Goal: Task Accomplishment & Management: Complete application form

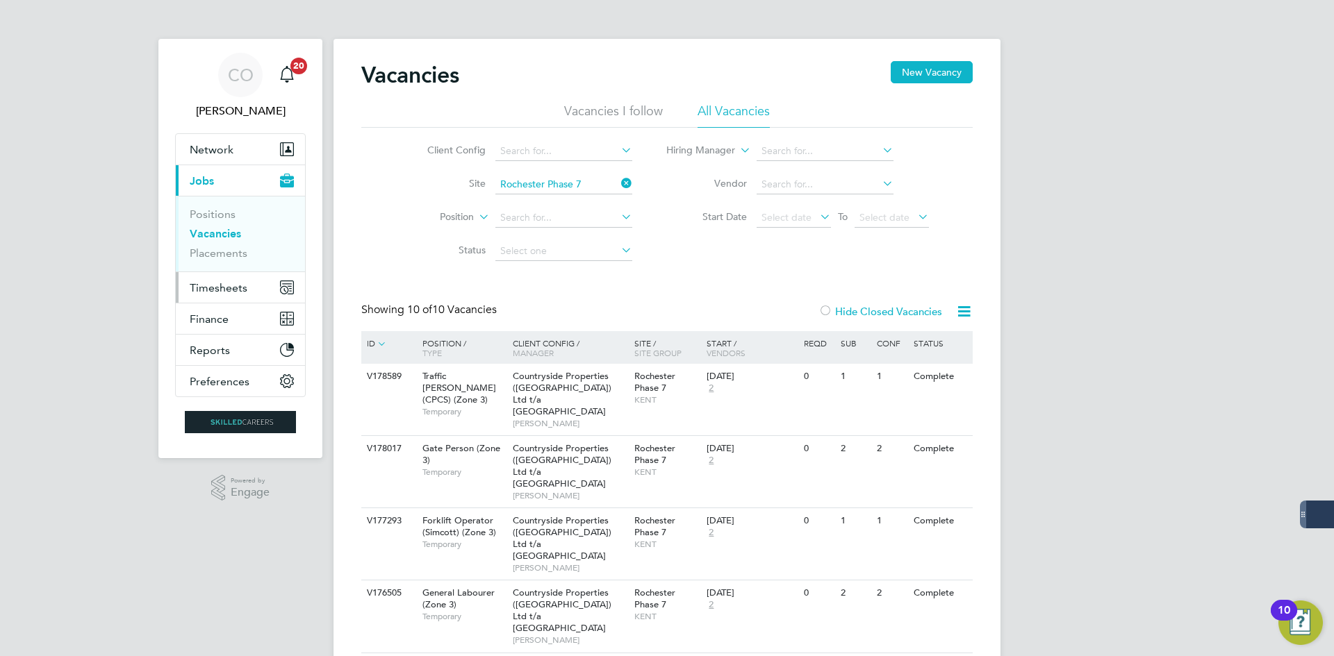
click at [201, 286] on span "Timesheets" at bounding box center [219, 287] width 58 height 13
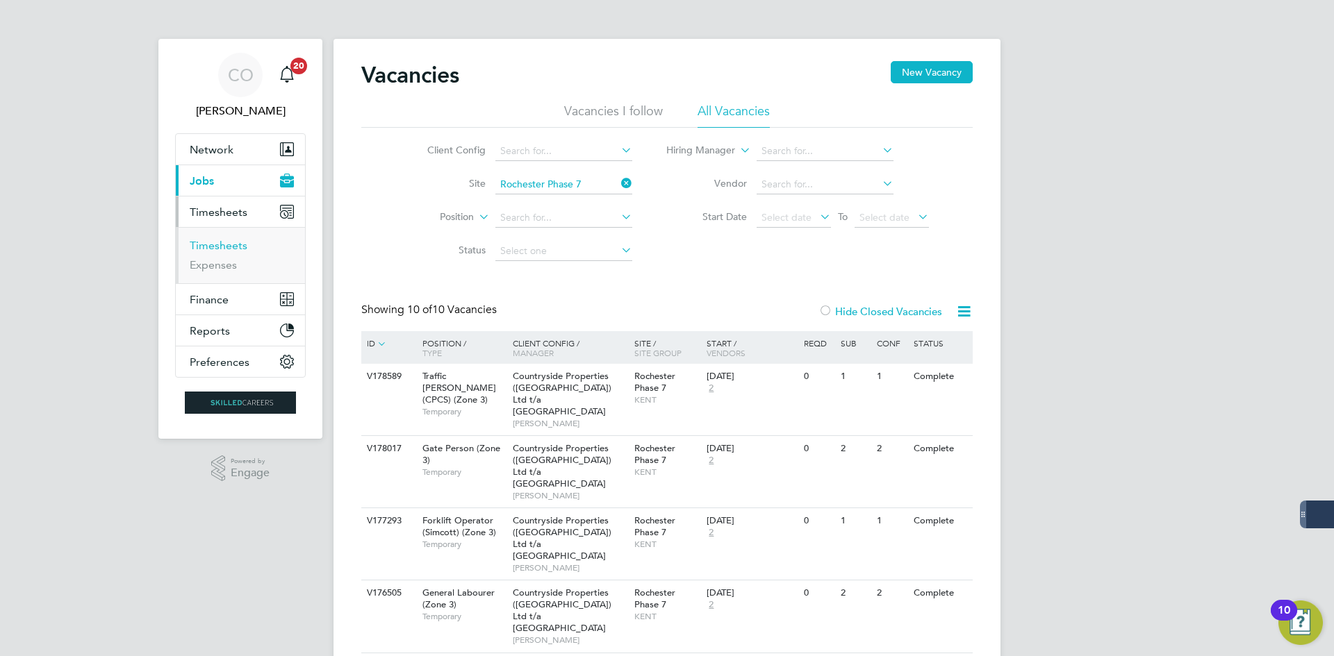
click at [217, 243] on link "Timesheets" at bounding box center [219, 245] width 58 height 13
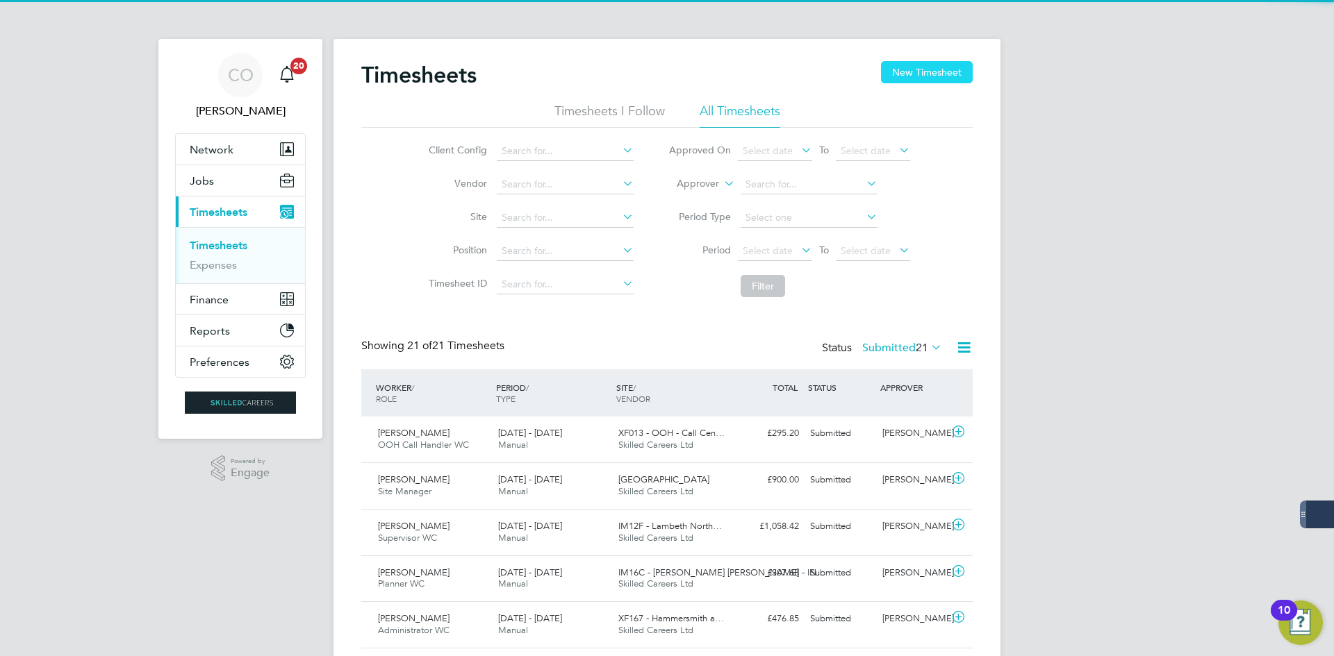
click at [909, 63] on button "New Timesheet" at bounding box center [927, 72] width 92 height 22
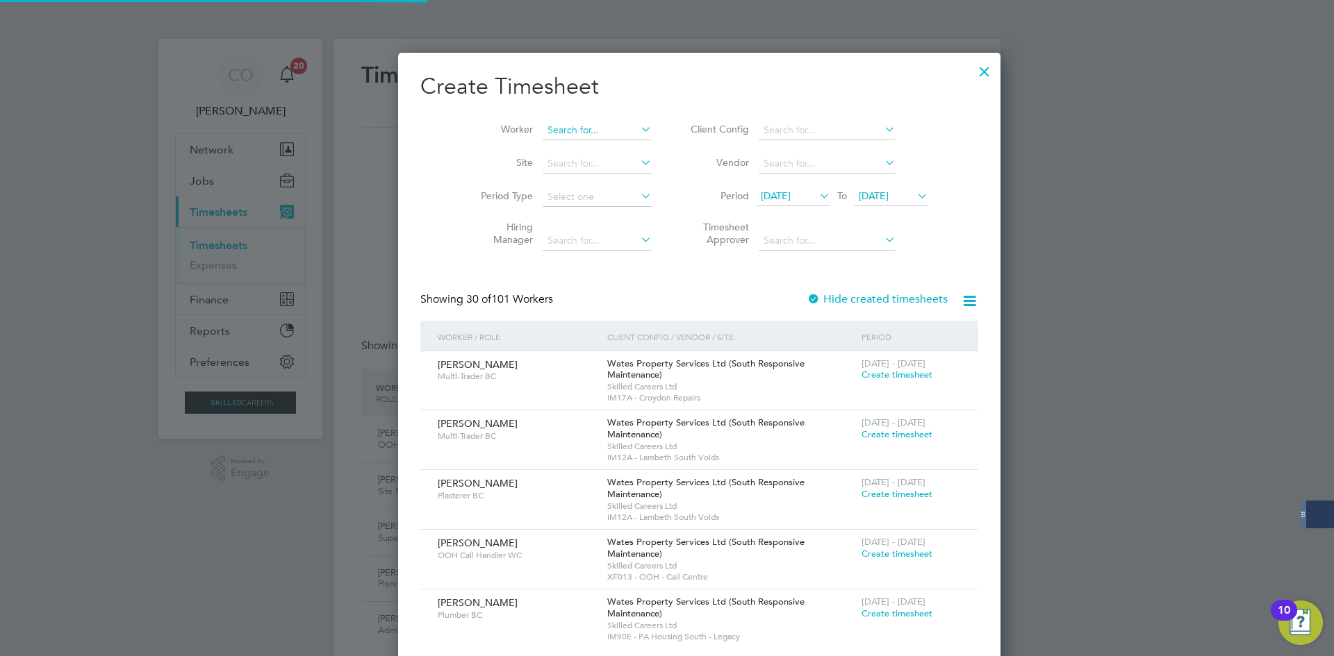
click at [550, 131] on input at bounding box center [597, 130] width 109 height 19
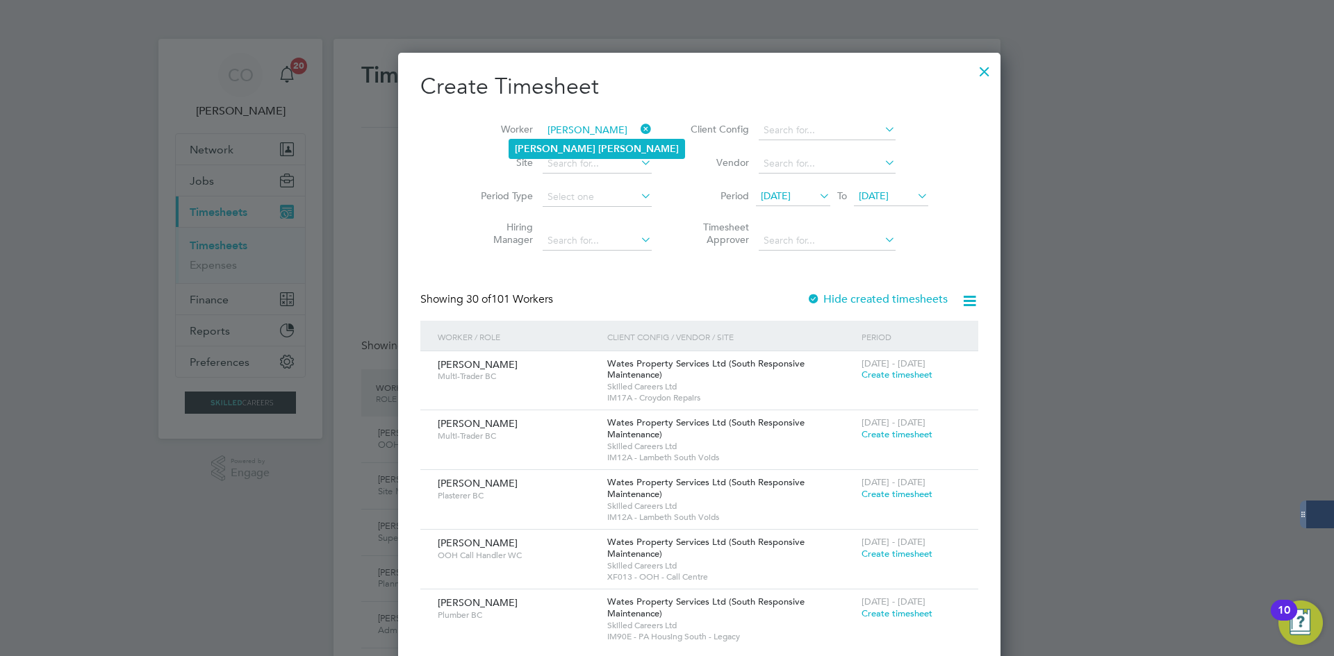
click at [598, 147] on b "[PERSON_NAME]" at bounding box center [638, 149] width 81 height 12
type input "[PERSON_NAME]"
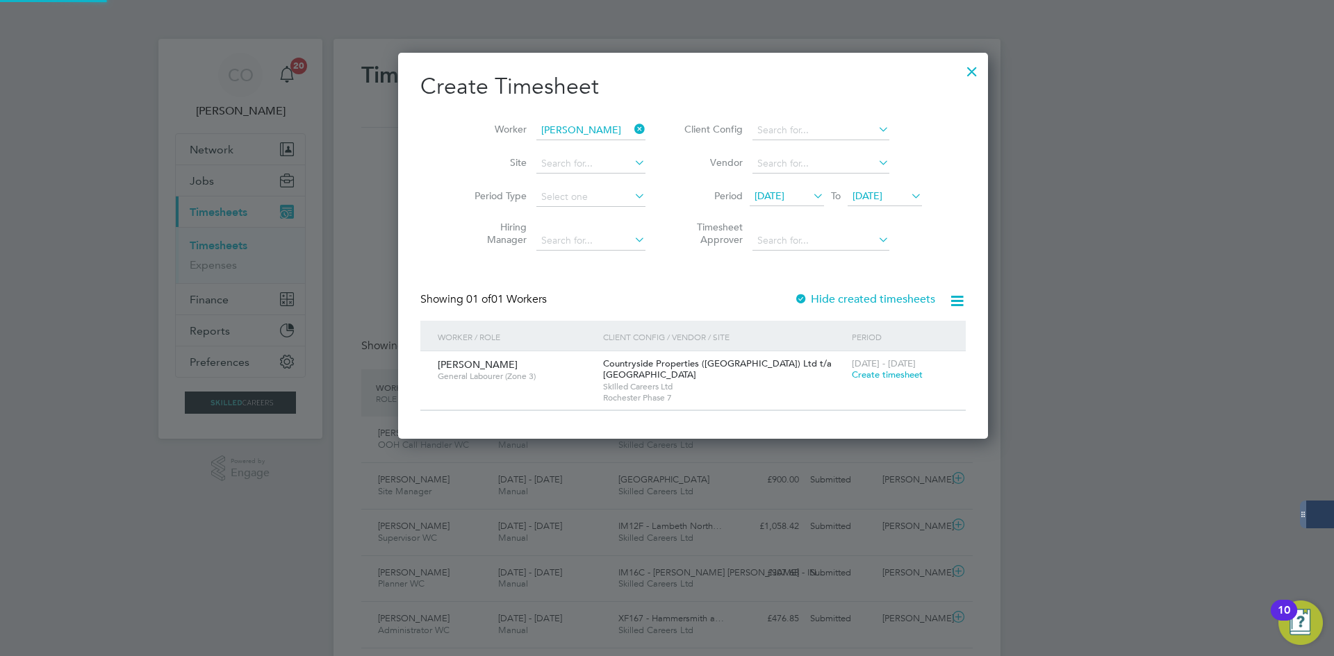
click at [795, 302] on label "Hide created timesheets" at bounding box center [864, 299] width 141 height 14
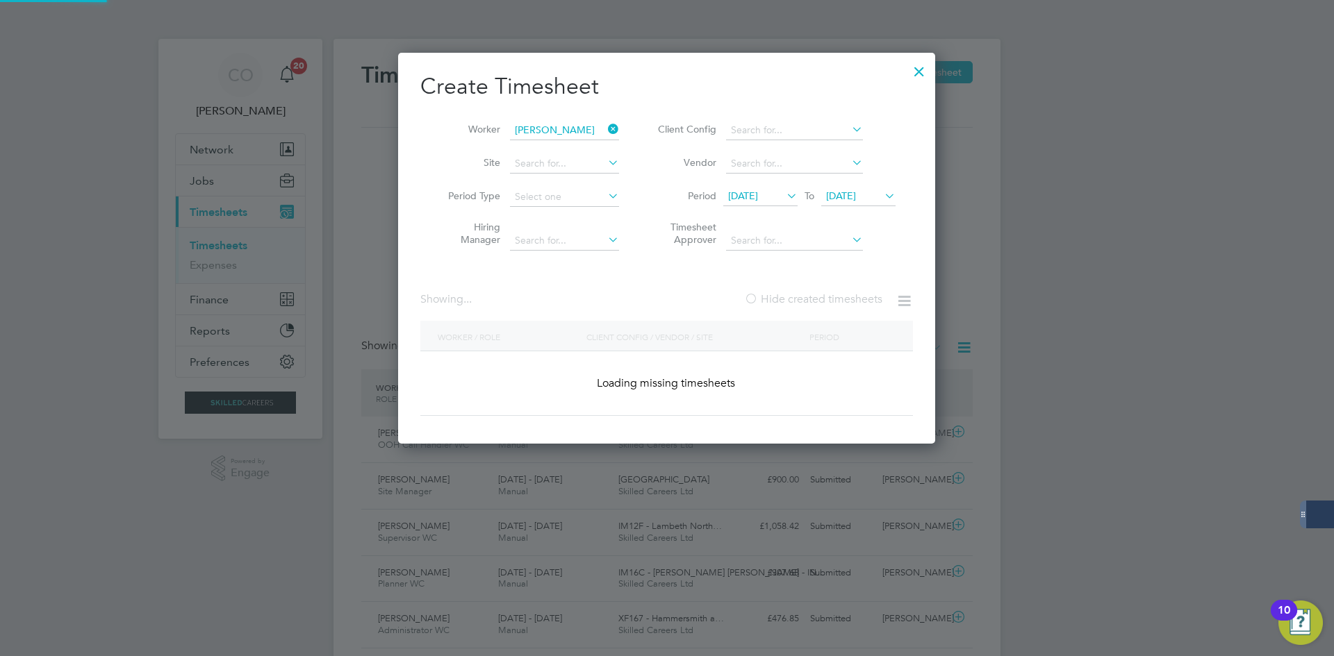
click at [795, 302] on label "Hide created timesheets" at bounding box center [813, 299] width 138 height 14
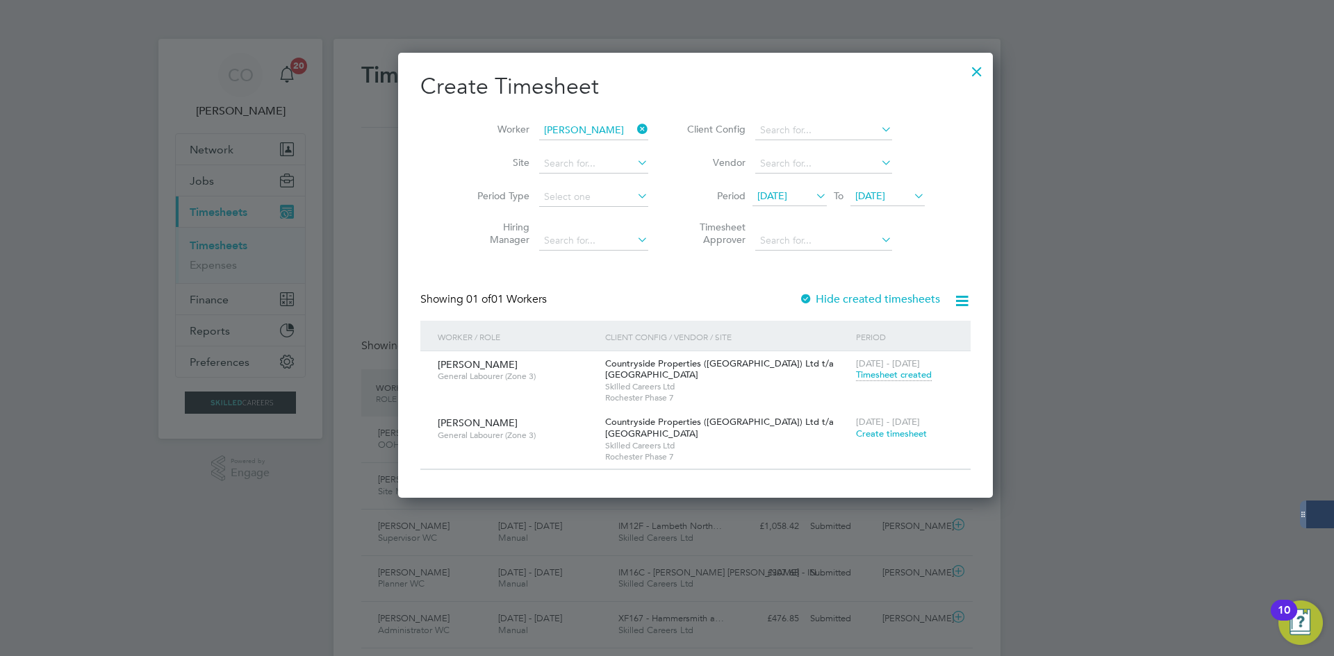
click at [856, 435] on span "Create timesheet" at bounding box center [891, 434] width 71 height 12
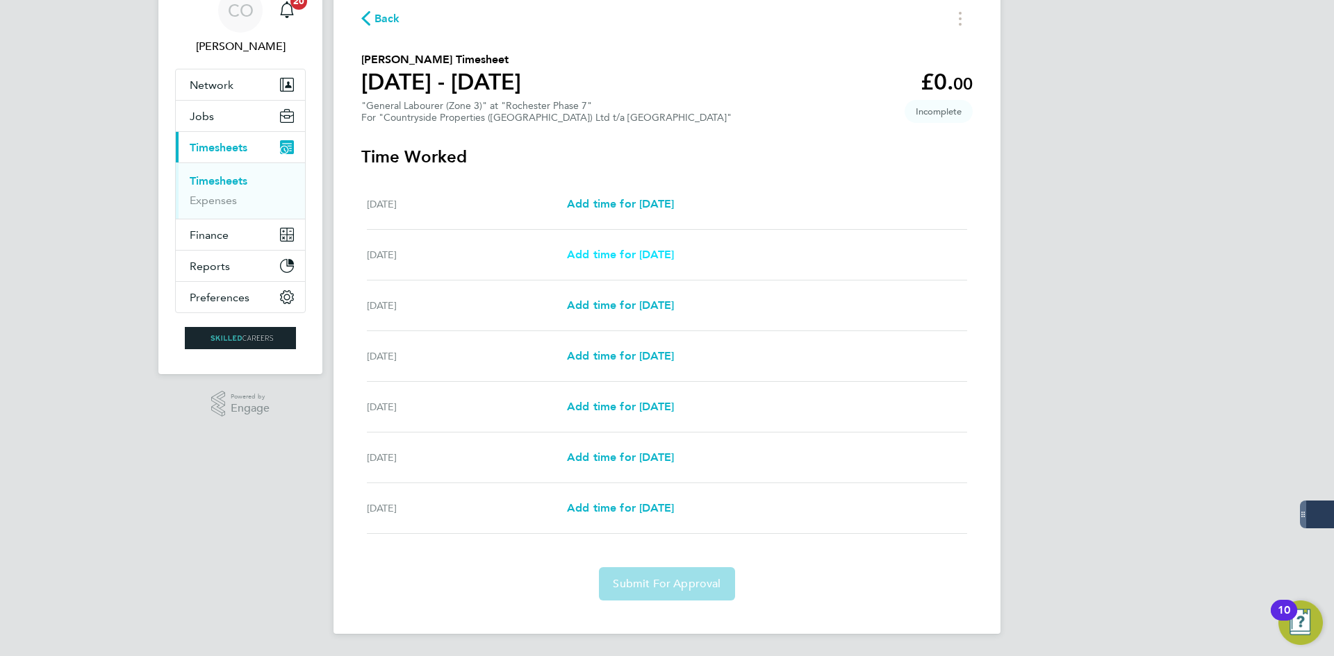
click at [623, 246] on div "[DATE] Add time for [DATE] Add time for [DATE]" at bounding box center [667, 255] width 600 height 51
click at [626, 258] on span "Add time for [DATE]" at bounding box center [620, 254] width 107 height 13
select select "30"
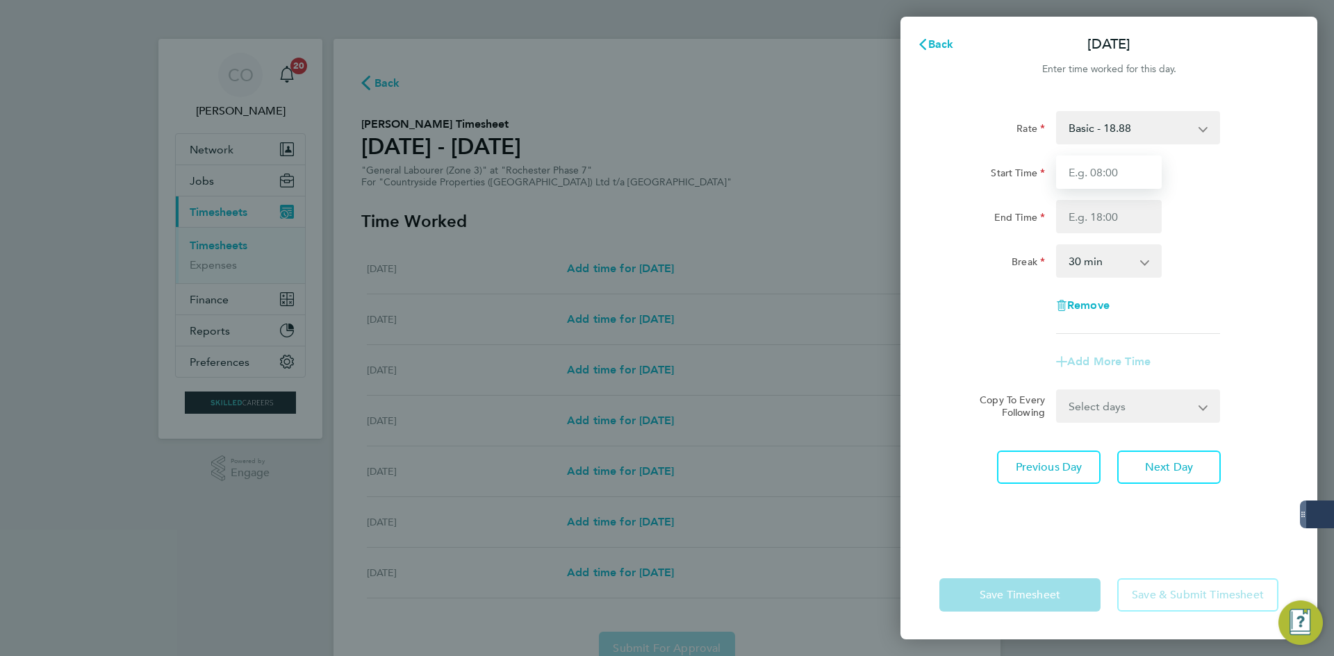
click at [1096, 178] on input "Start Time" at bounding box center [1109, 172] width 106 height 33
type input "07:00"
click at [1096, 220] on input "End Time" at bounding box center [1109, 216] width 106 height 33
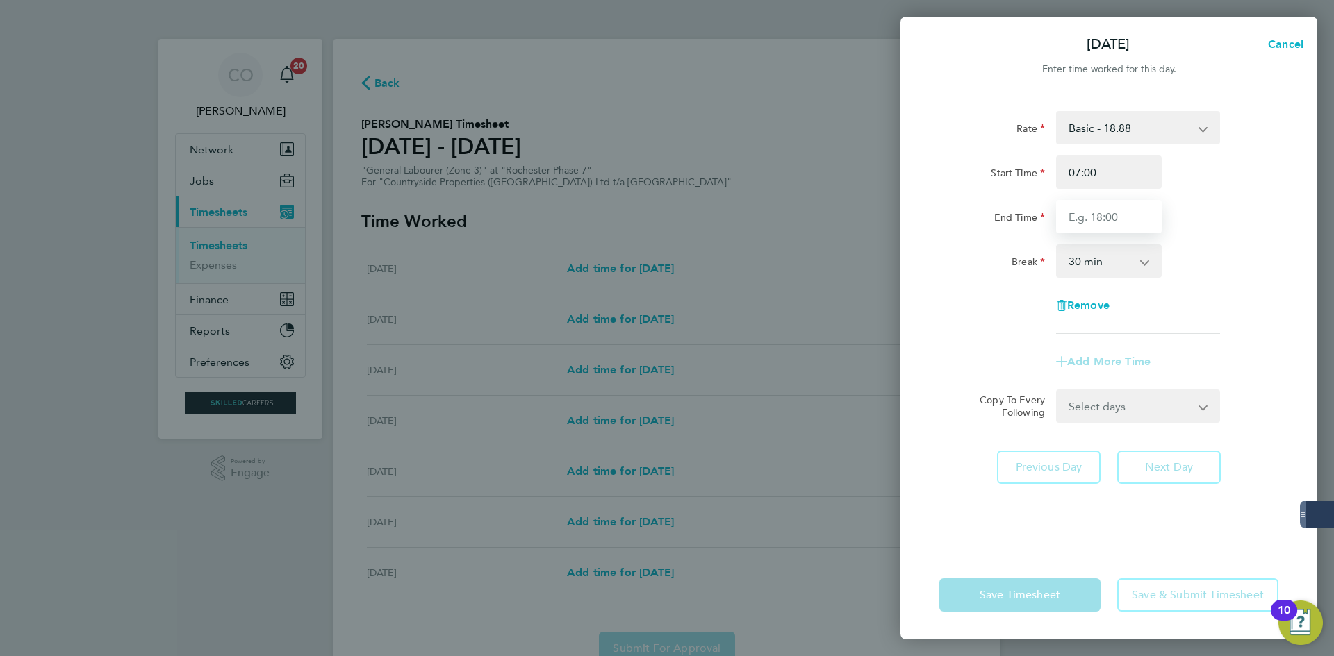
type input "17:00"
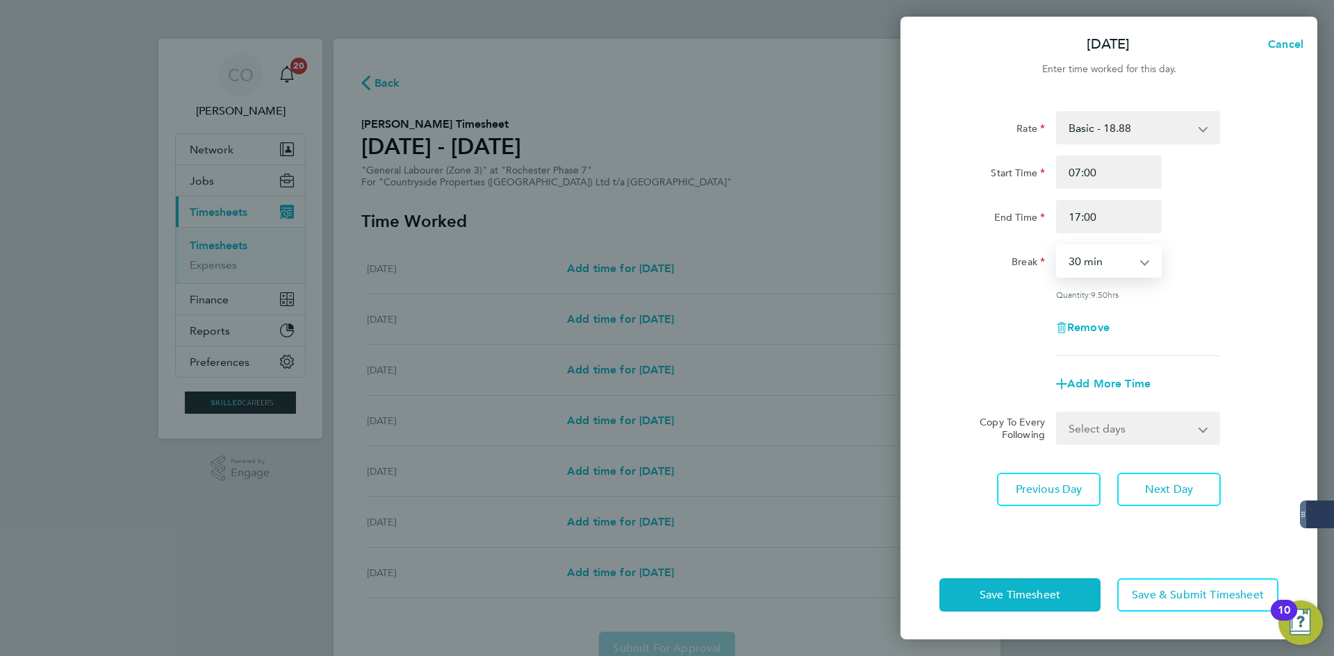
click at [1092, 267] on select "0 min 15 min 30 min 45 min 60 min 75 min 90 min" at bounding box center [1100, 261] width 86 height 31
select select "60"
click at [1057, 246] on select "0 min 15 min 30 min 45 min 60 min 75 min 90 min" at bounding box center [1100, 261] width 86 height 31
drag, startPoint x: 1119, startPoint y: 433, endPoint x: 1116, endPoint y: 442, distance: 9.0
click at [1119, 433] on select "Select days Day Weekday (Mon-Fri) Weekend (Sat-Sun) [DATE] [DATE] [DATE] [DATE]…" at bounding box center [1130, 428] width 146 height 31
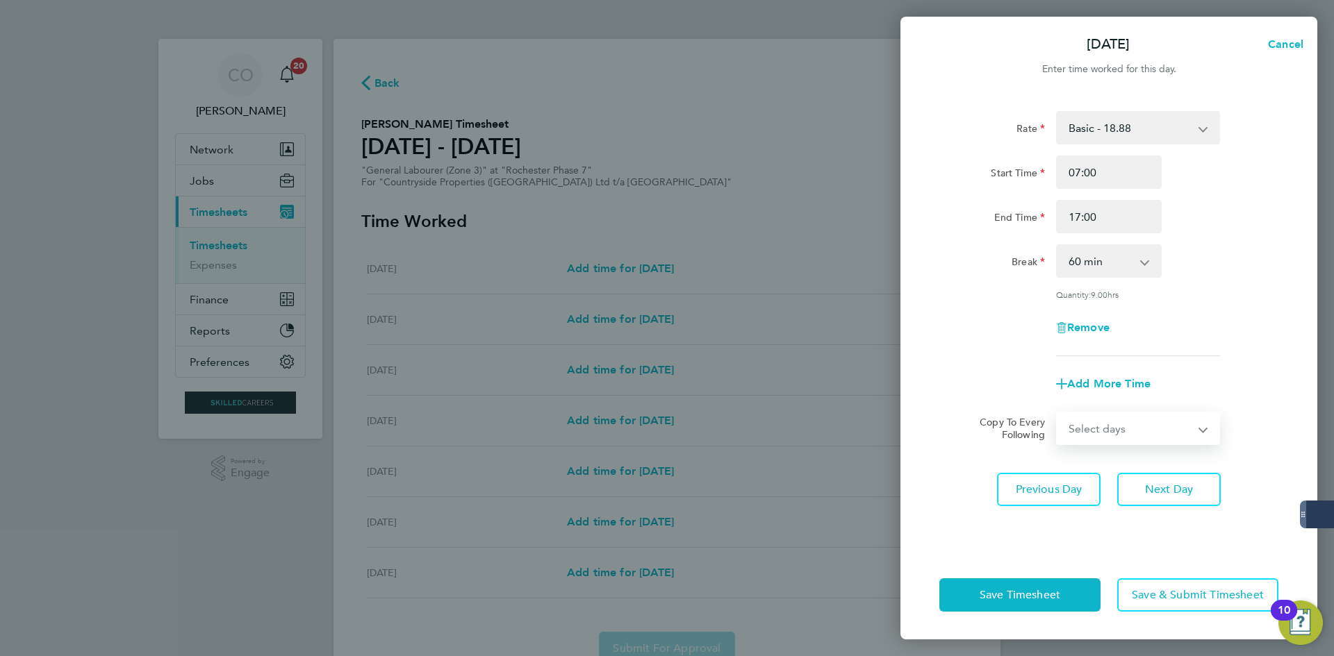
select select "WEEKDAY"
click at [1057, 413] on select "Select days Day Weekday (Mon-Fri) Weekend (Sat-Sun) [DATE] [DATE] [DATE] [DATE]…" at bounding box center [1130, 428] width 146 height 31
select select "[DATE]"
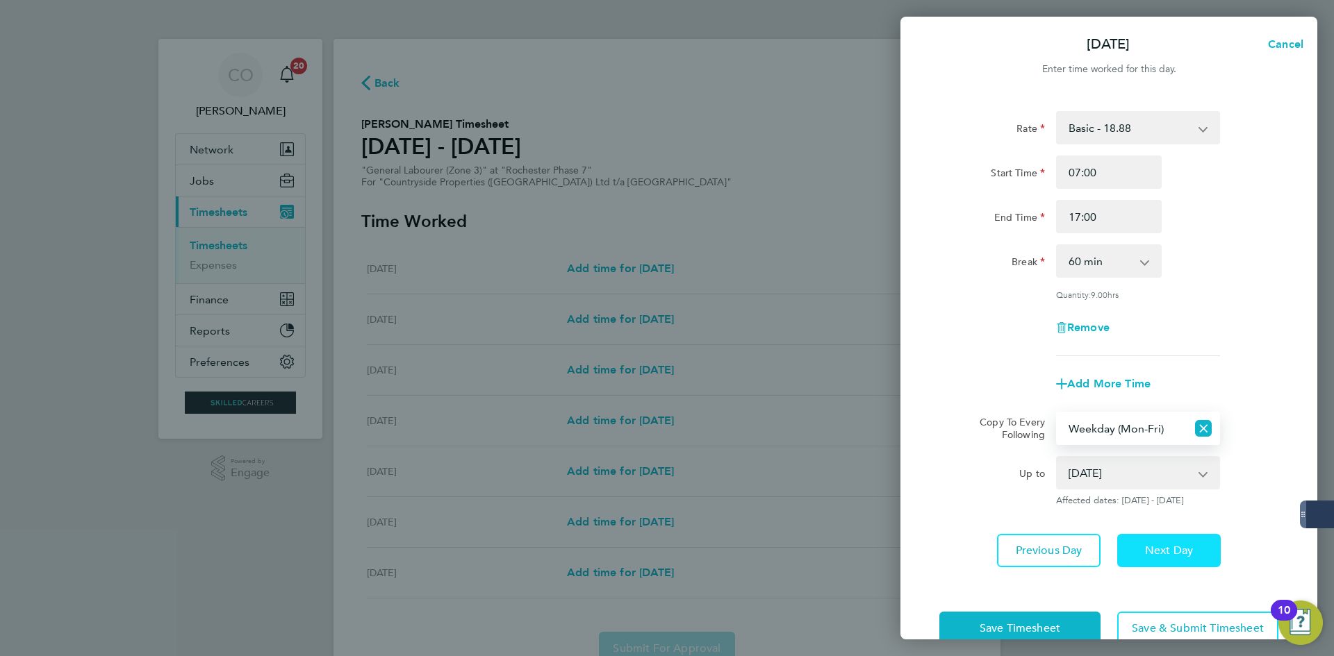
click at [1172, 536] on button "Next Day" at bounding box center [1169, 550] width 104 height 33
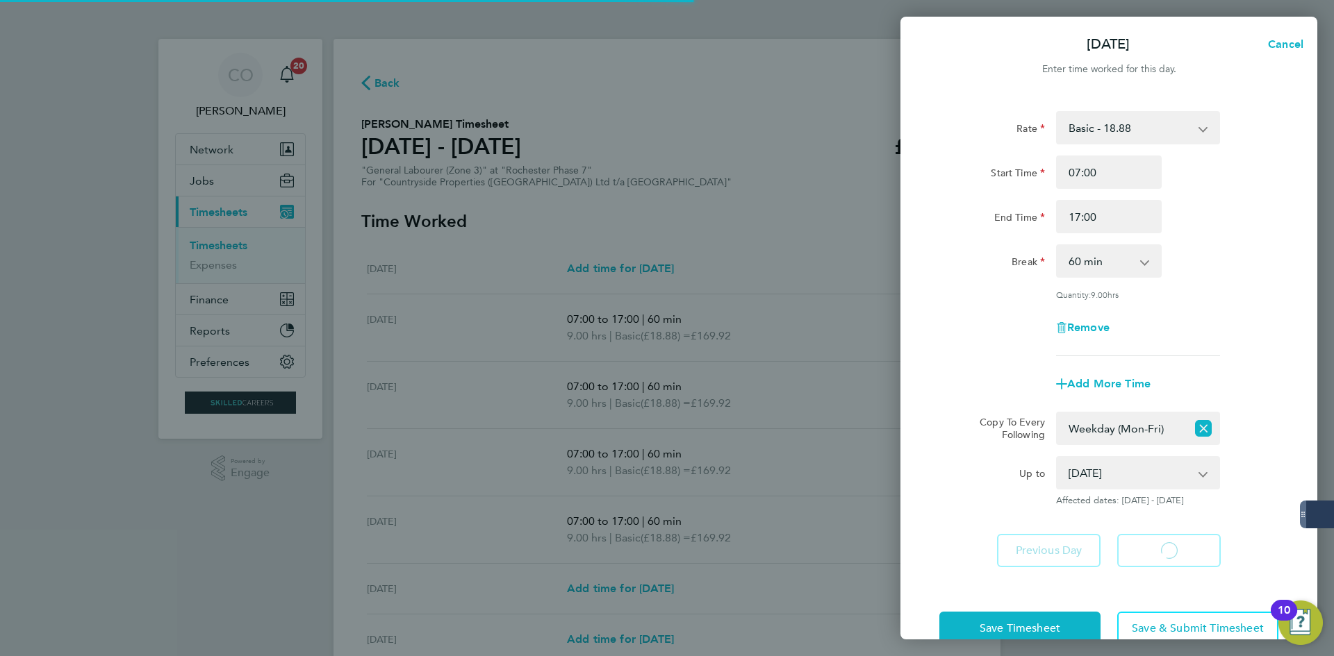
select select "60"
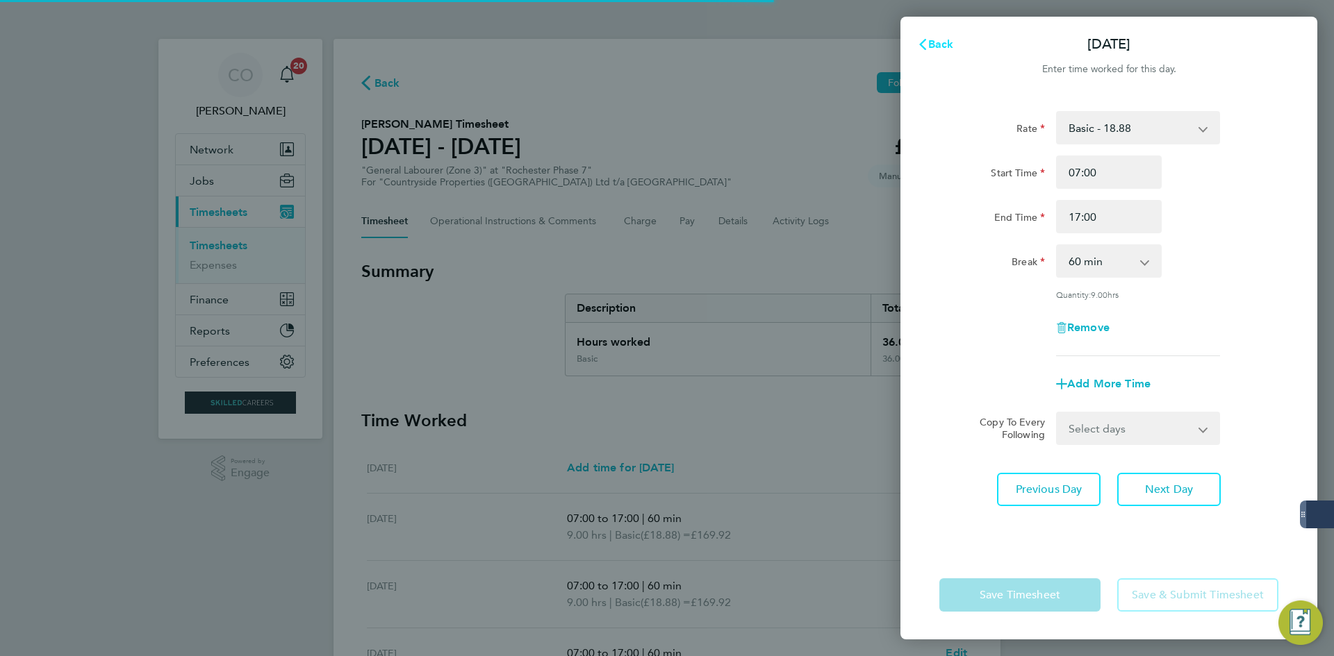
click at [935, 47] on span "Back" at bounding box center [941, 44] width 26 height 13
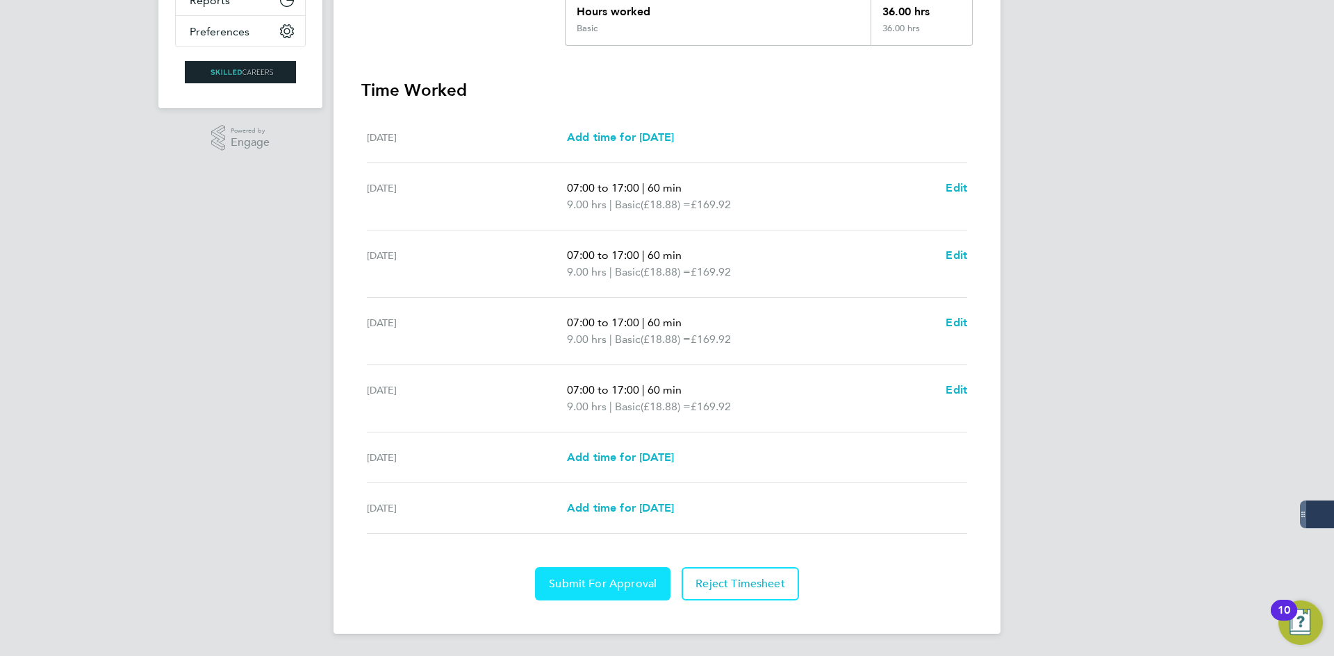
click at [656, 583] on button "Submit For Approval" at bounding box center [602, 584] width 135 height 33
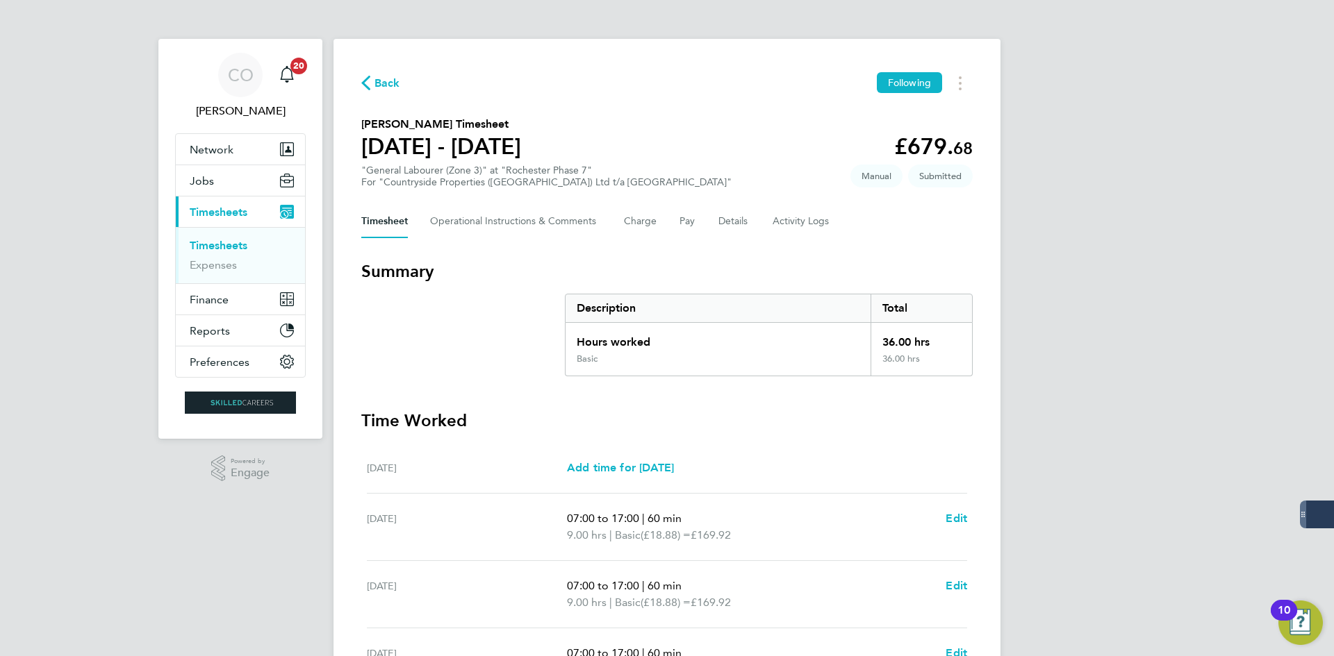
click at [380, 86] on span "Back" at bounding box center [387, 83] width 26 height 17
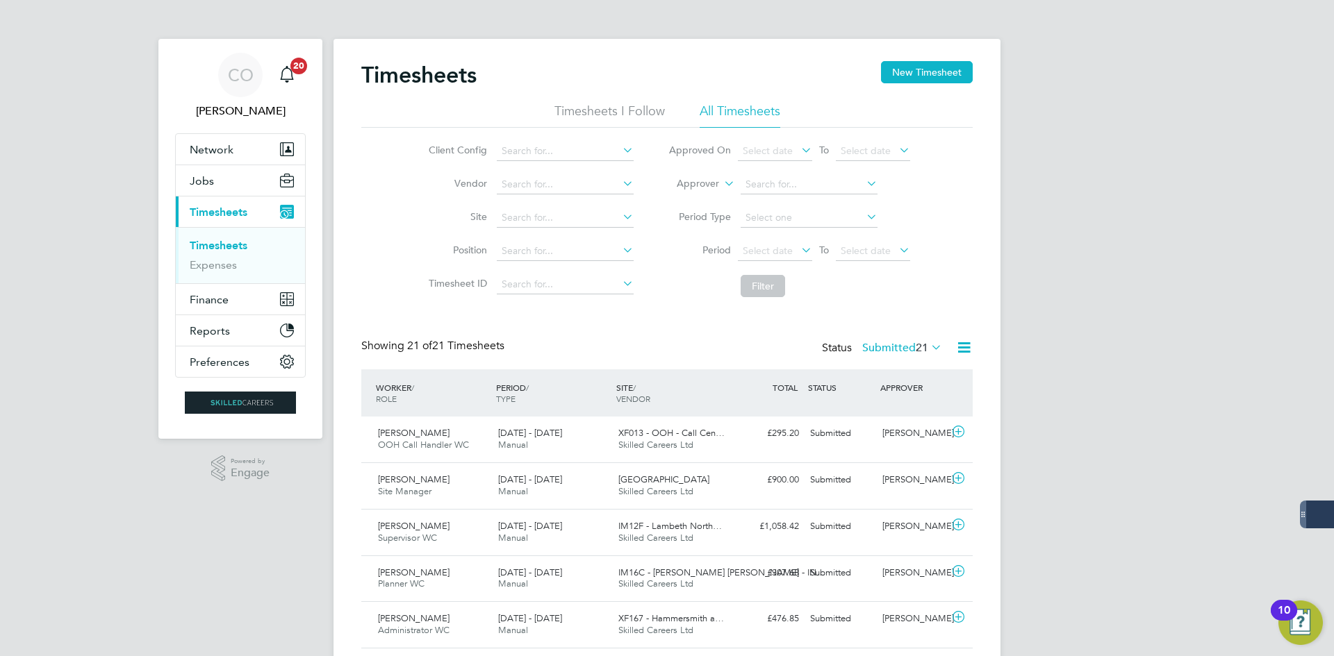
drag, startPoint x: 894, startPoint y: 78, endPoint x: 852, endPoint y: 83, distance: 42.0
click at [893, 78] on button "New Timesheet" at bounding box center [927, 72] width 92 height 22
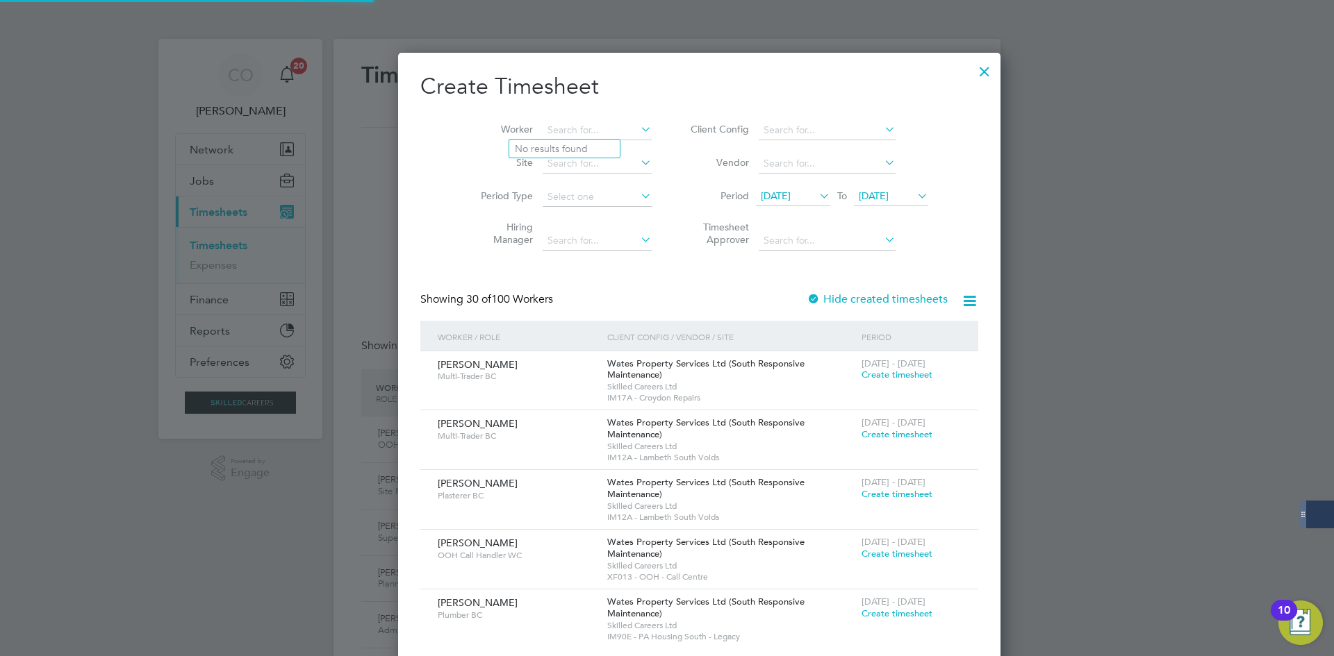
drag, startPoint x: 540, startPoint y: 132, endPoint x: 615, endPoint y: 133, distance: 74.3
click at [543, 133] on input at bounding box center [597, 130] width 109 height 19
click at [576, 150] on li "[PERSON_NAME] nys" at bounding box center [572, 149] width 126 height 19
type input "[PERSON_NAME]"
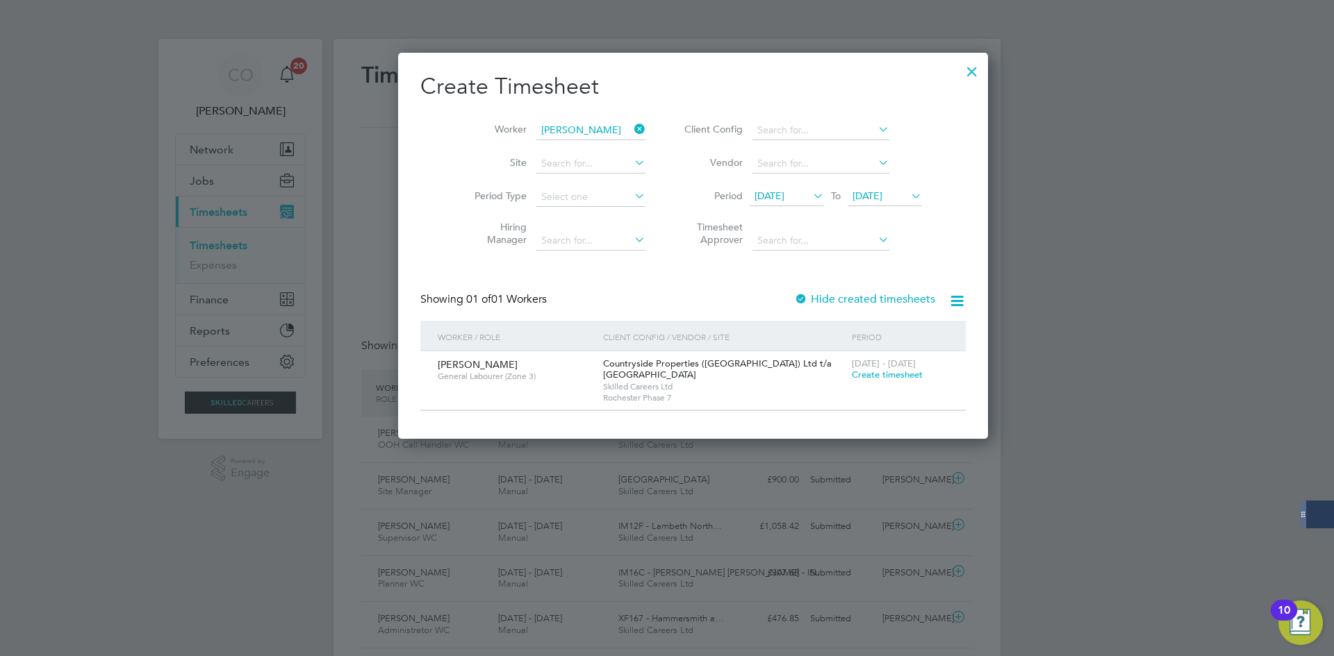
click at [794, 302] on label "Hide created timesheets" at bounding box center [864, 299] width 141 height 14
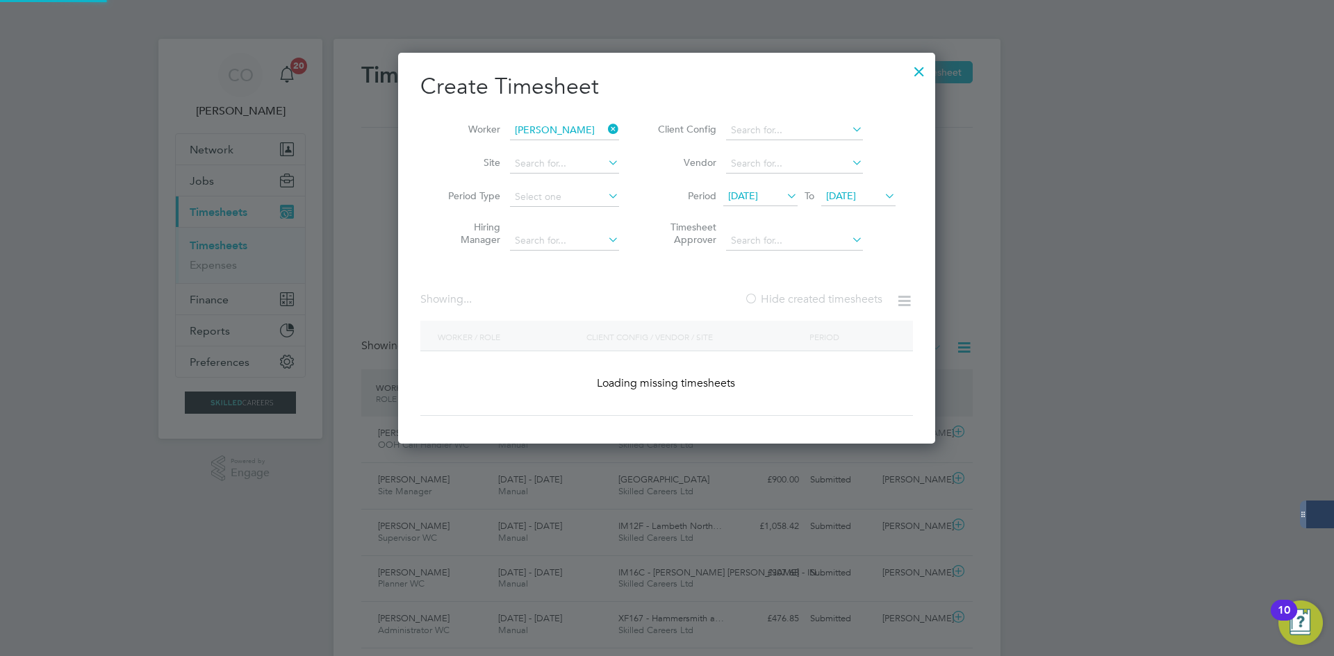
click at [786, 302] on label "Hide created timesheets" at bounding box center [813, 299] width 138 height 14
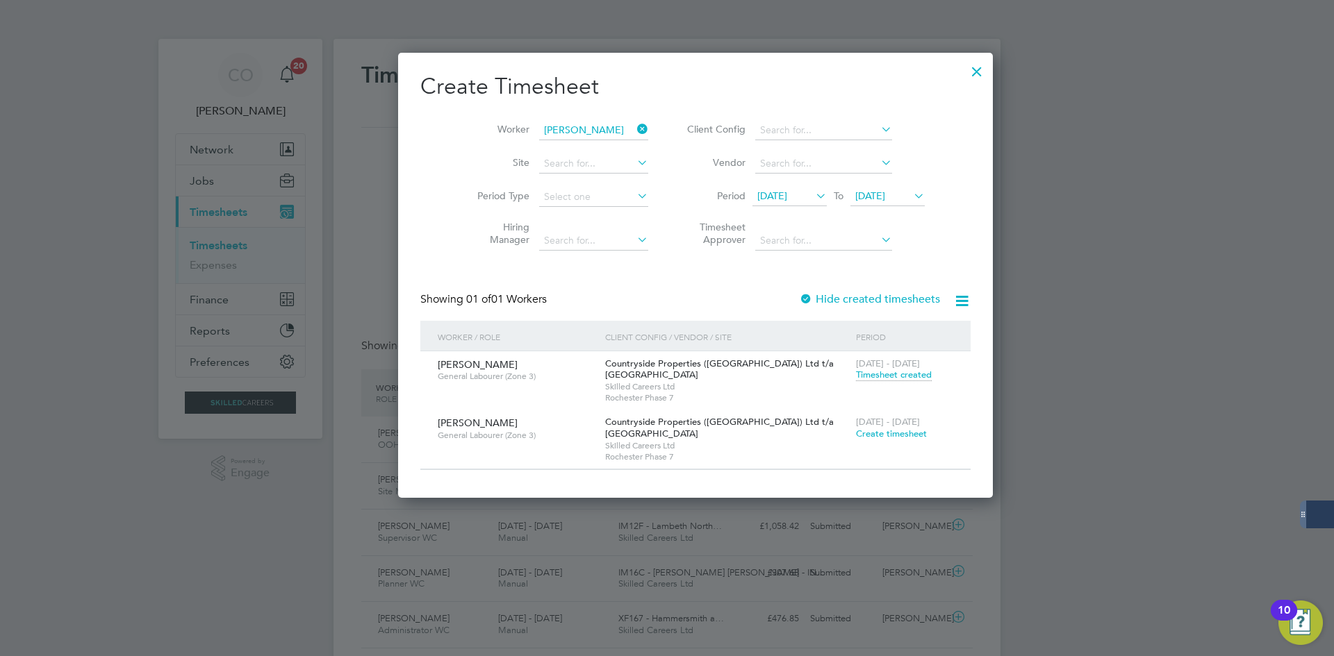
click at [856, 431] on span "Create timesheet" at bounding box center [891, 434] width 71 height 12
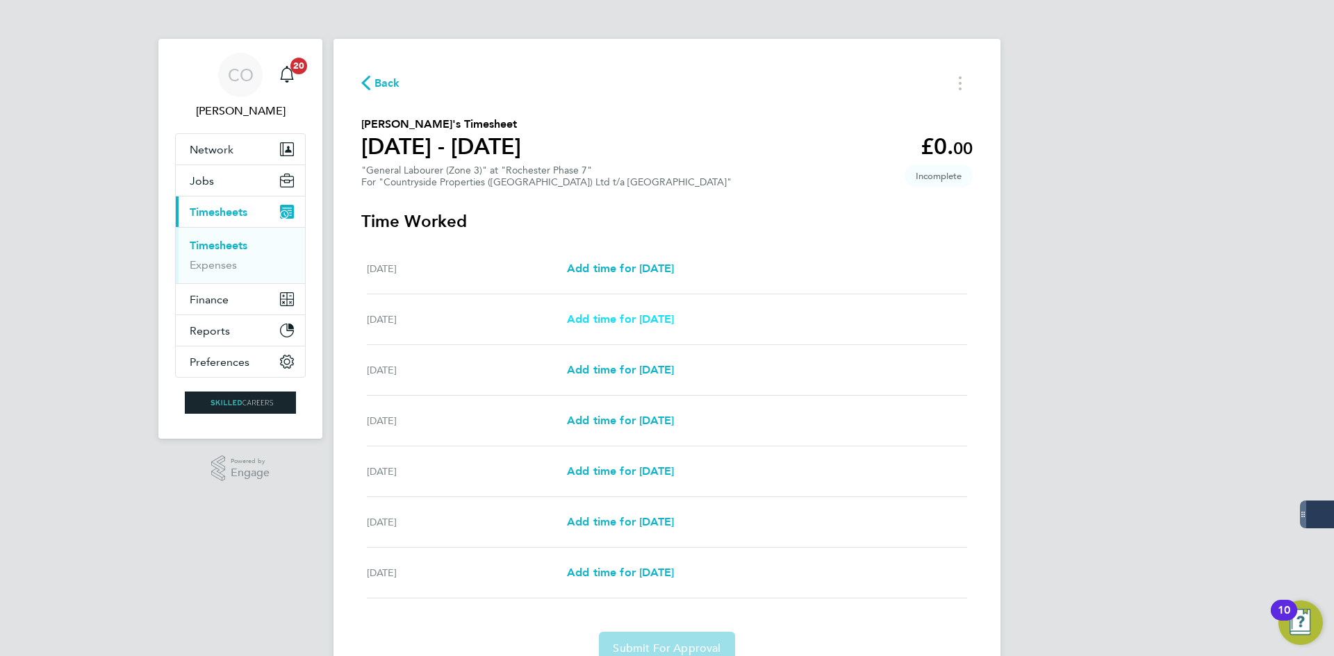
click at [654, 315] on span "Add time for [DATE]" at bounding box center [620, 319] width 107 height 13
select select "30"
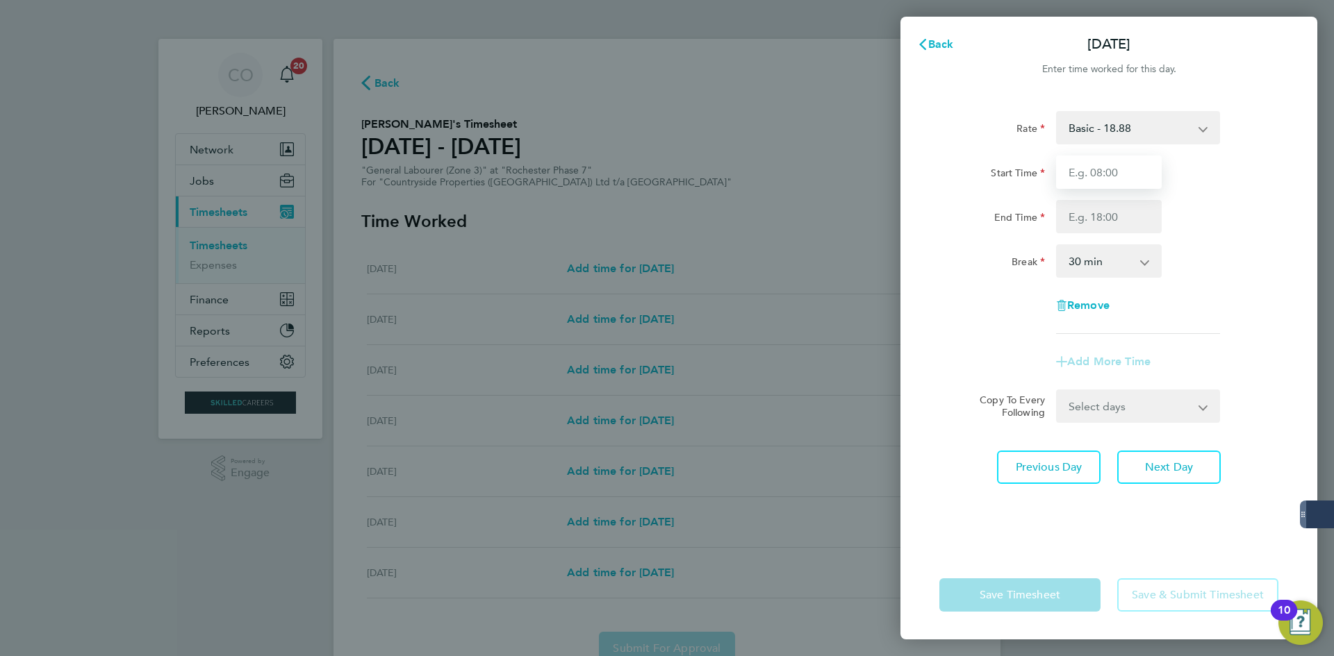
click at [1084, 186] on input "Start Time" at bounding box center [1109, 172] width 106 height 33
type input "07:00"
drag, startPoint x: 1079, startPoint y: 221, endPoint x: 1090, endPoint y: 235, distance: 17.8
click at [1079, 221] on input "End Time" at bounding box center [1109, 216] width 106 height 33
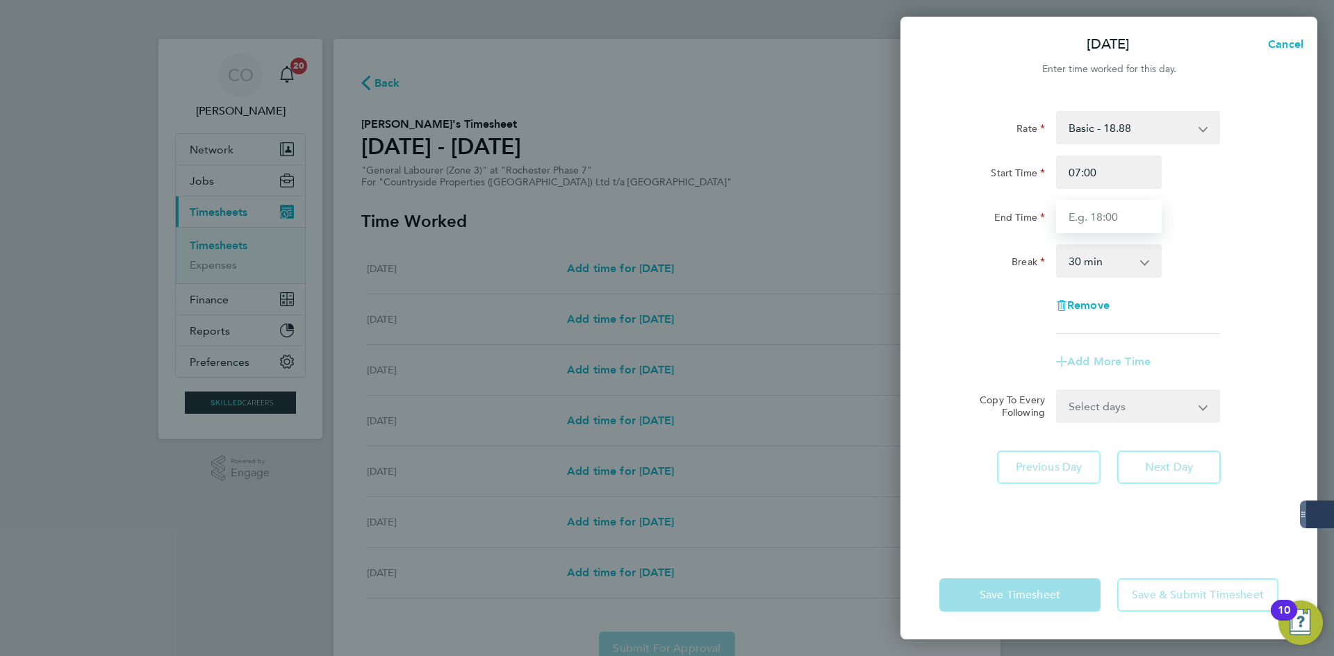
type input "17:00"
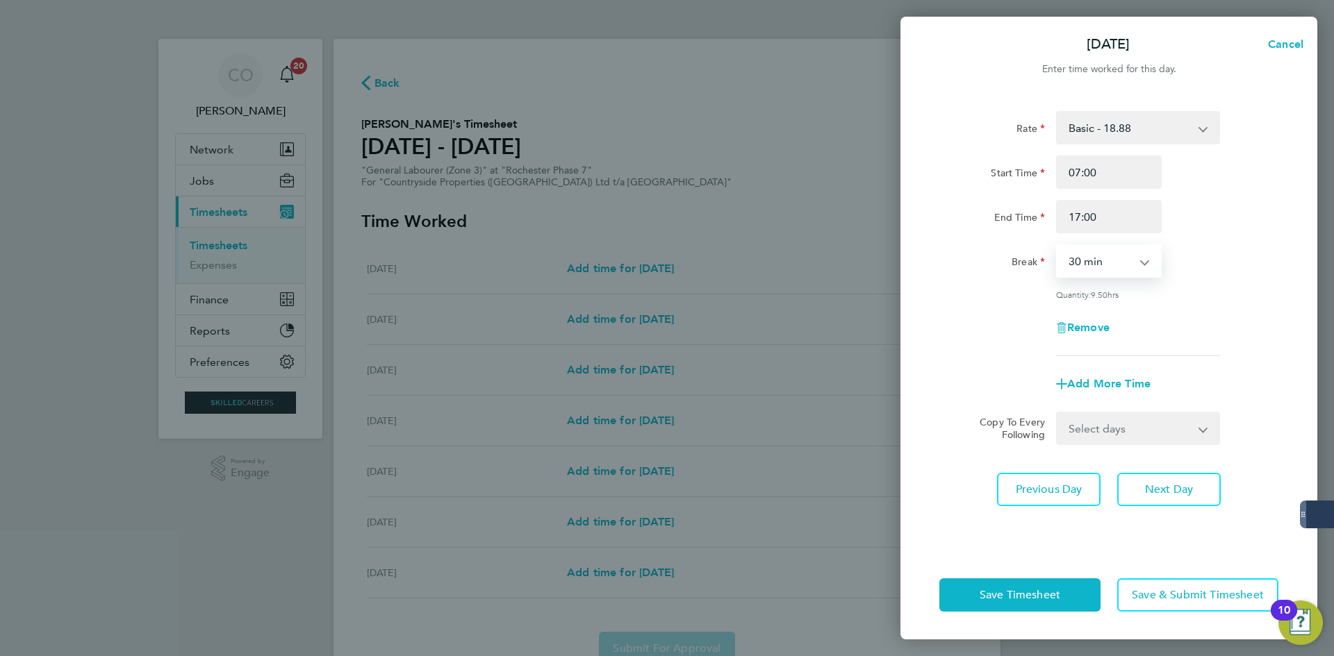
click at [1092, 274] on select "0 min 15 min 30 min 45 min 60 min 75 min 90 min" at bounding box center [1100, 261] width 86 height 31
select select "60"
click at [1057, 246] on select "0 min 15 min 30 min 45 min 60 min 75 min 90 min" at bounding box center [1100, 261] width 86 height 31
click at [1121, 438] on select "Select days Day Weekday (Mon-Fri) Weekend (Sat-Sun) [DATE] [DATE] [DATE] [DATE]…" at bounding box center [1130, 428] width 146 height 31
select select "WEEKDAY"
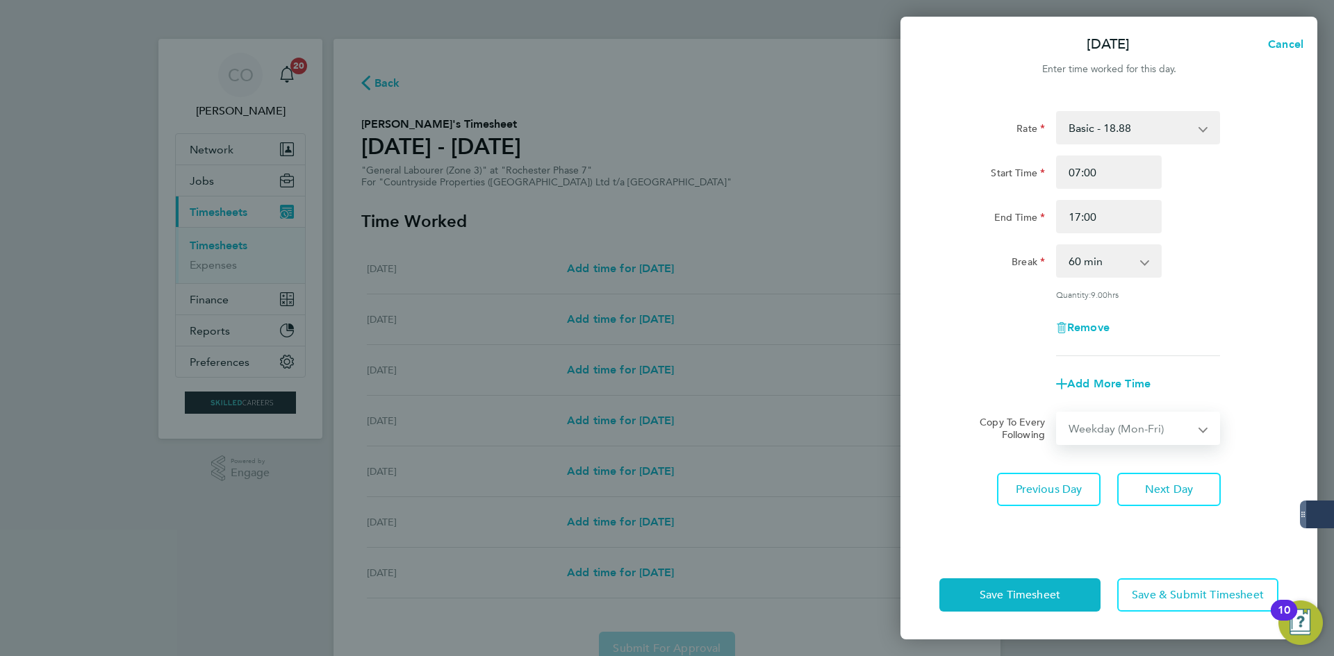
click at [1057, 413] on select "Select days Day Weekday (Mon-Fri) Weekend (Sat-Sun) [DATE] [DATE] [DATE] [DATE]…" at bounding box center [1130, 428] width 146 height 31
select select "[DATE]"
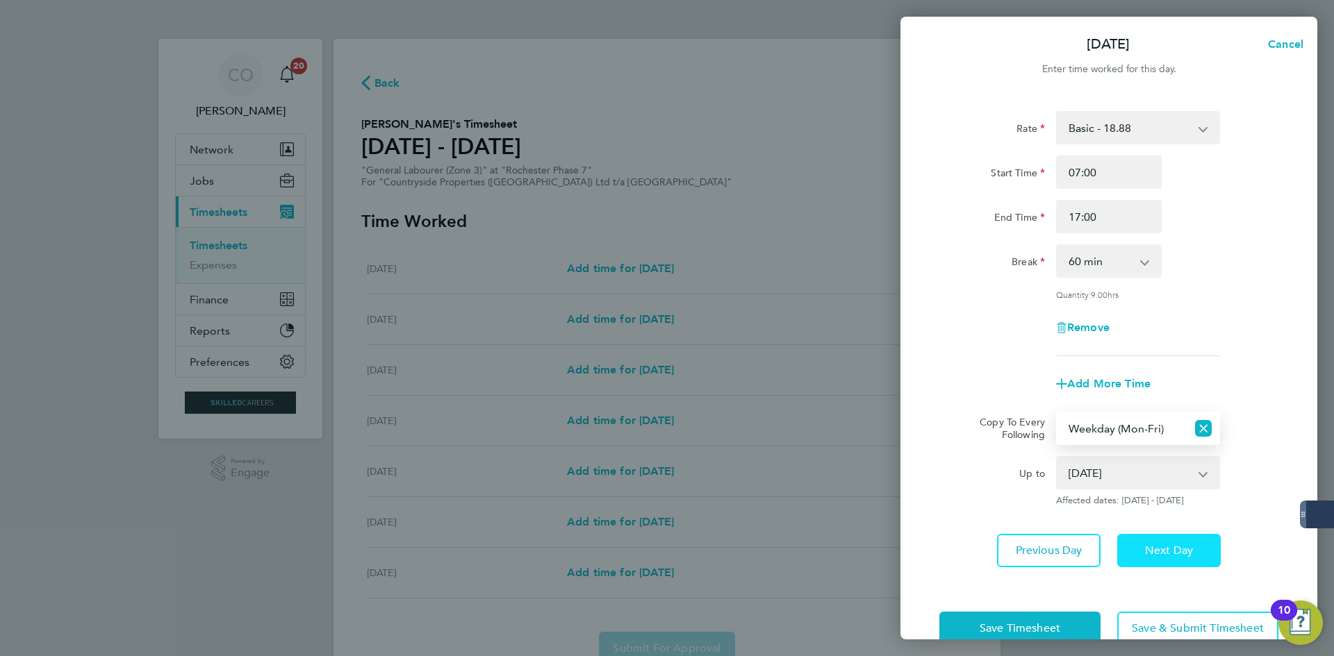
drag, startPoint x: 1170, startPoint y: 540, endPoint x: 1158, endPoint y: 509, distance: 33.4
click at [1171, 542] on button "Next Day" at bounding box center [1169, 550] width 104 height 33
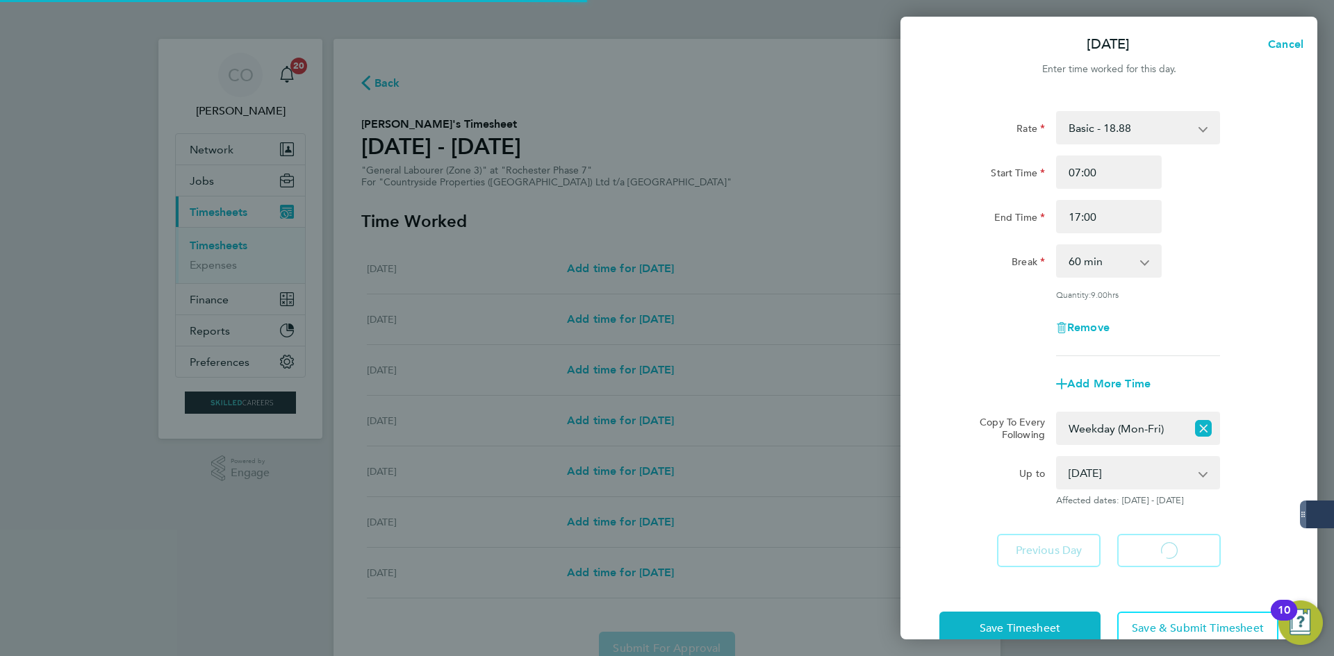
select select "60"
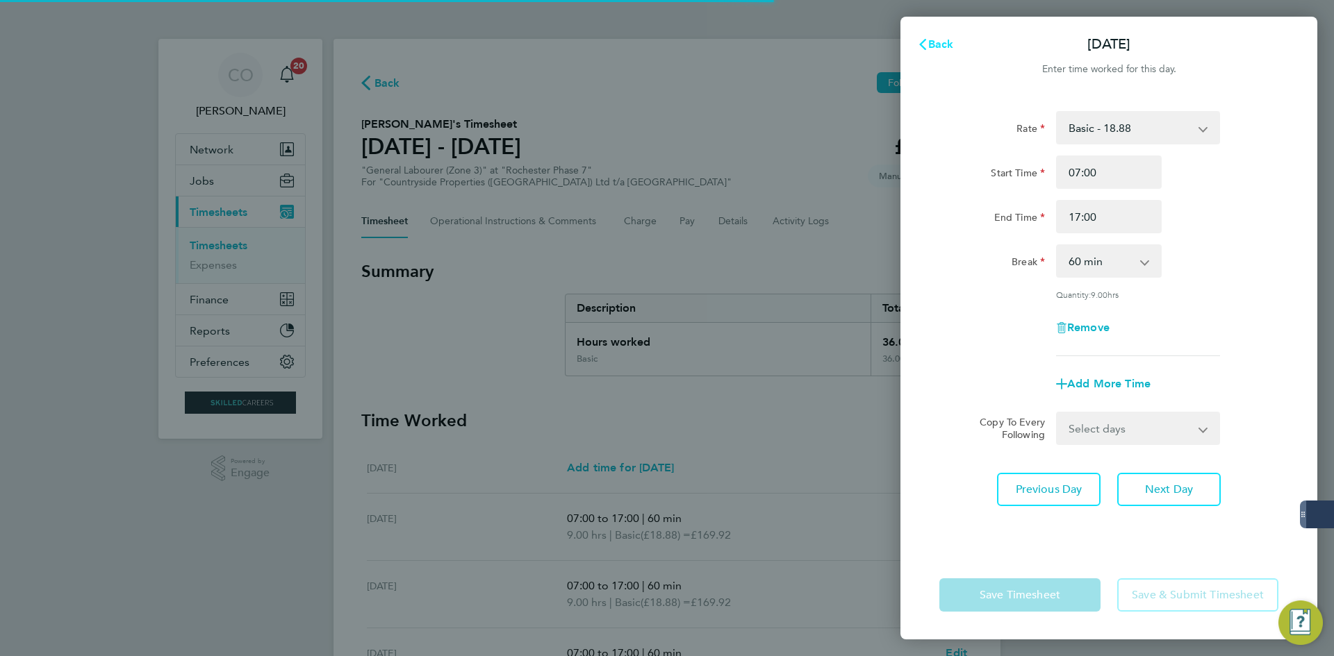
click at [930, 42] on span "Back" at bounding box center [941, 44] width 26 height 13
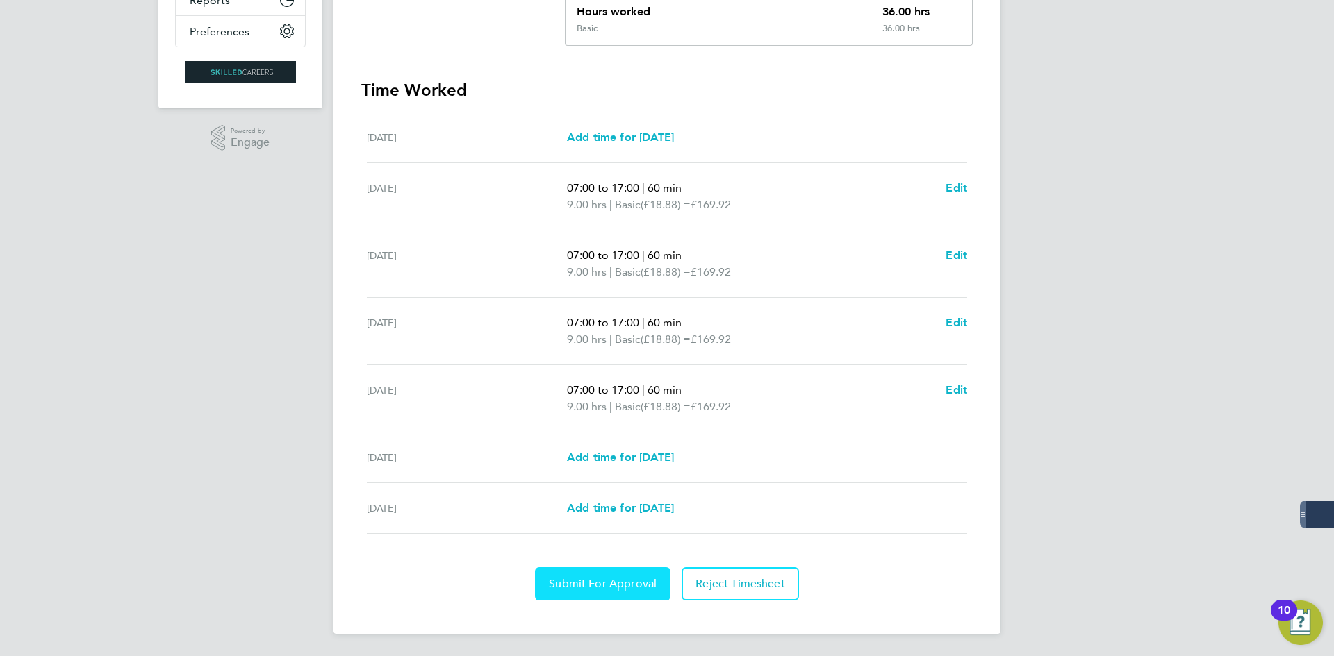
click at [645, 585] on span "Submit For Approval" at bounding box center [603, 584] width 108 height 14
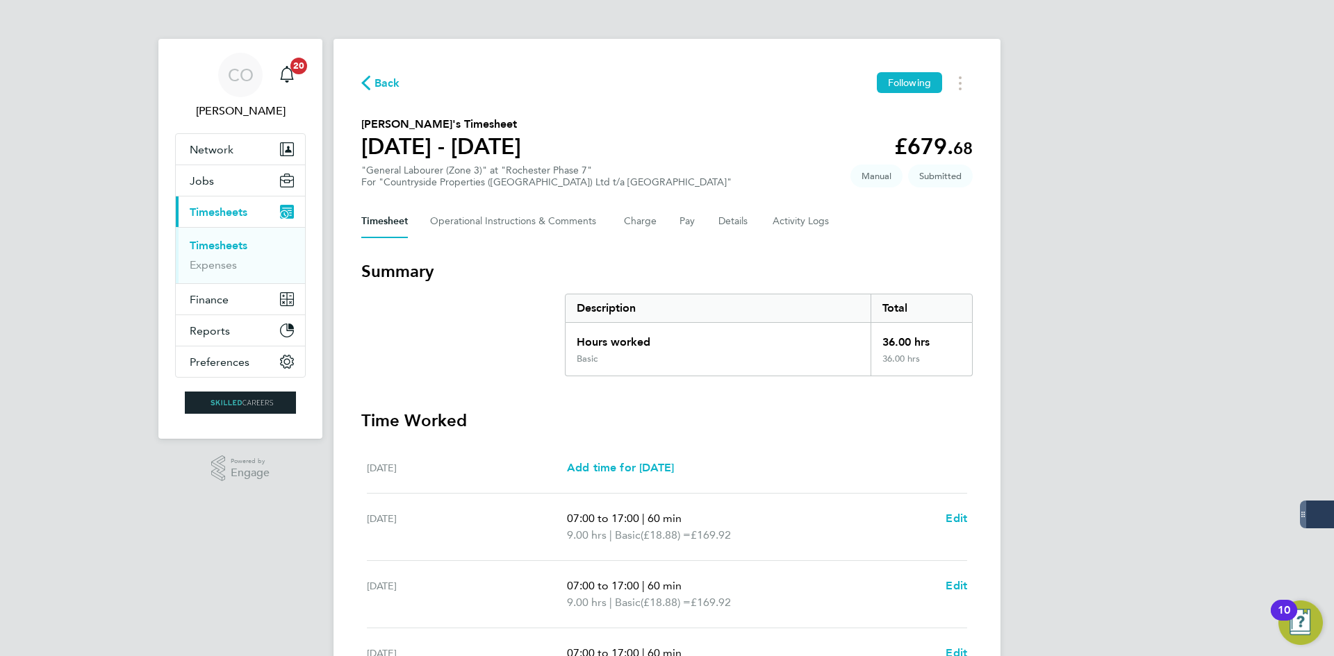
click at [394, 79] on span "Back" at bounding box center [387, 83] width 26 height 17
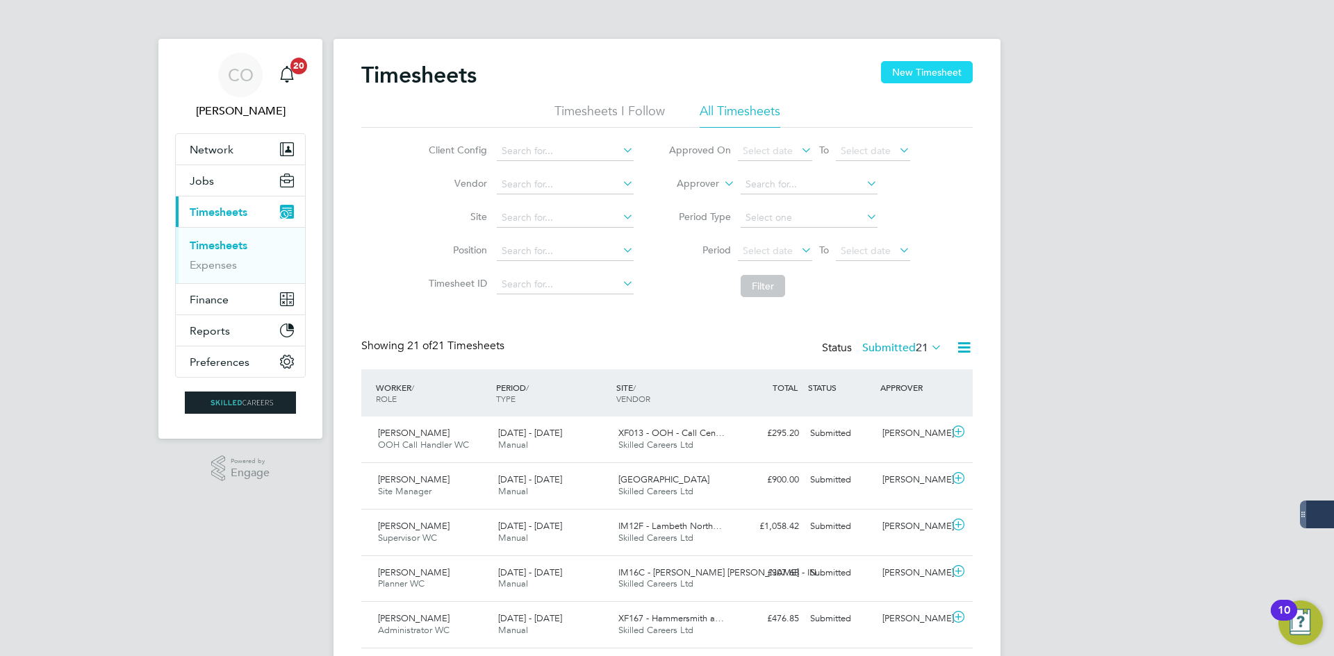
click at [909, 67] on button "New Timesheet" at bounding box center [927, 72] width 92 height 22
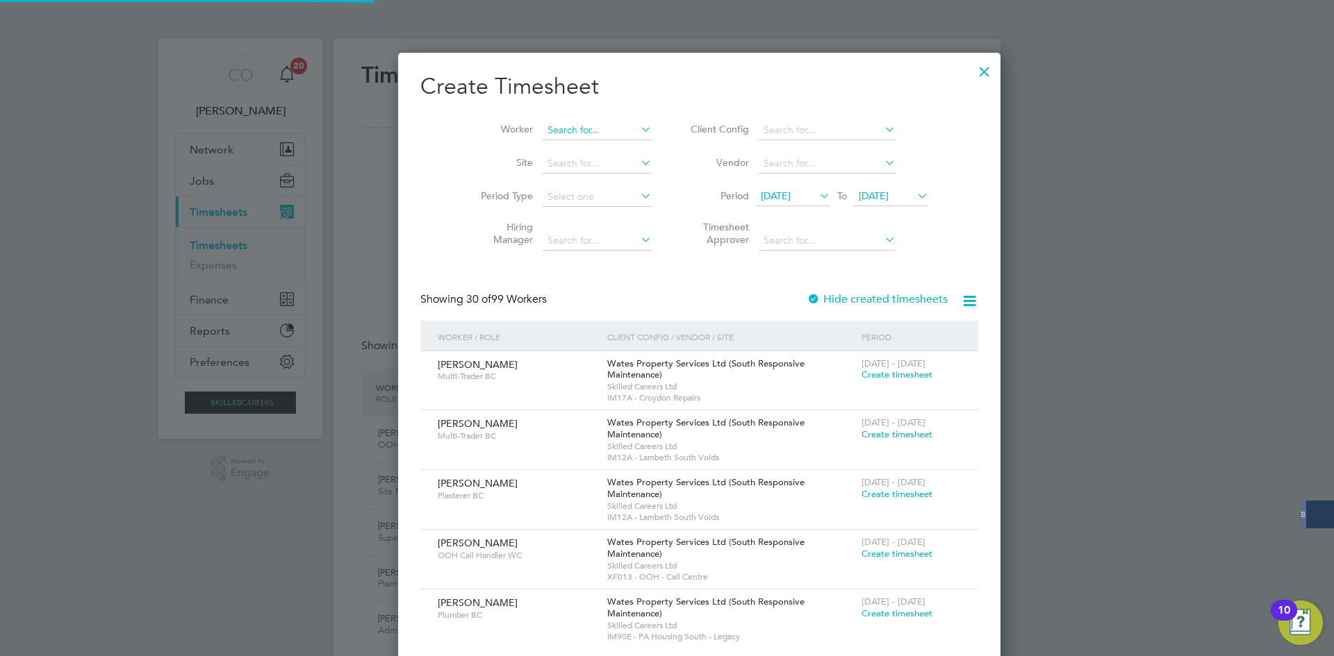
click at [543, 135] on input at bounding box center [597, 130] width 109 height 19
click at [572, 141] on li "Murit alau Olatnji [PERSON_NAME]" at bounding box center [592, 149] width 167 height 19
type input "Muritalau Olatnji [PERSON_NAME]"
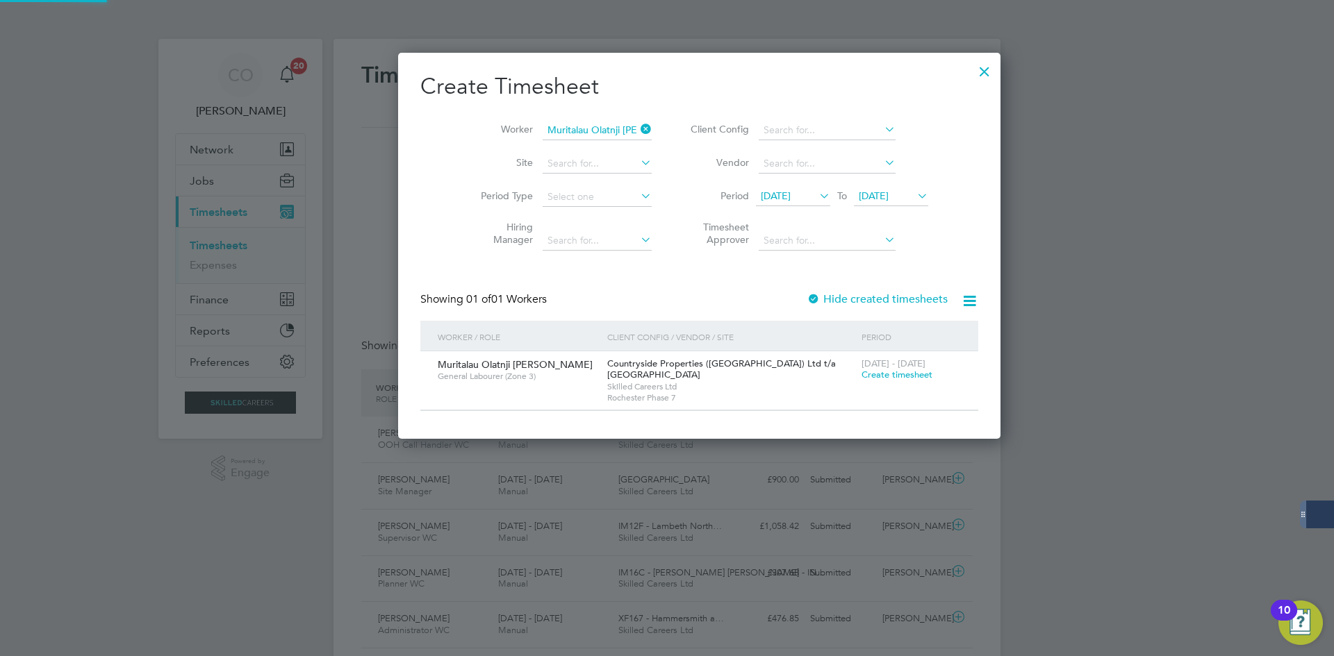
click at [807, 297] on label "Hide created timesheets" at bounding box center [877, 299] width 141 height 14
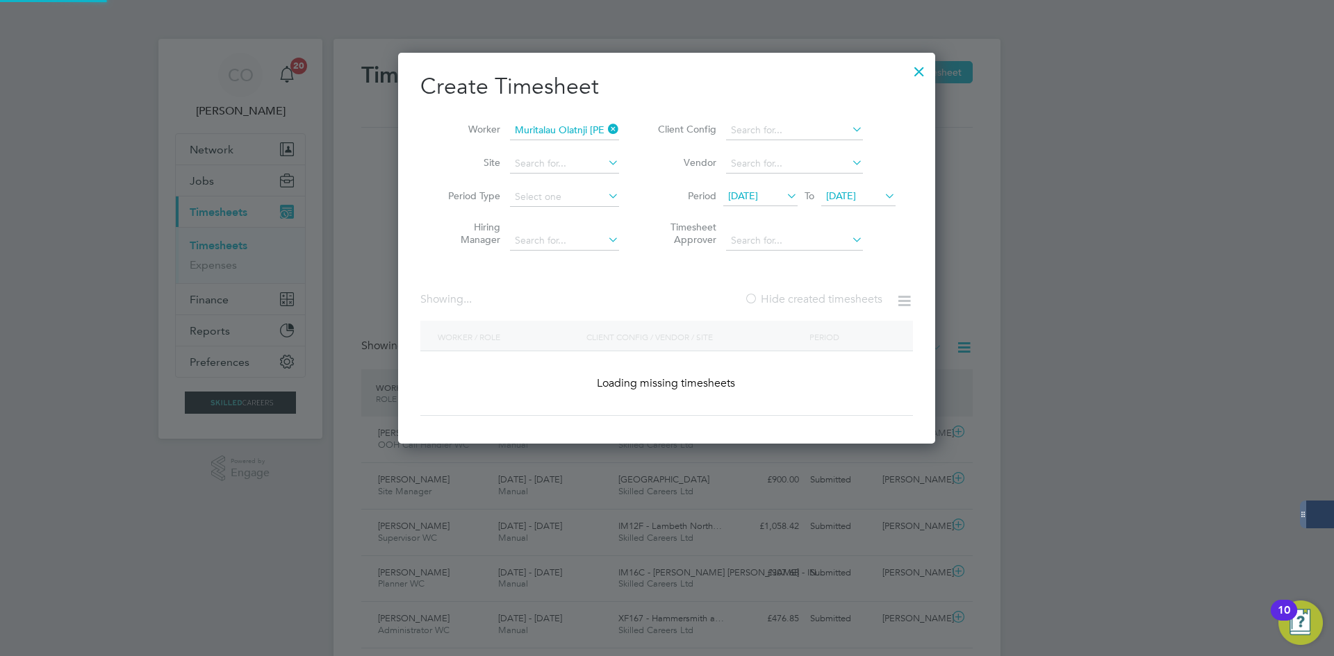
click at [785, 297] on label "Hide created timesheets" at bounding box center [813, 299] width 138 height 14
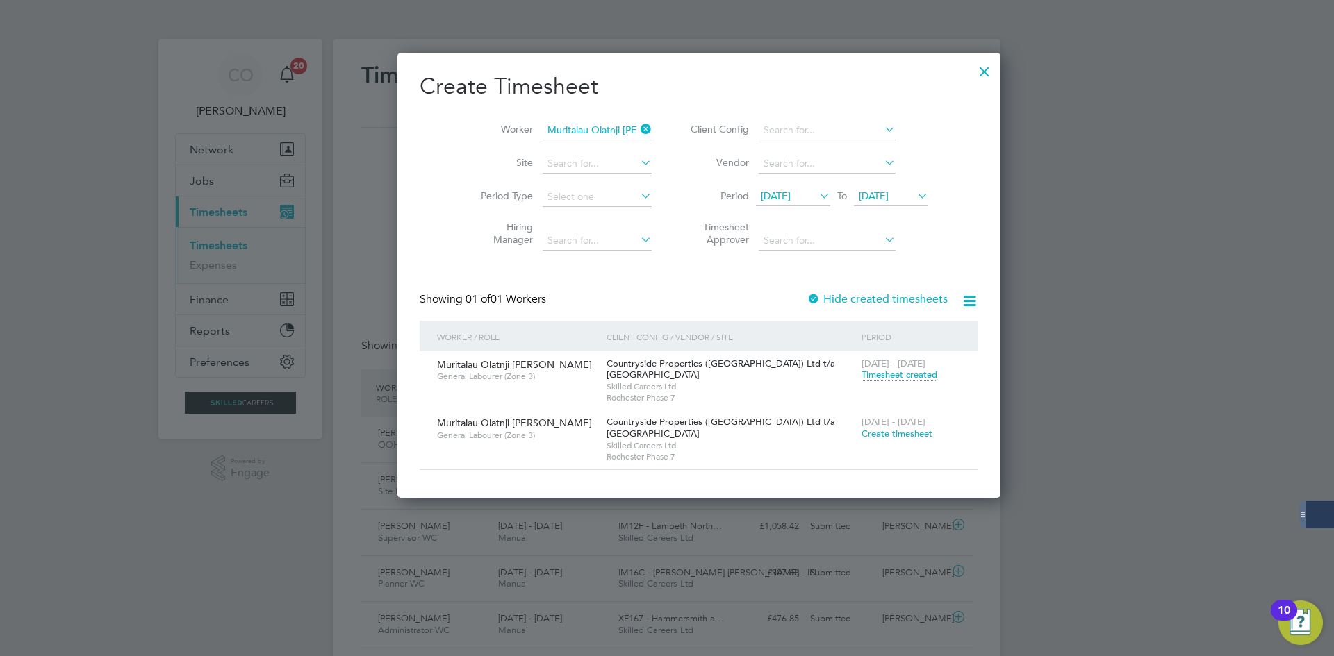
click at [861, 431] on span "Create timesheet" at bounding box center [896, 434] width 71 height 12
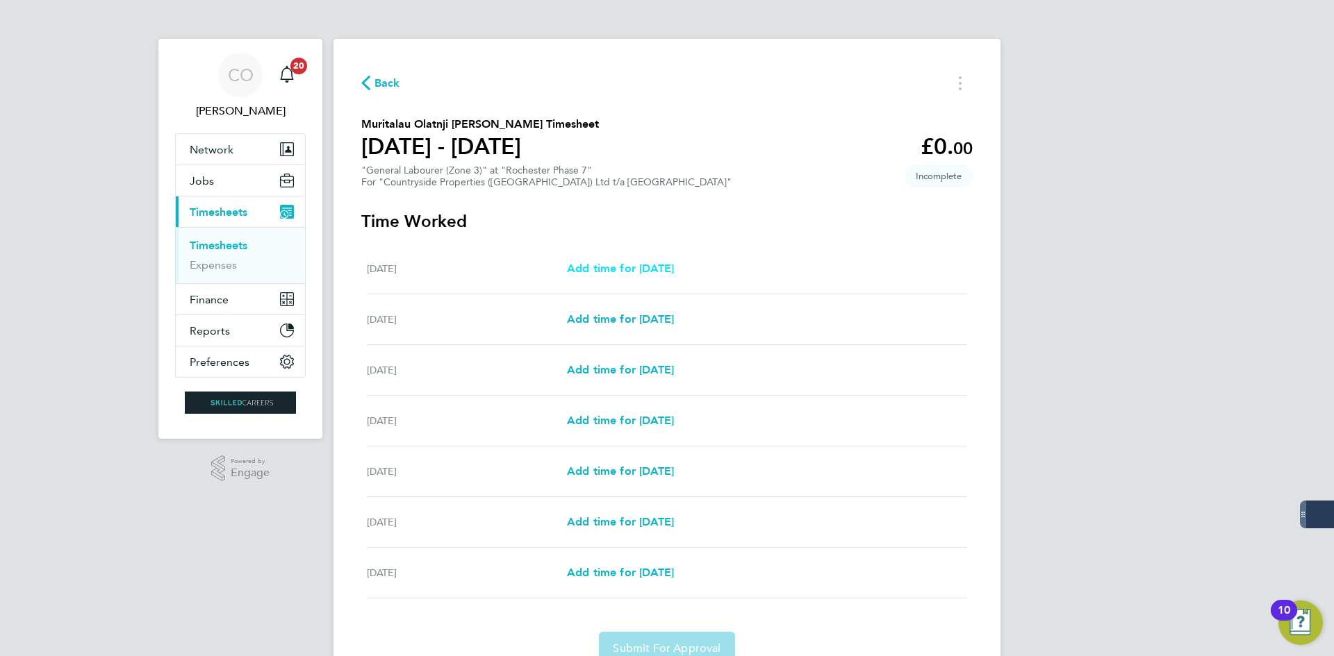
click at [615, 265] on span "Add time for [DATE]" at bounding box center [620, 268] width 107 height 13
select select "30"
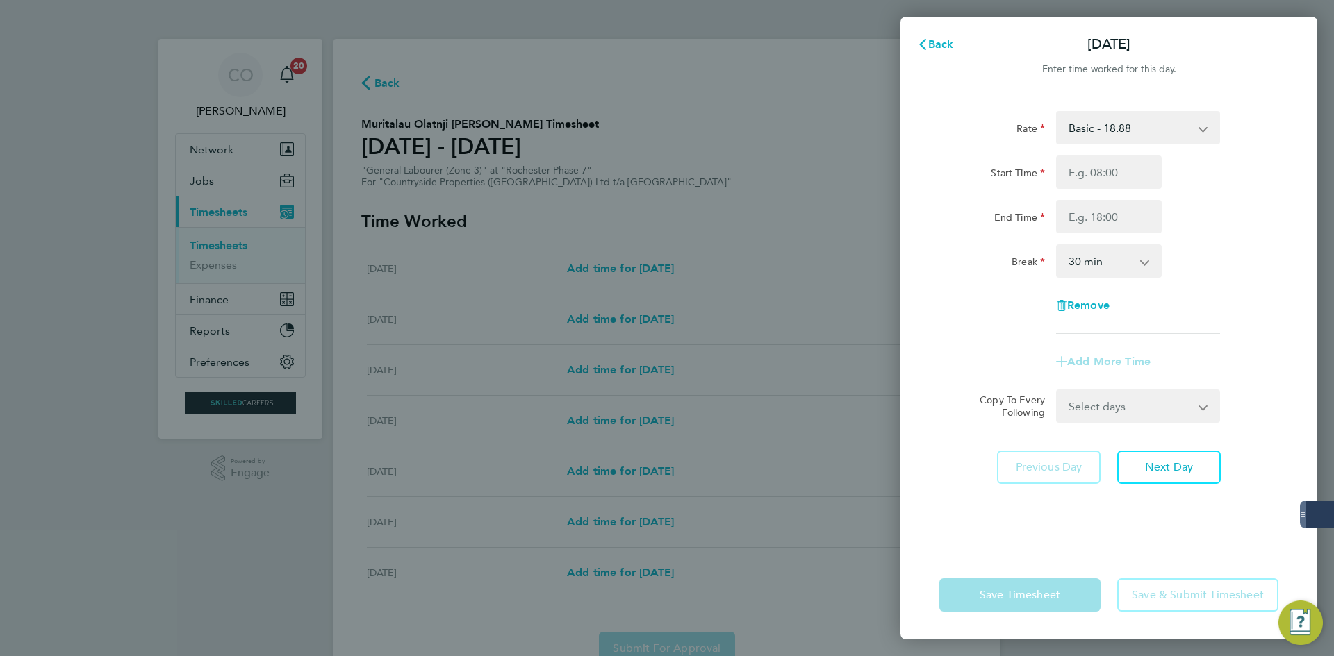
drag, startPoint x: 655, startPoint y: 328, endPoint x: 943, endPoint y: 161, distance: 332.4
click at [686, 321] on div "Back [DATE] Enter time worked for this day. Rate Basic - 18.88 Start Time End T…" at bounding box center [667, 328] width 1334 height 656
click at [937, 46] on span "Back" at bounding box center [941, 44] width 26 height 13
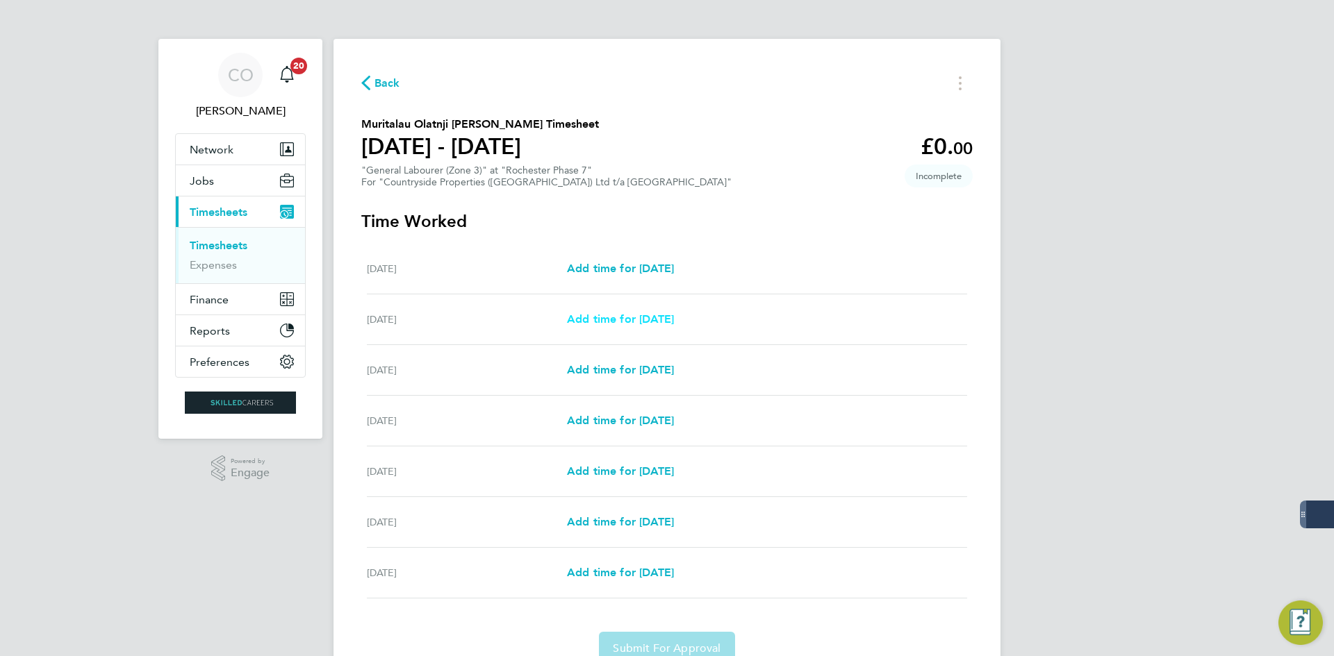
click at [625, 327] on link "Add time for [DATE]" at bounding box center [620, 319] width 107 height 17
select select "30"
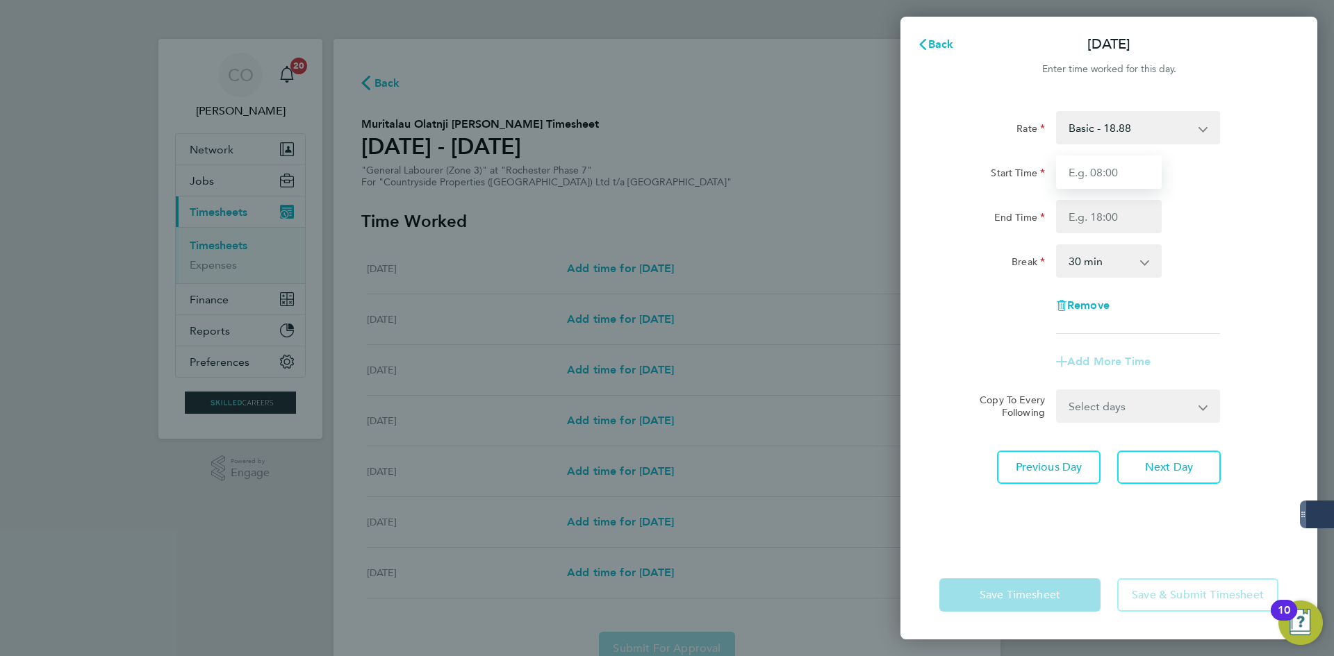
drag, startPoint x: 1078, startPoint y: 175, endPoint x: 1085, endPoint y: 201, distance: 27.3
click at [1079, 176] on input "Start Time" at bounding box center [1109, 172] width 106 height 33
type input "07:00"
click at [1096, 220] on input "End Time" at bounding box center [1109, 216] width 106 height 33
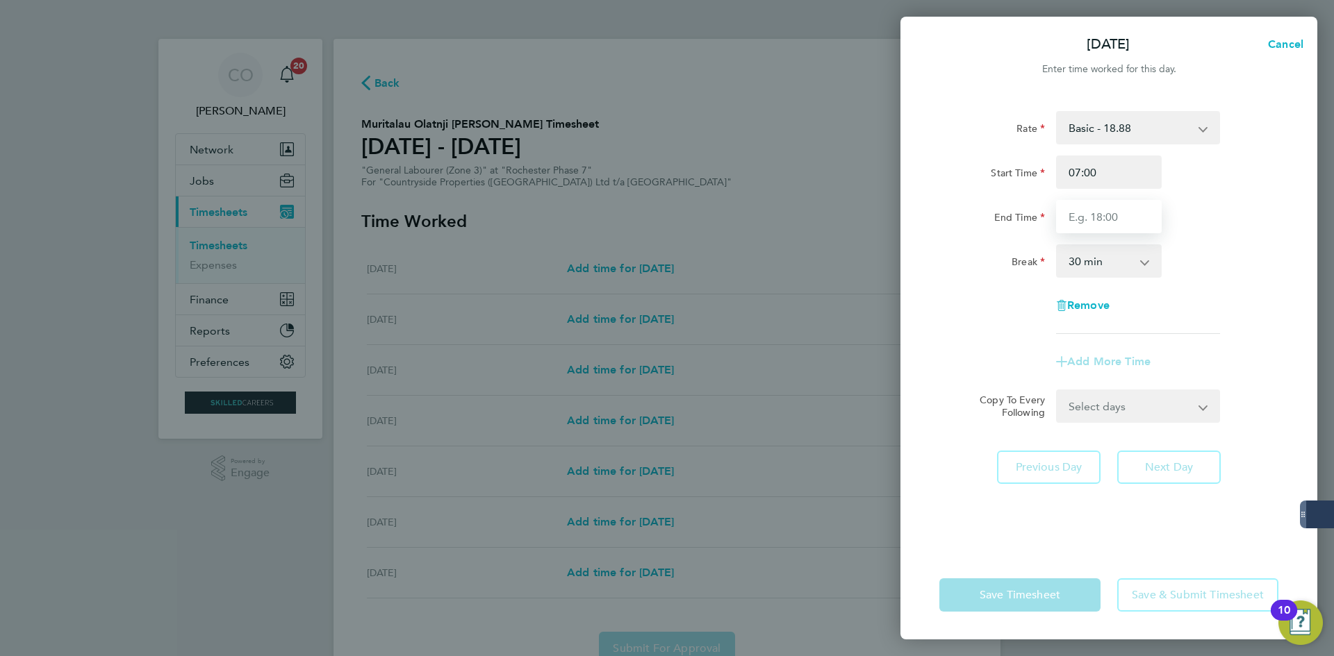
type input "17:00"
click at [1097, 267] on select "0 min 15 min 30 min 45 min 60 min 75 min 90 min" at bounding box center [1100, 261] width 86 height 31
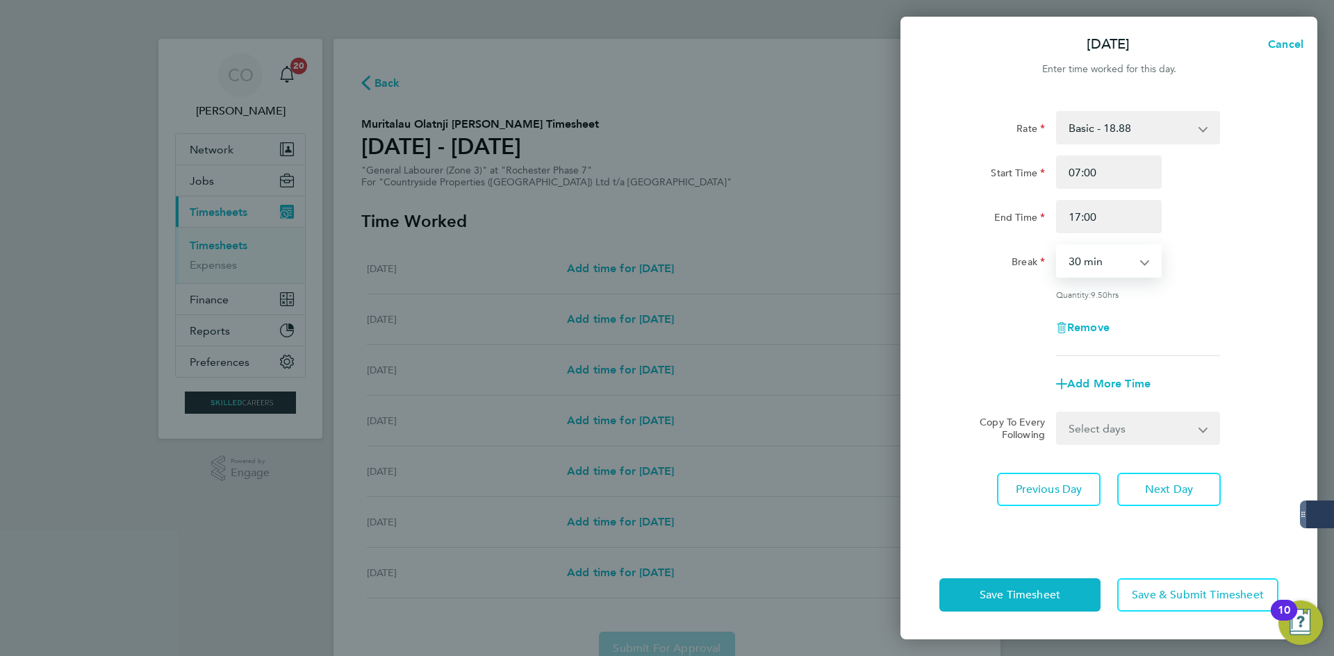
select select "60"
click at [1057, 246] on select "0 min 15 min 30 min 45 min 60 min 75 min 90 min" at bounding box center [1100, 261] width 86 height 31
click at [1085, 434] on select "Select days Day Weekday (Mon-Fri) Weekend (Sat-Sun) [DATE] [DATE] [DATE] [DATE]…" at bounding box center [1130, 428] width 146 height 31
select select "WEEKDAY"
click at [1057, 413] on select "Select days Day Weekday (Mon-Fri) Weekend (Sat-Sun) [DATE] [DATE] [DATE] [DATE]…" at bounding box center [1130, 428] width 146 height 31
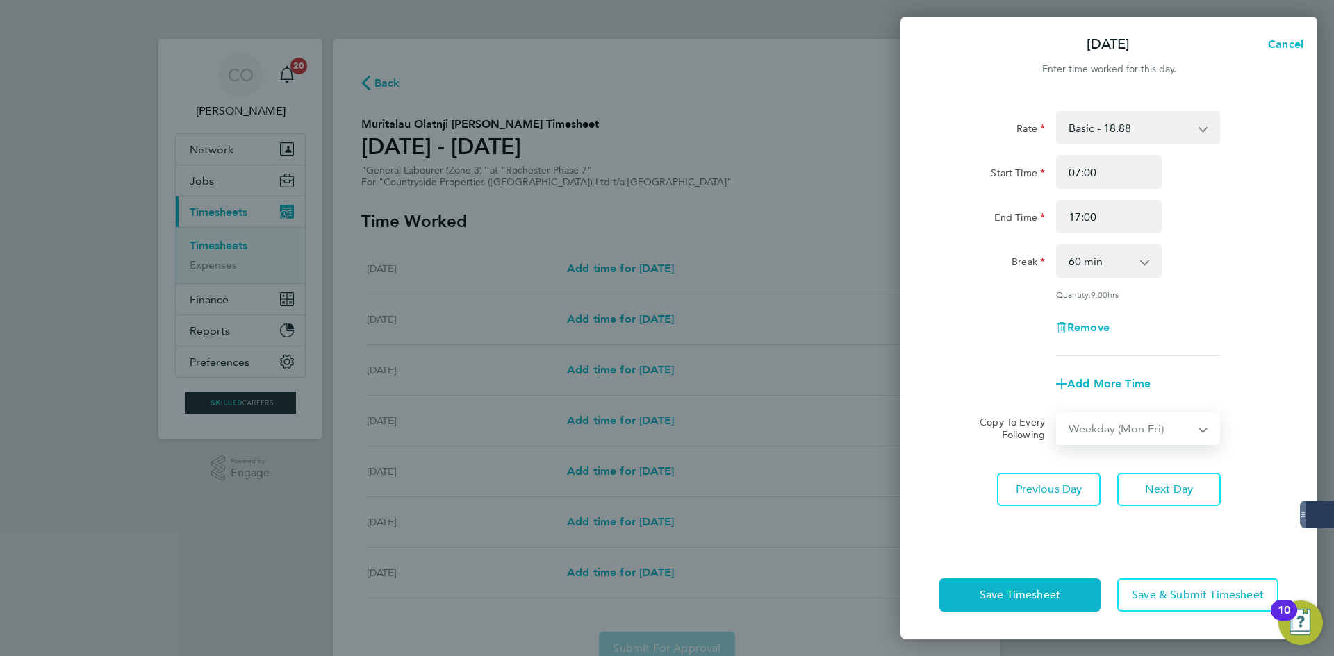
select select "[DATE]"
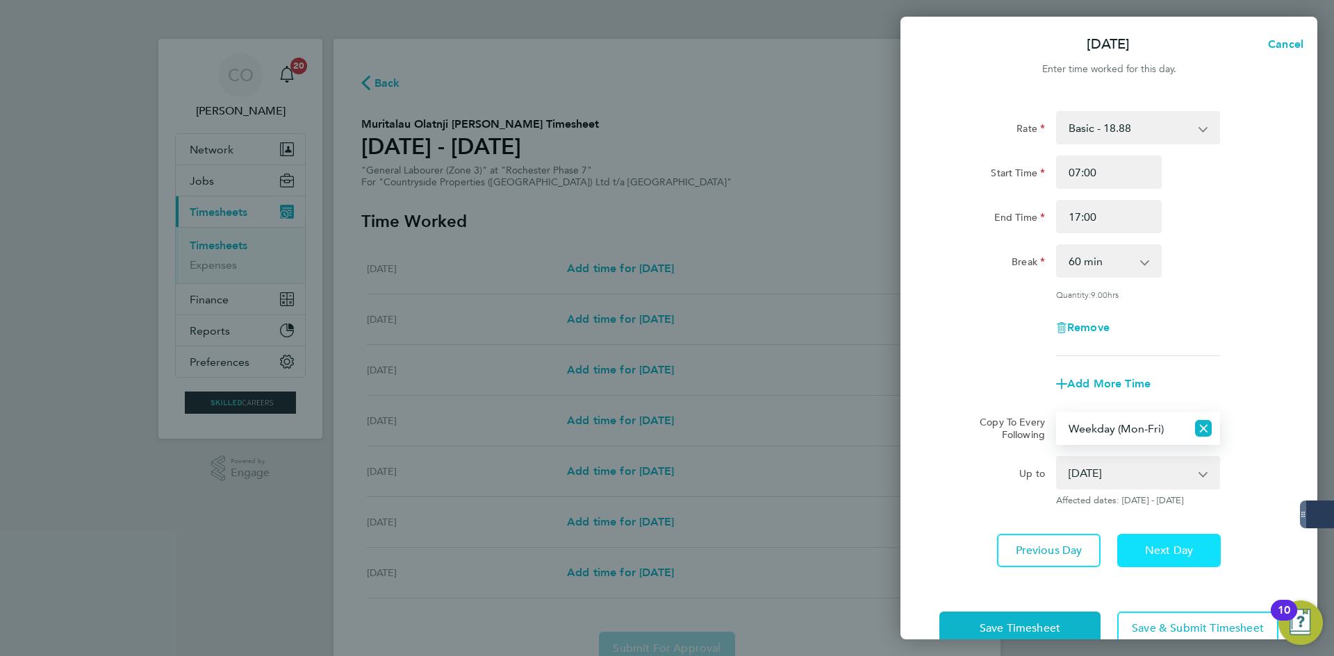
click at [1157, 545] on span "Next Day" at bounding box center [1169, 551] width 48 height 14
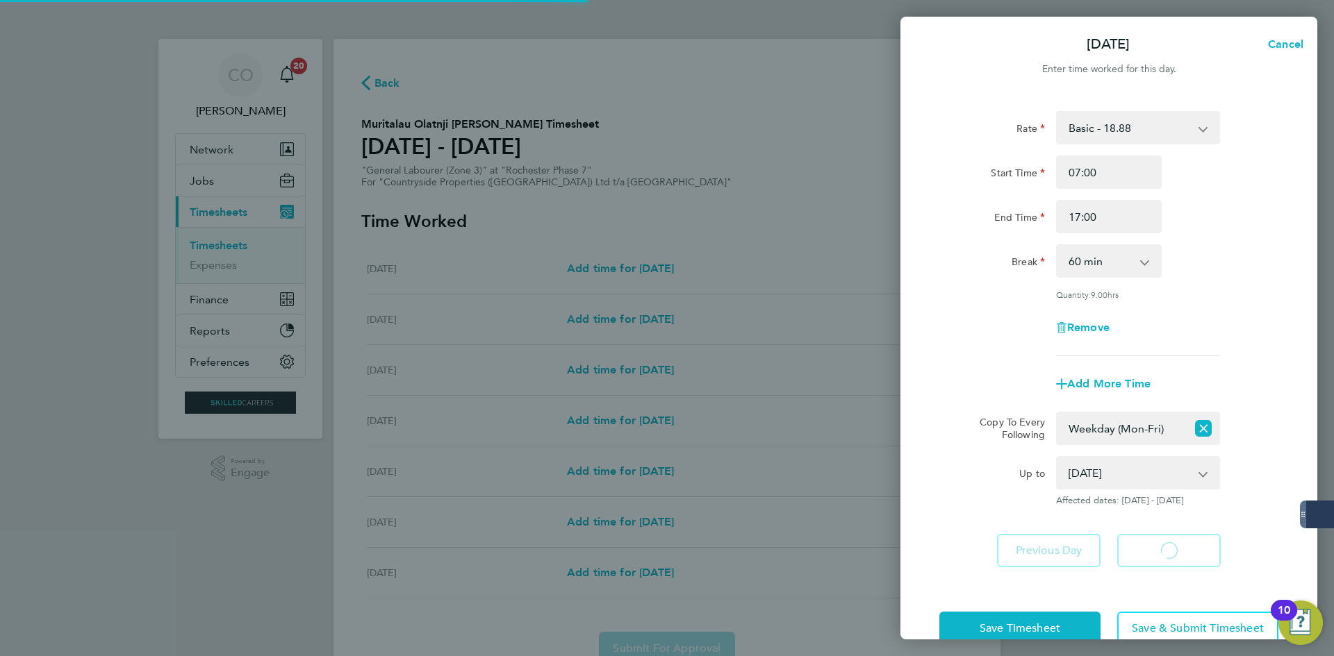
select select "60"
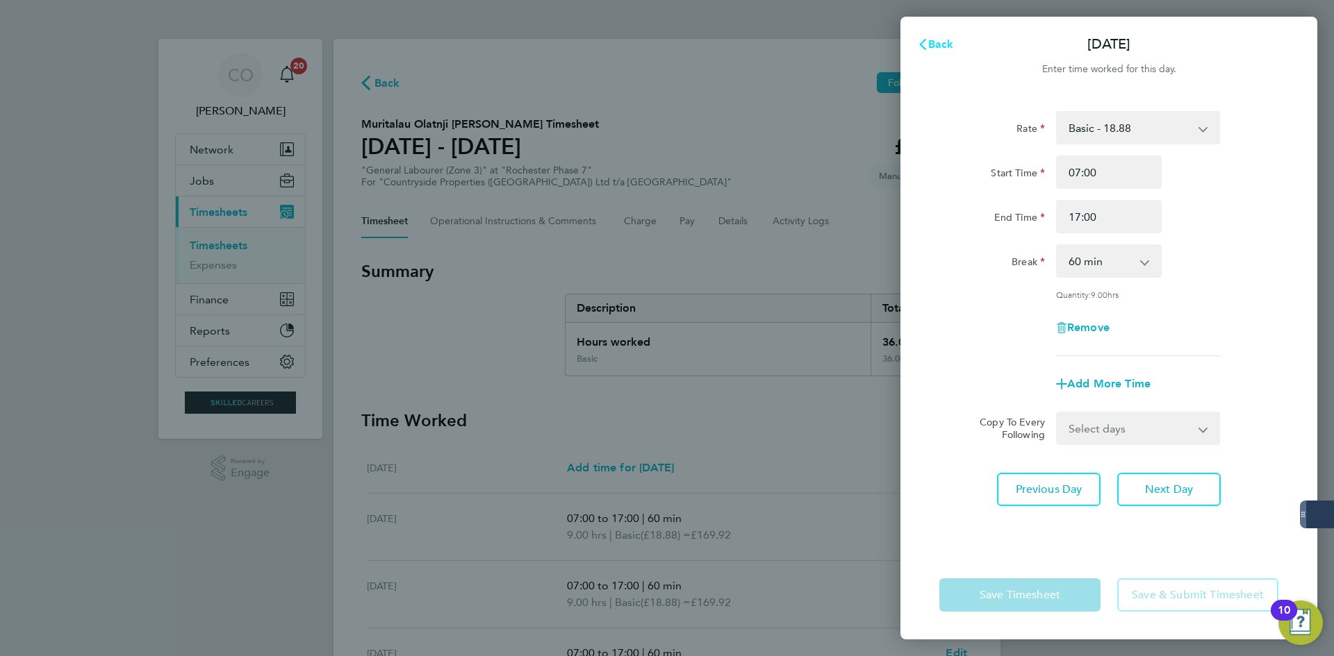
click at [950, 40] on span "Back" at bounding box center [941, 44] width 26 height 13
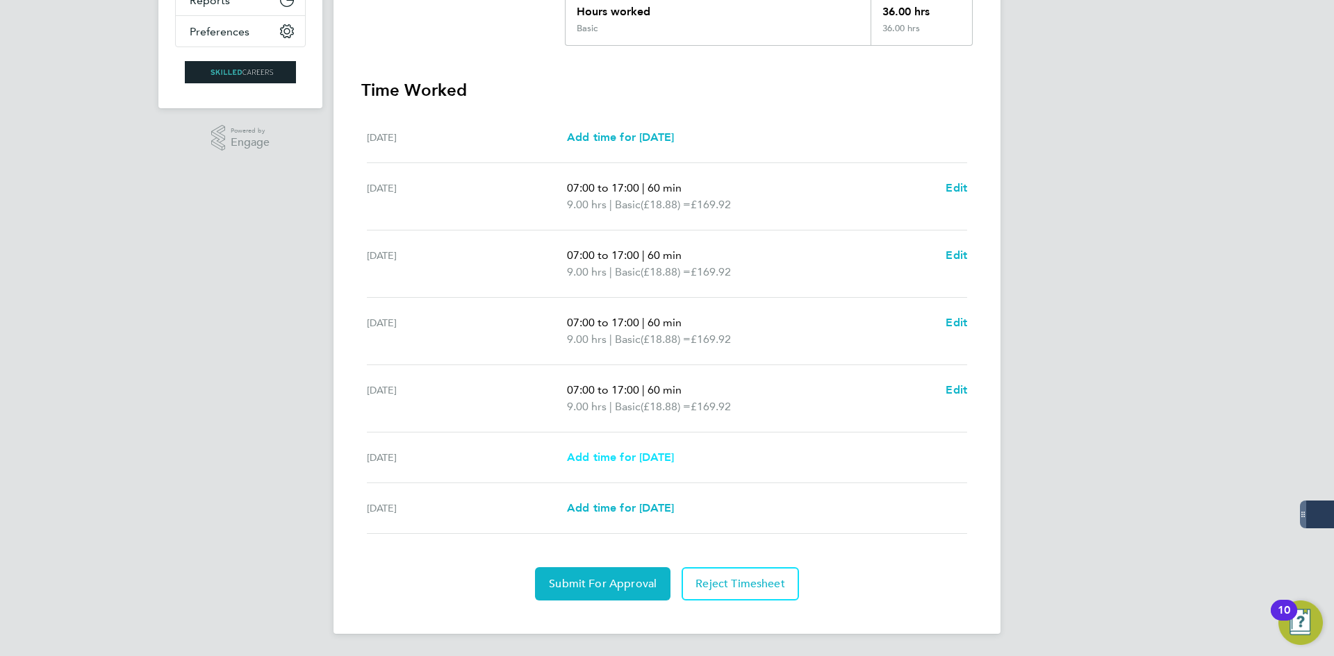
click at [654, 462] on span "Add time for [DATE]" at bounding box center [620, 457] width 107 height 13
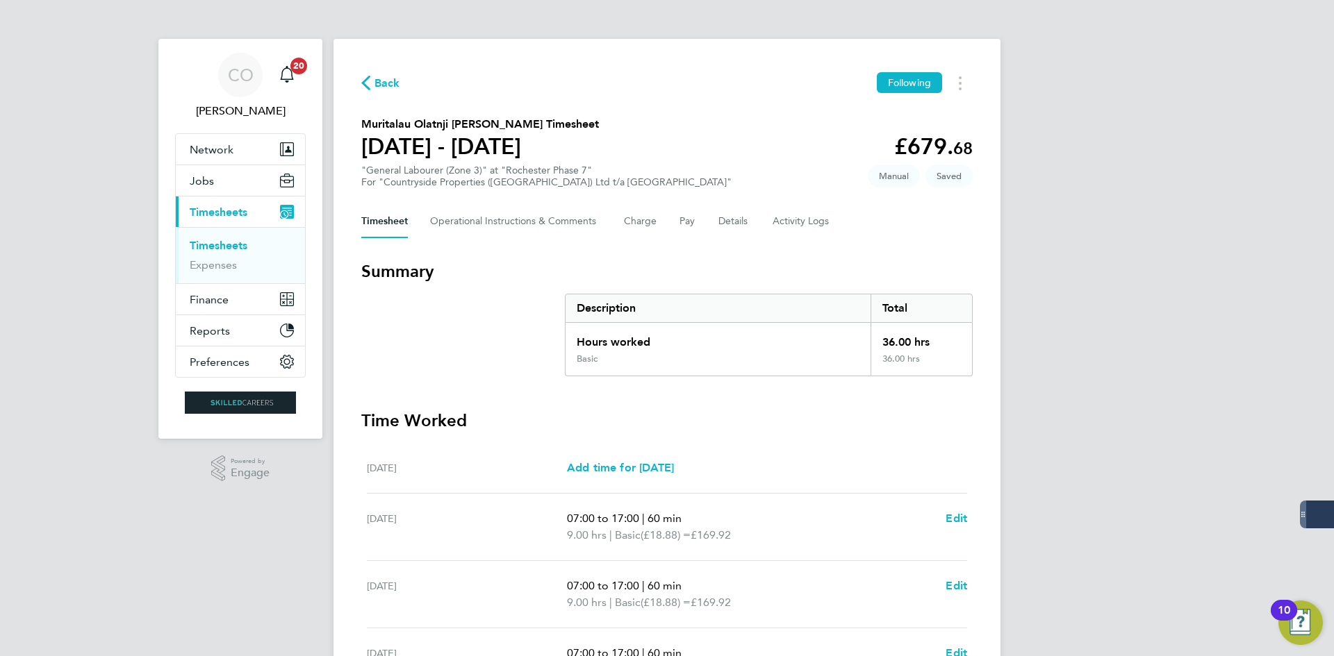
select select "30"
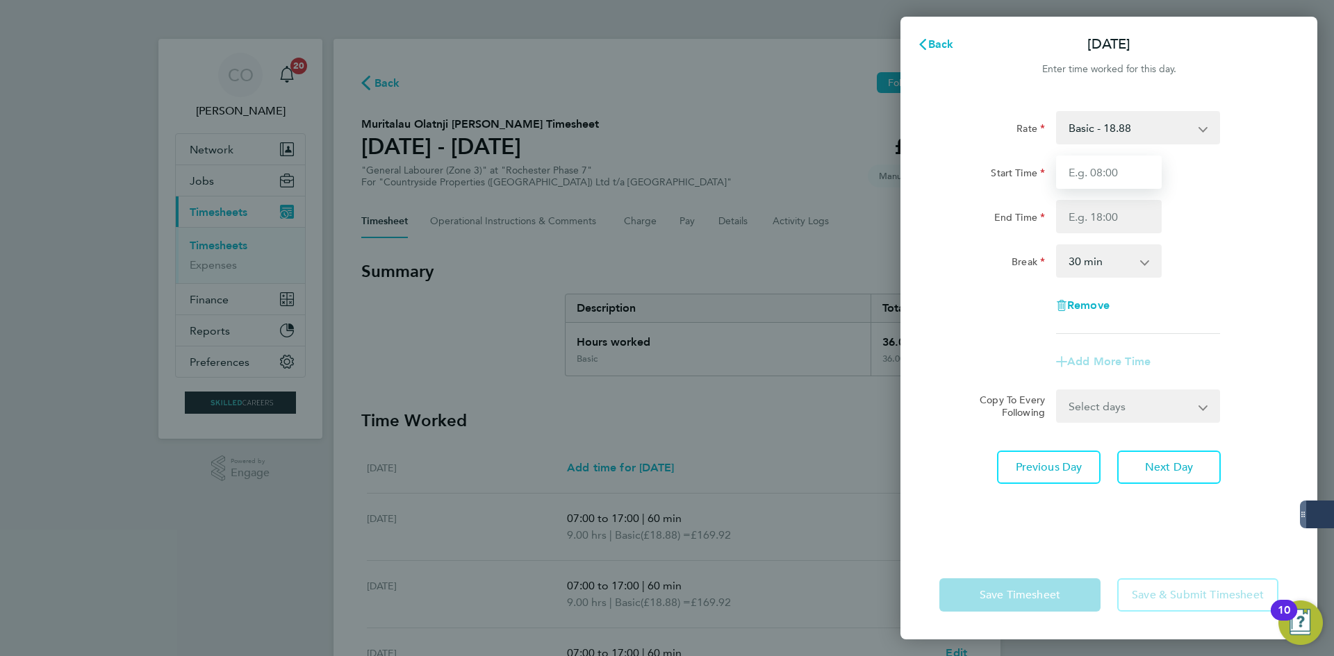
drag, startPoint x: 1079, startPoint y: 180, endPoint x: 1088, endPoint y: 205, distance: 26.6
click at [1079, 181] on input "Start Time" at bounding box center [1109, 172] width 106 height 33
type input "07:00"
click at [1096, 217] on input "End Time" at bounding box center [1109, 216] width 106 height 33
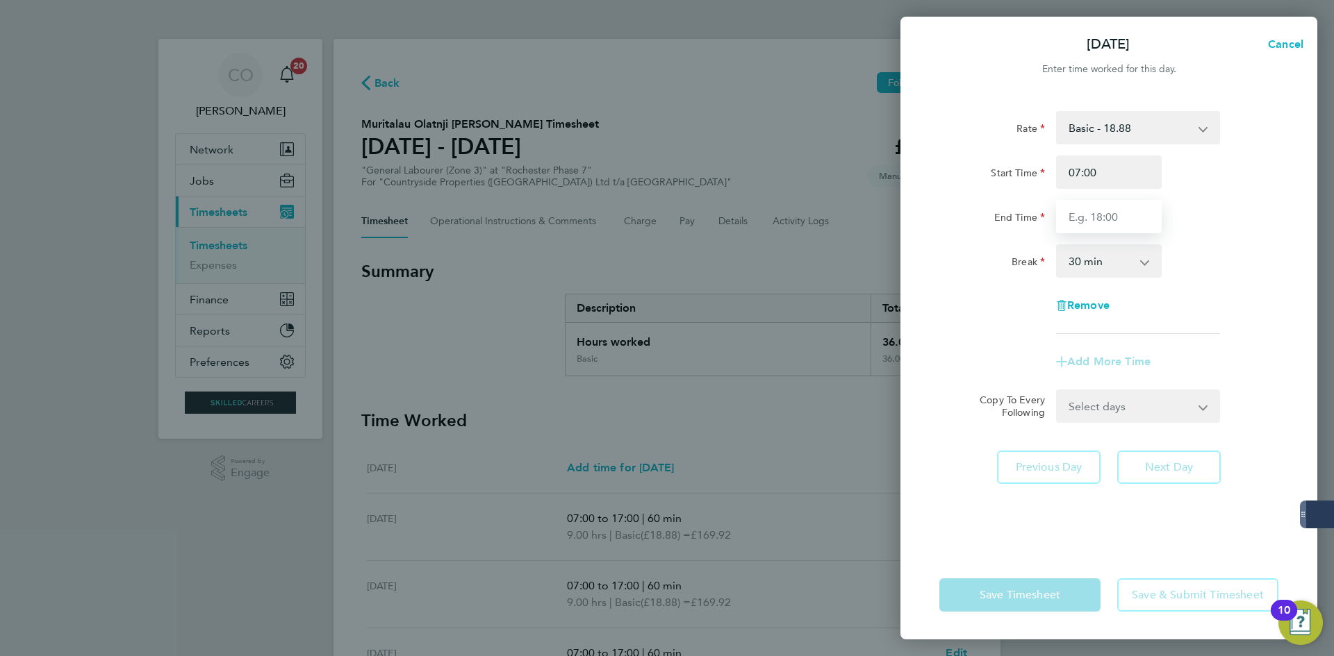
type input "16:00"
click at [1093, 265] on select "0 min 15 min 30 min 45 min 60 min 75 min 90 min" at bounding box center [1100, 261] width 86 height 31
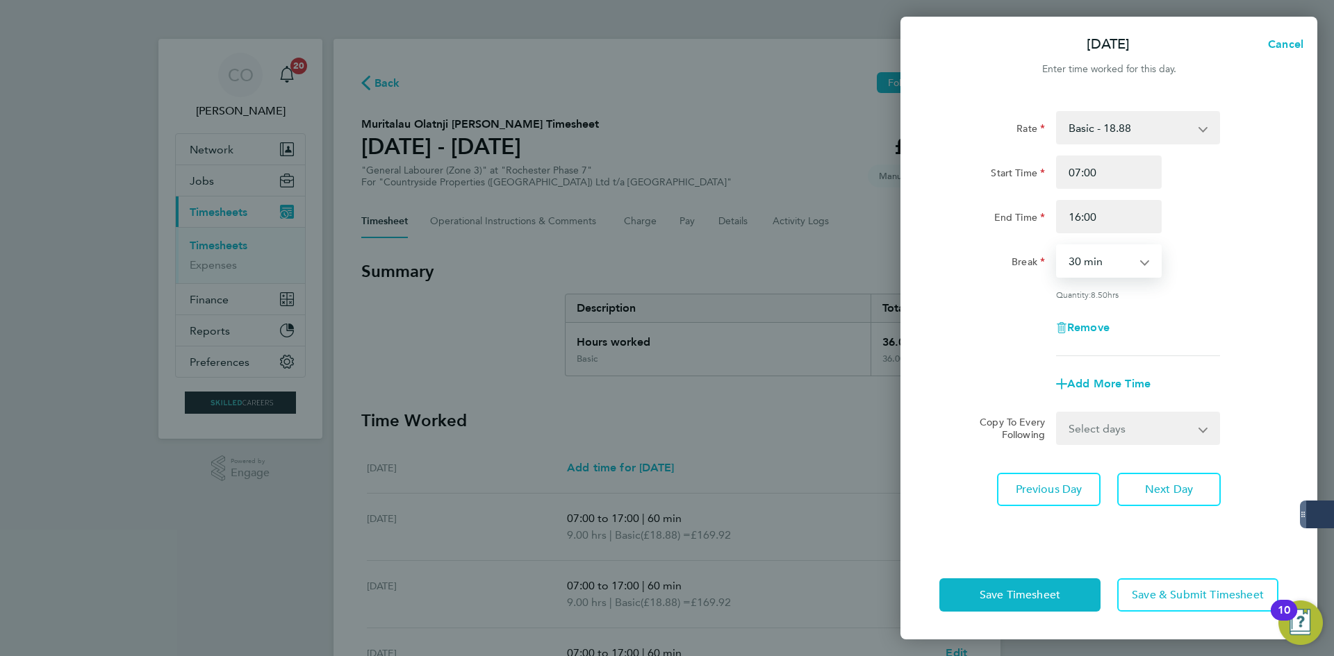
select select "60"
click at [1057, 246] on select "0 min 15 min 30 min 45 min 60 min 75 min 90 min" at bounding box center [1100, 261] width 86 height 31
click at [1173, 494] on span "Next Day" at bounding box center [1169, 490] width 48 height 14
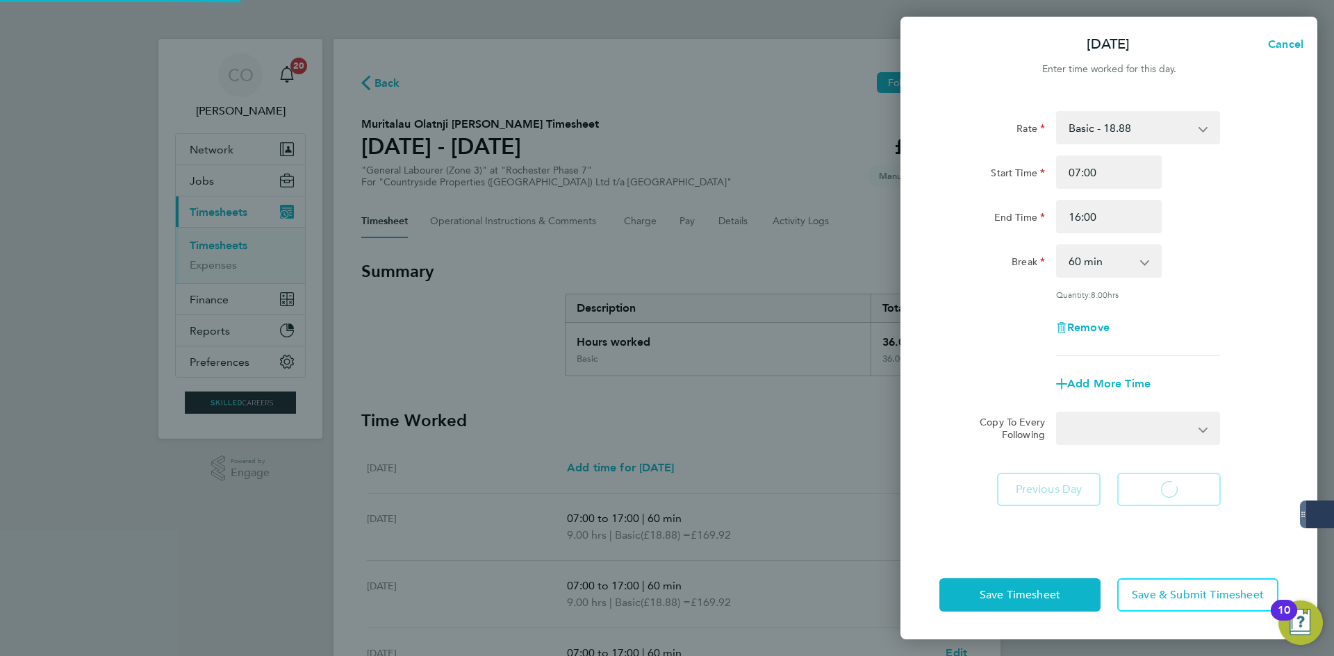
select select "30"
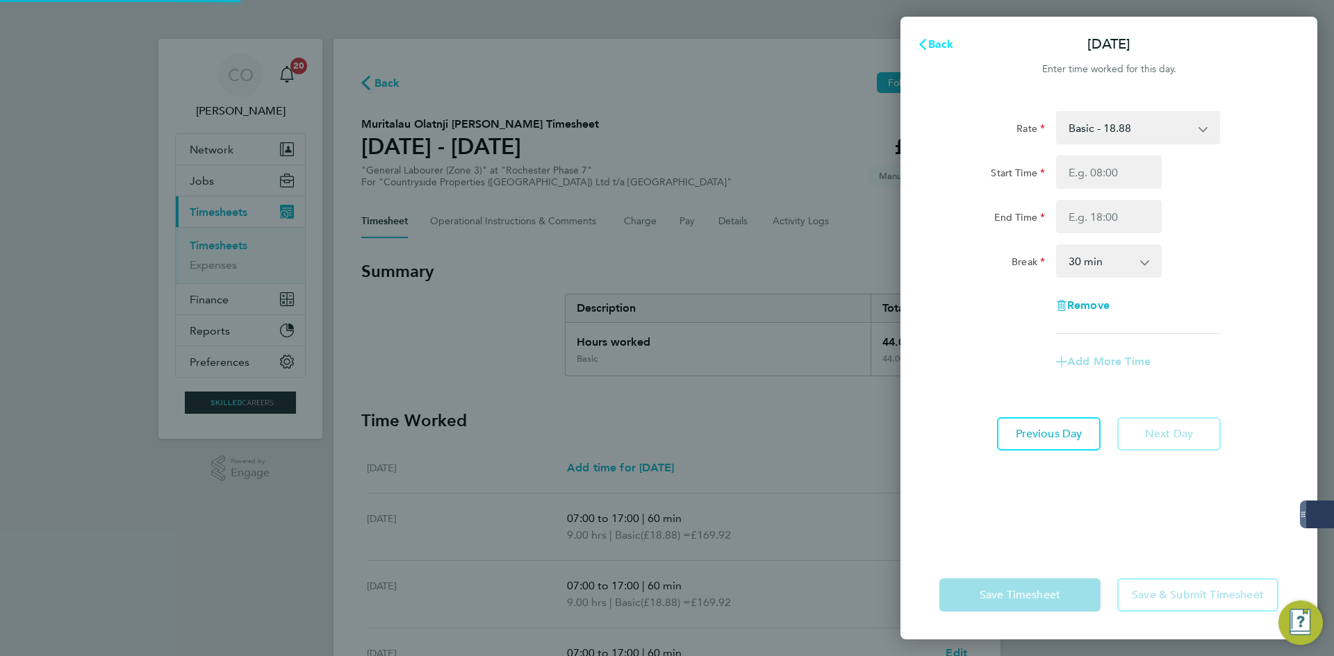
click at [948, 38] on span "Back" at bounding box center [941, 44] width 26 height 13
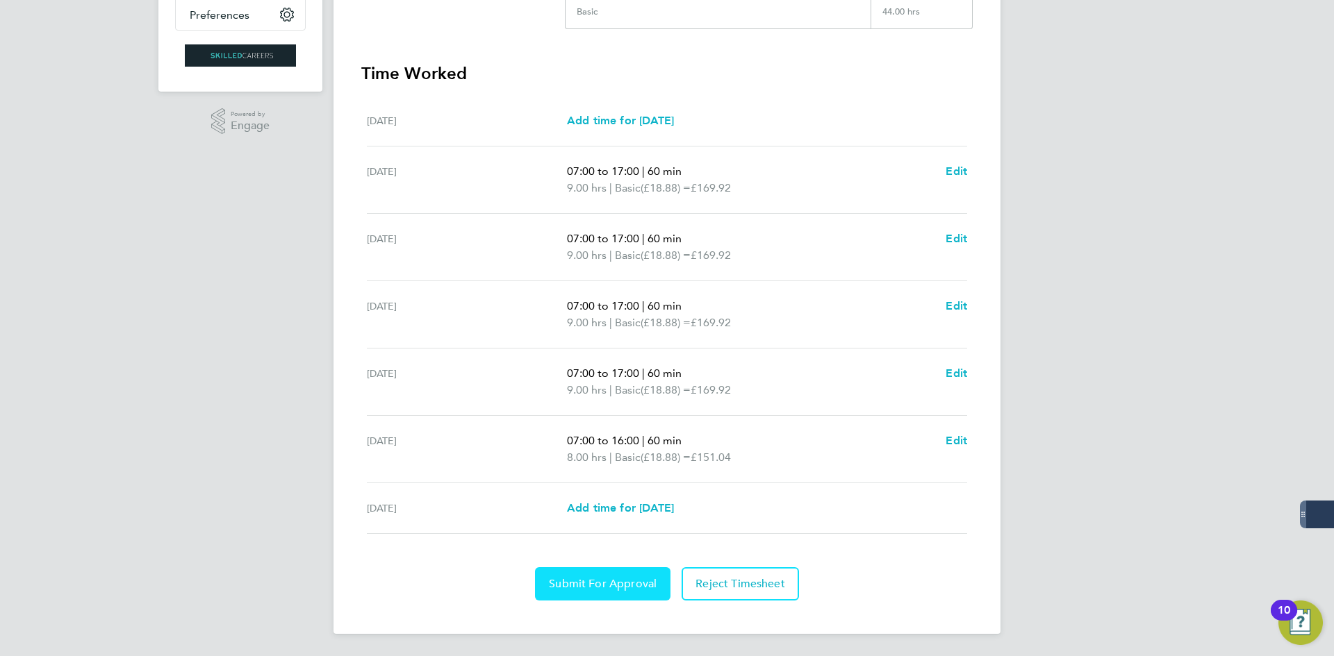
click at [621, 572] on button "Submit For Approval" at bounding box center [602, 584] width 135 height 33
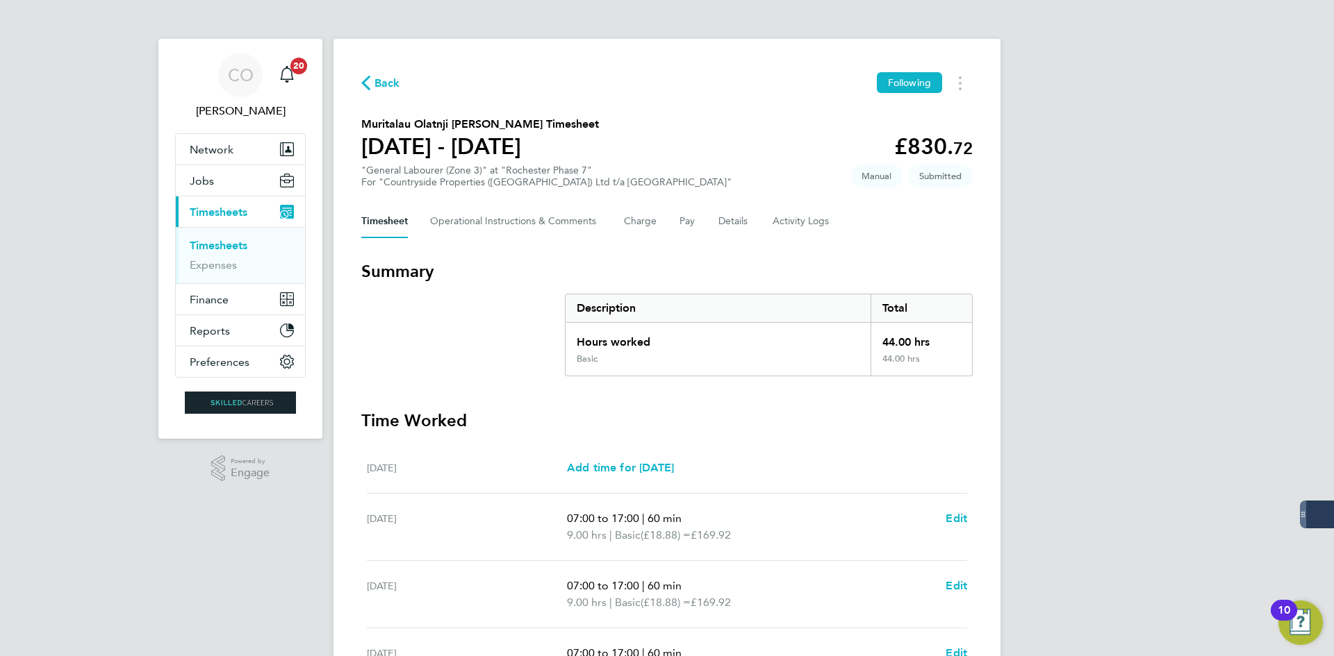
click at [390, 85] on span "Back" at bounding box center [387, 83] width 26 height 17
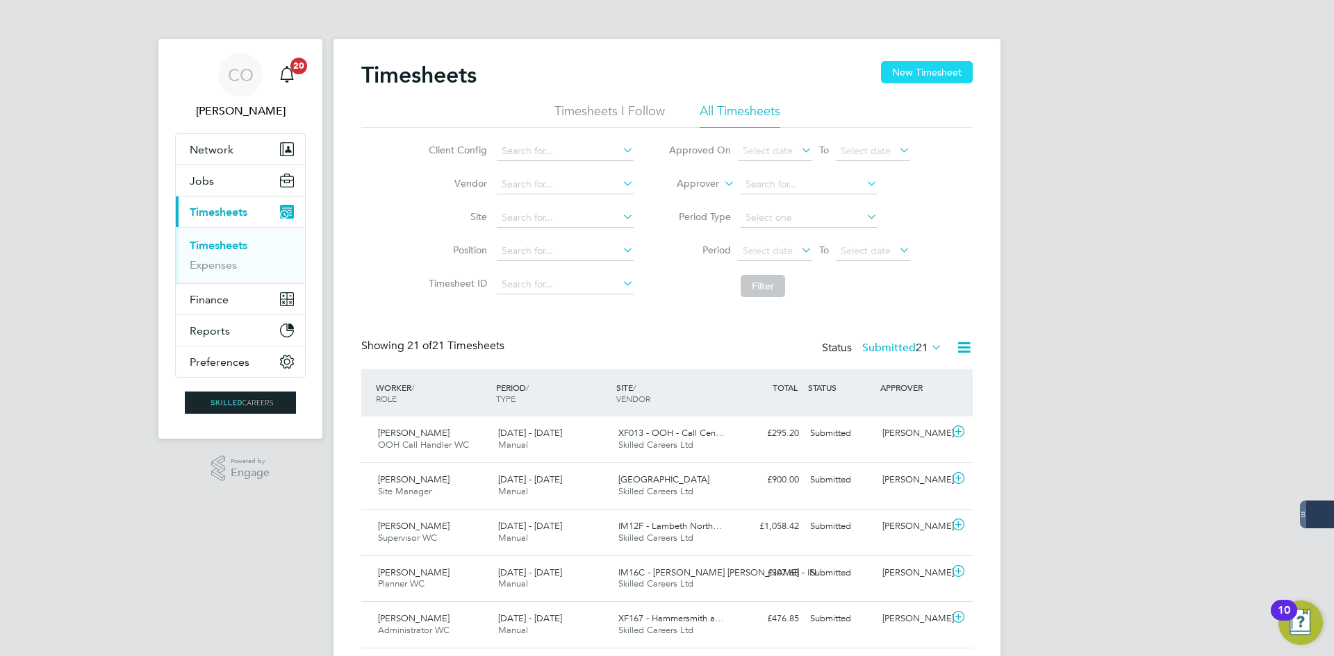
click at [890, 67] on button "New Timesheet" at bounding box center [927, 72] width 92 height 22
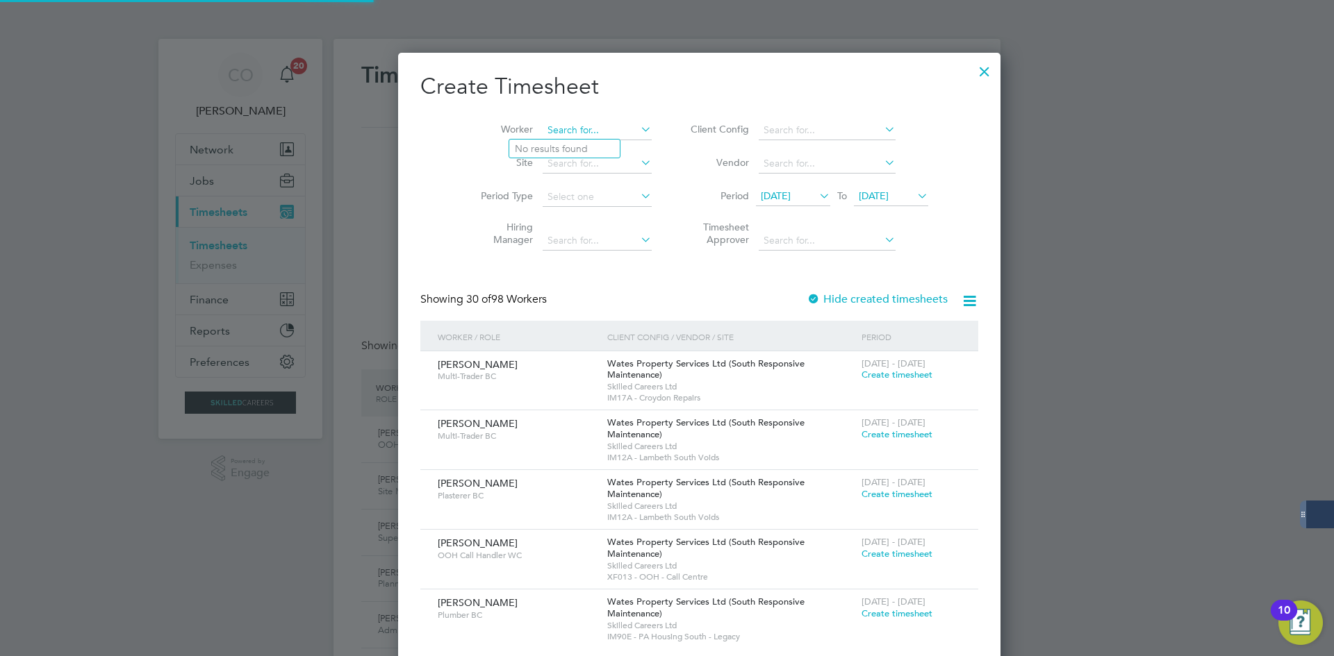
click at [543, 131] on input at bounding box center [597, 130] width 109 height 19
click at [584, 142] on li "[PERSON_NAME]" at bounding box center [577, 149] width 137 height 19
type input "[PERSON_NAME]"
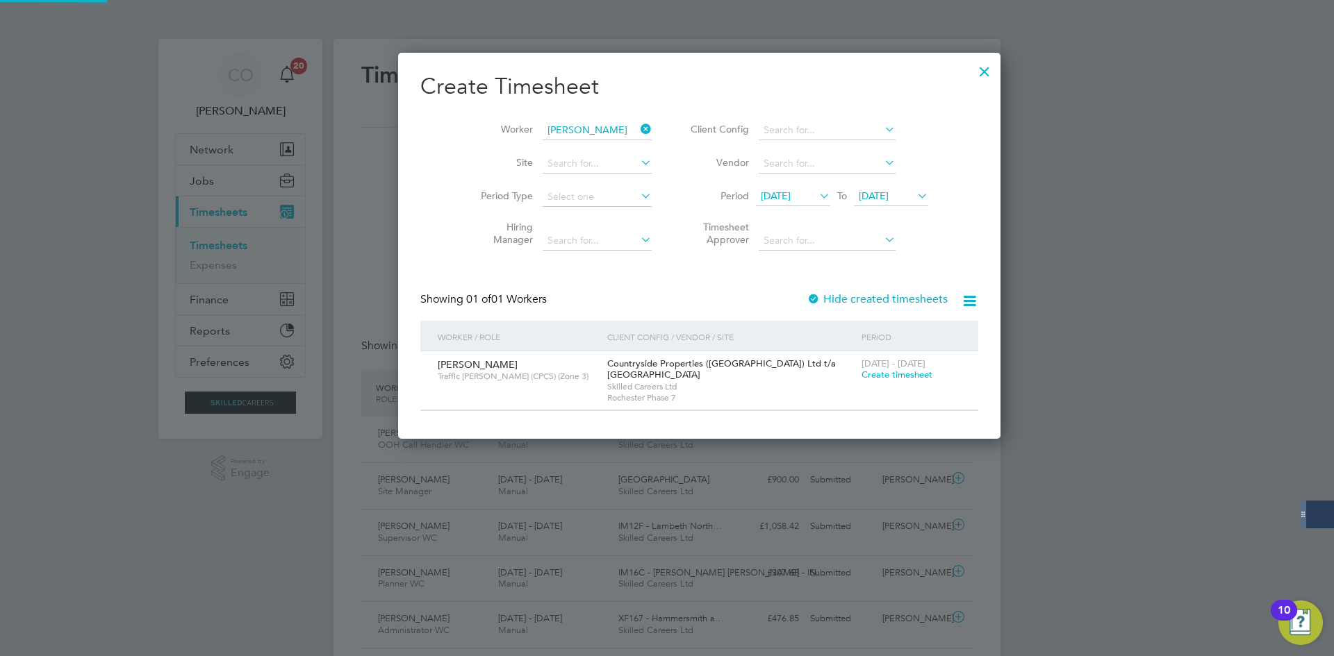
click at [807, 299] on label "Hide created timesheets" at bounding box center [877, 299] width 141 height 14
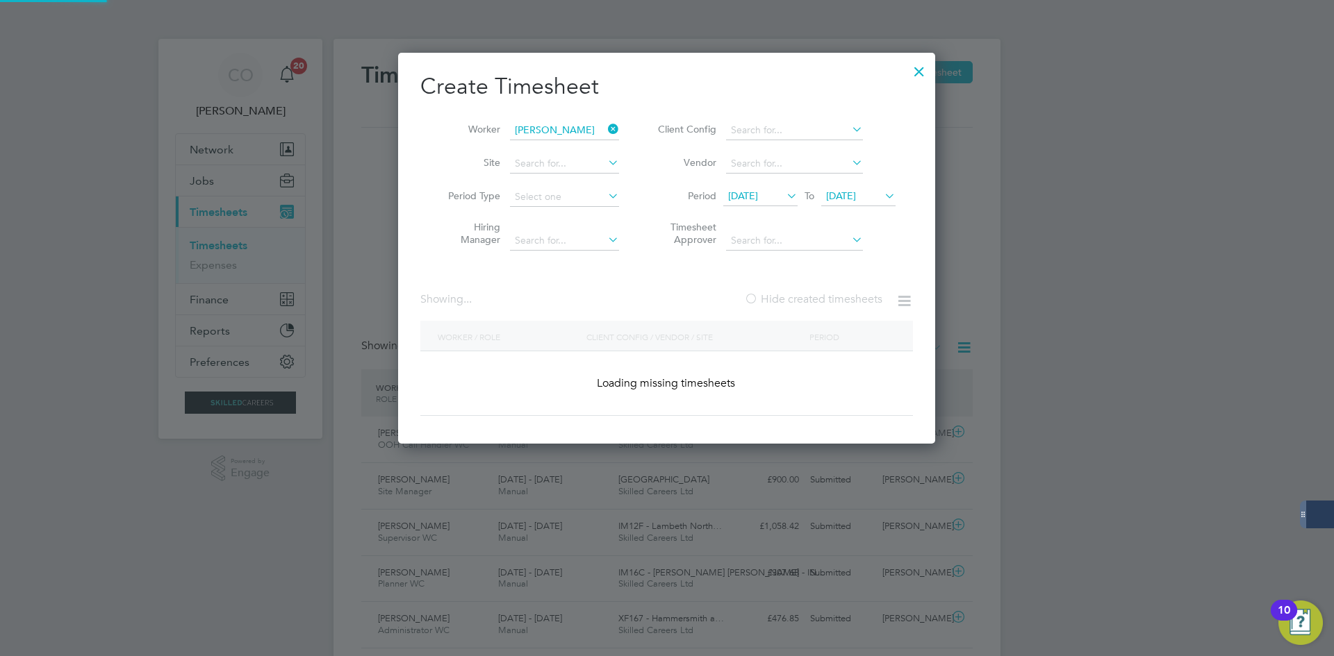
click at [775, 299] on label "Hide created timesheets" at bounding box center [813, 299] width 138 height 14
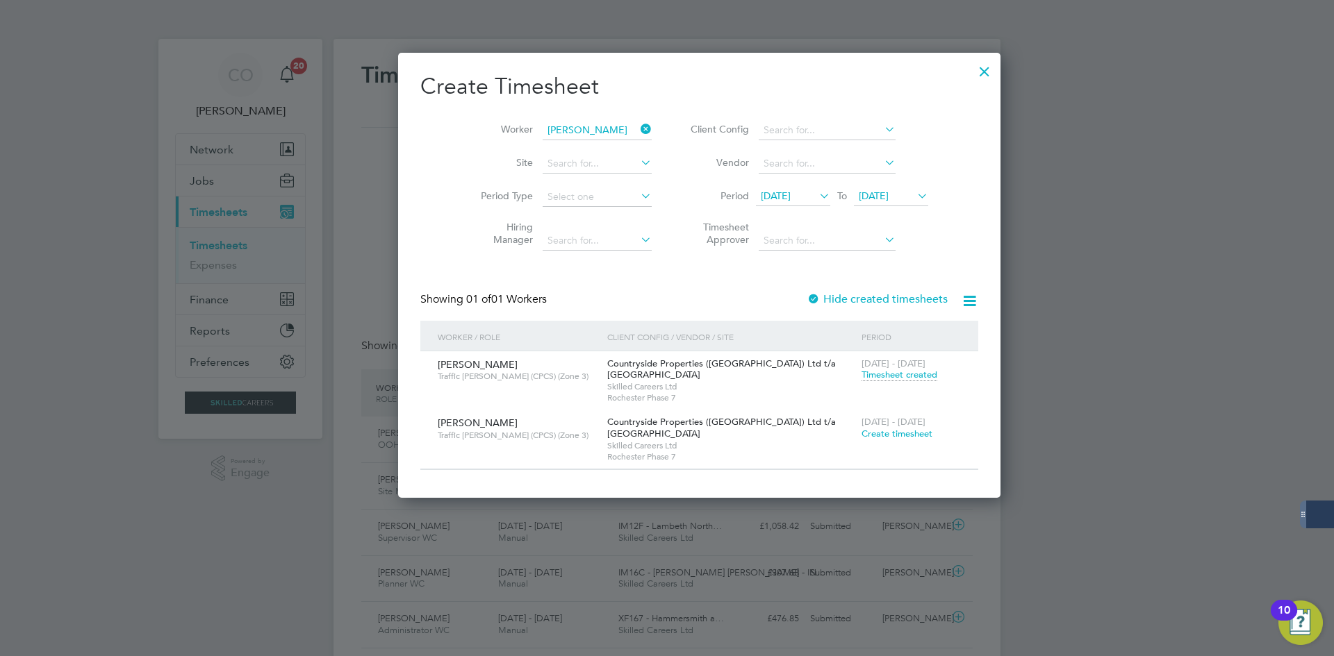
click at [861, 427] on span "[DATE] - [DATE]" at bounding box center [893, 422] width 64 height 12
click at [861, 433] on span "Create timesheet" at bounding box center [896, 434] width 71 height 12
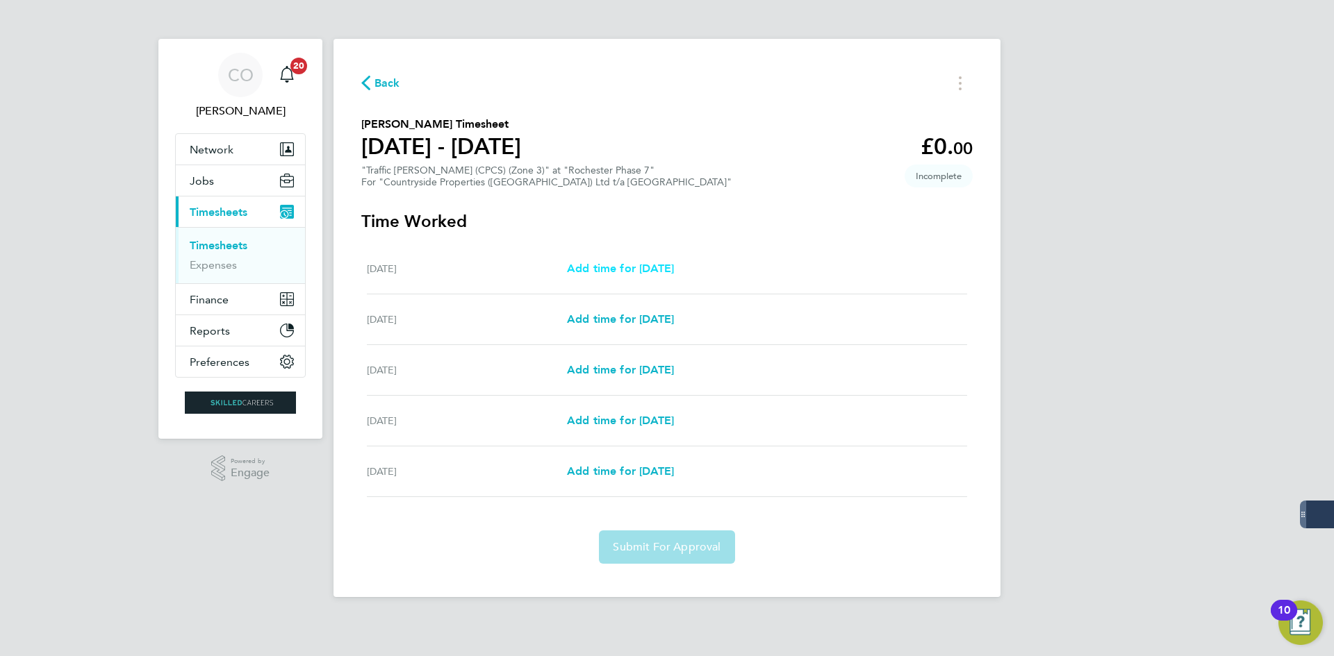
click at [629, 263] on span "Add time for [DATE]" at bounding box center [620, 268] width 107 height 13
select select "30"
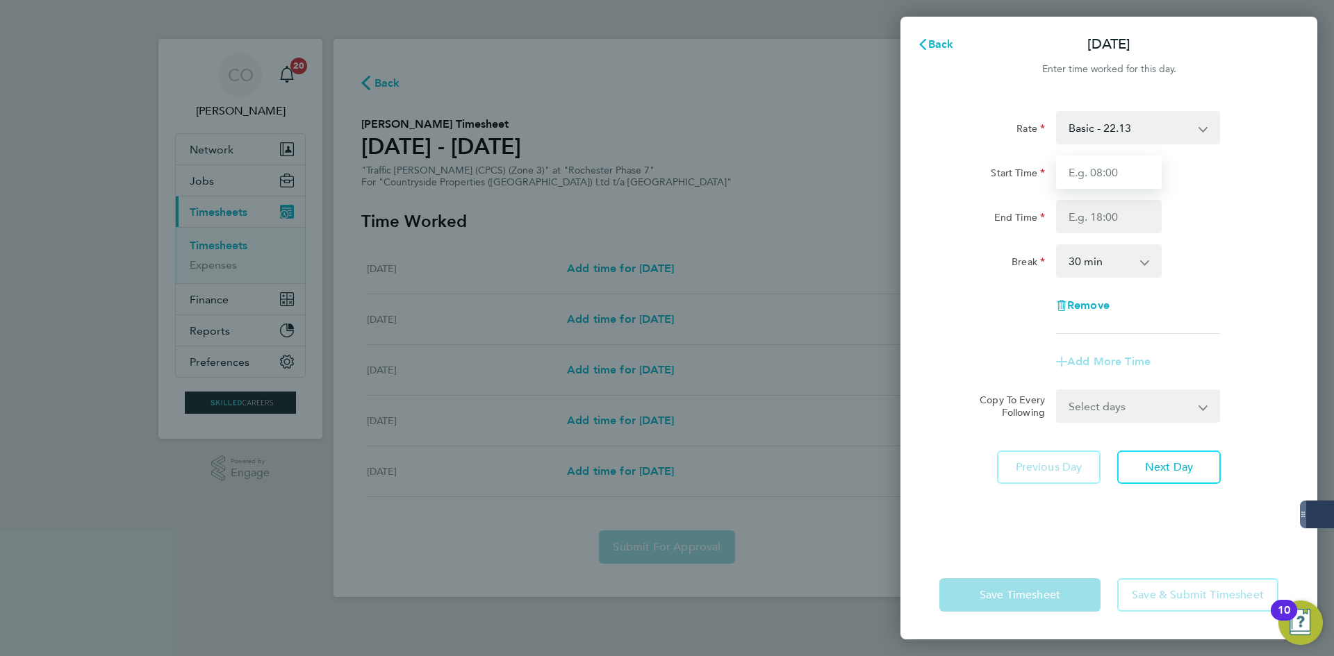
click at [1096, 173] on input "Start Time" at bounding box center [1109, 172] width 106 height 33
type input "07:00"
click at [1094, 222] on input "End Time" at bounding box center [1109, 216] width 106 height 33
type input "17:00"
click at [1092, 270] on select "0 min 15 min 30 min 45 min 60 min 75 min 90 min" at bounding box center [1100, 261] width 86 height 31
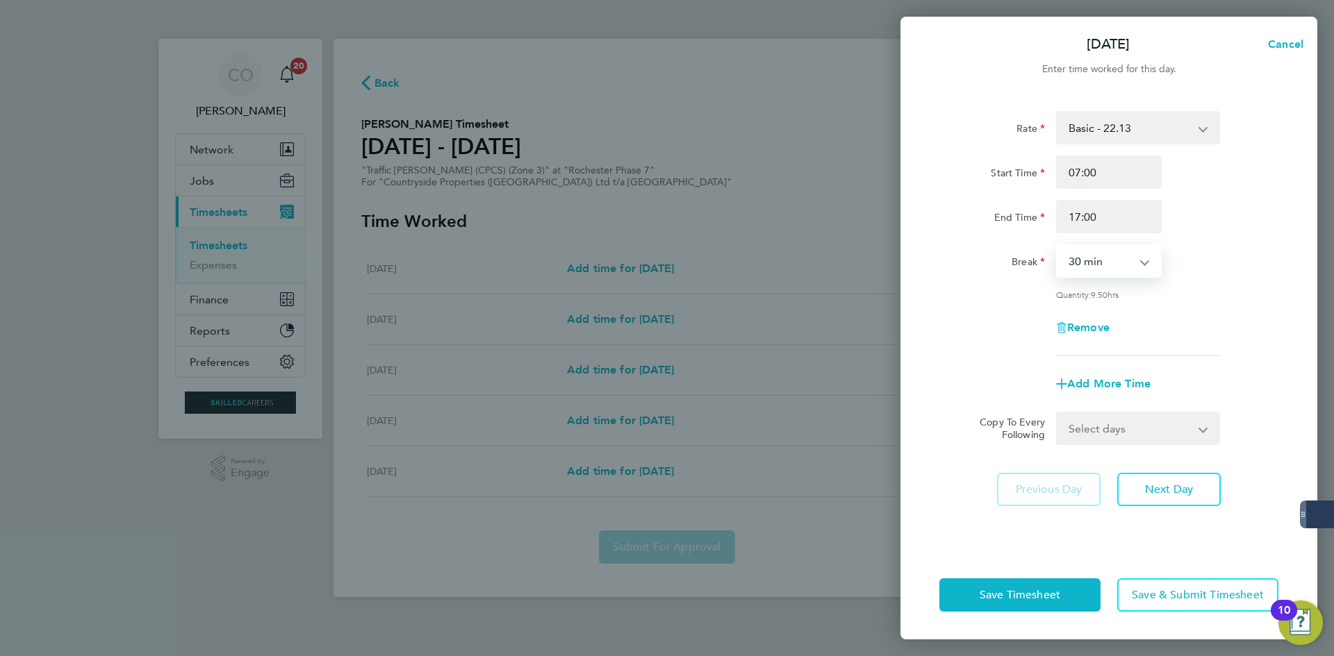
select select "60"
click at [1057, 246] on select "0 min 15 min 30 min 45 min 60 min 75 min 90 min" at bounding box center [1100, 261] width 86 height 31
drag, startPoint x: 1112, startPoint y: 431, endPoint x: 1110, endPoint y: 438, distance: 7.3
click at [1112, 431] on select "Select days Day [DATE] [DATE] [DATE] [DATE]" at bounding box center [1130, 428] width 146 height 31
click at [904, 349] on div "Rate Basic - 22.13 Start Time 07:00 End Time 17:00 Break 0 min 15 min 30 min 45…" at bounding box center [1108, 322] width 417 height 456
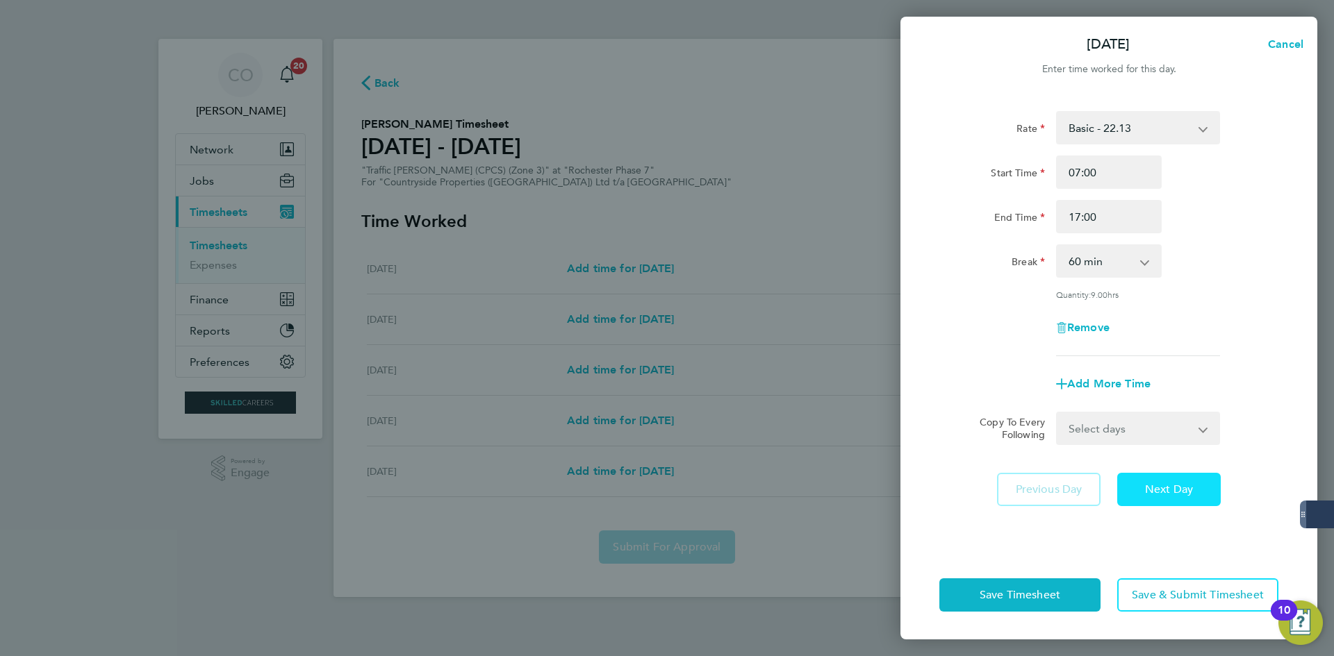
click at [1169, 500] on button "Next Day" at bounding box center [1169, 489] width 104 height 33
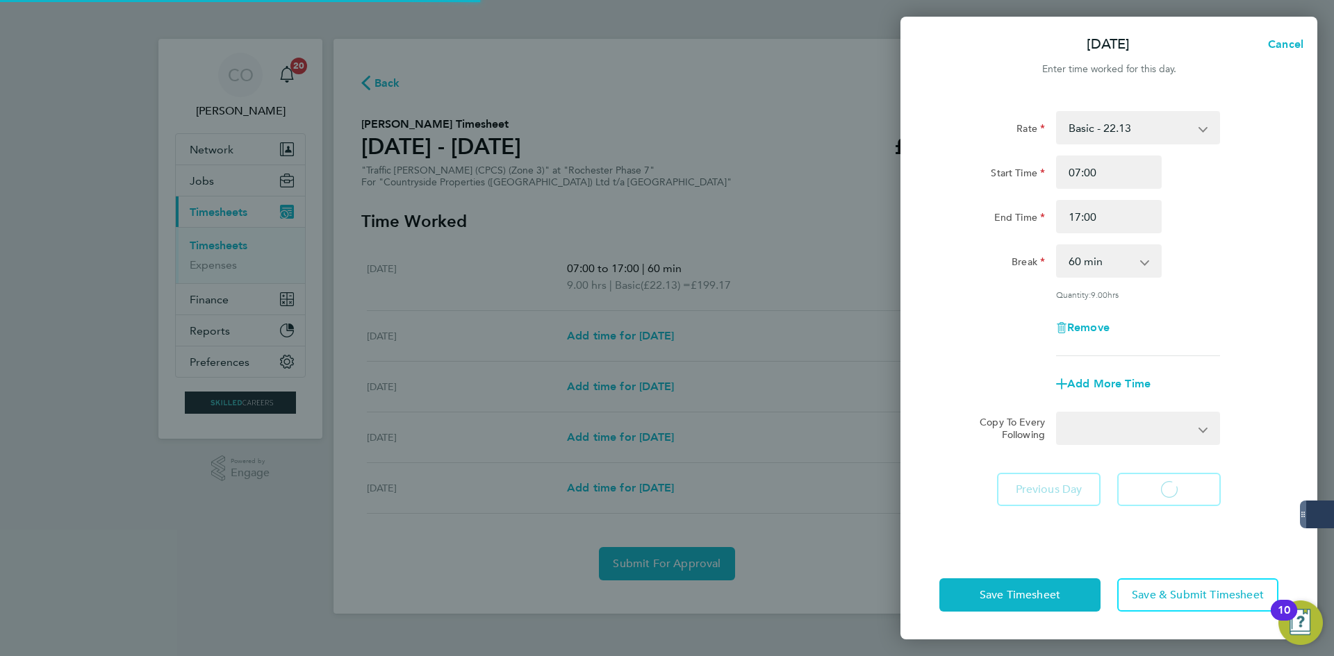
select select "30"
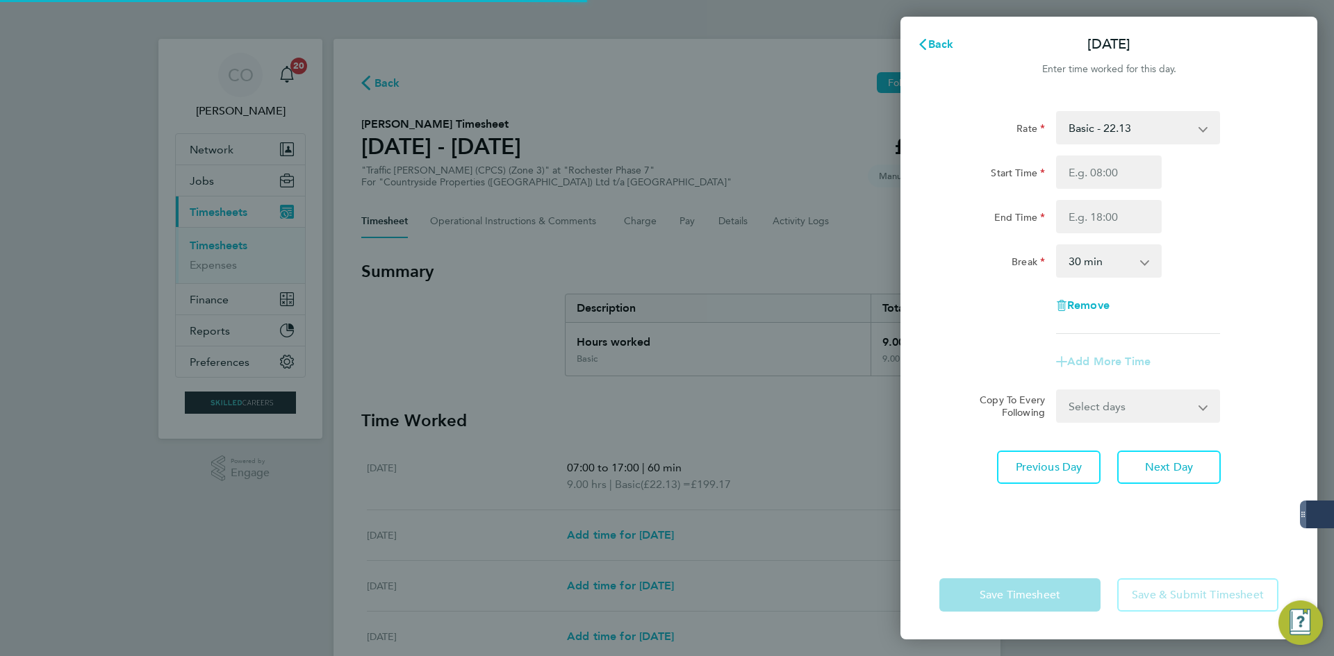
click at [1102, 191] on div "Start Time End Time" at bounding box center [1109, 195] width 350 height 78
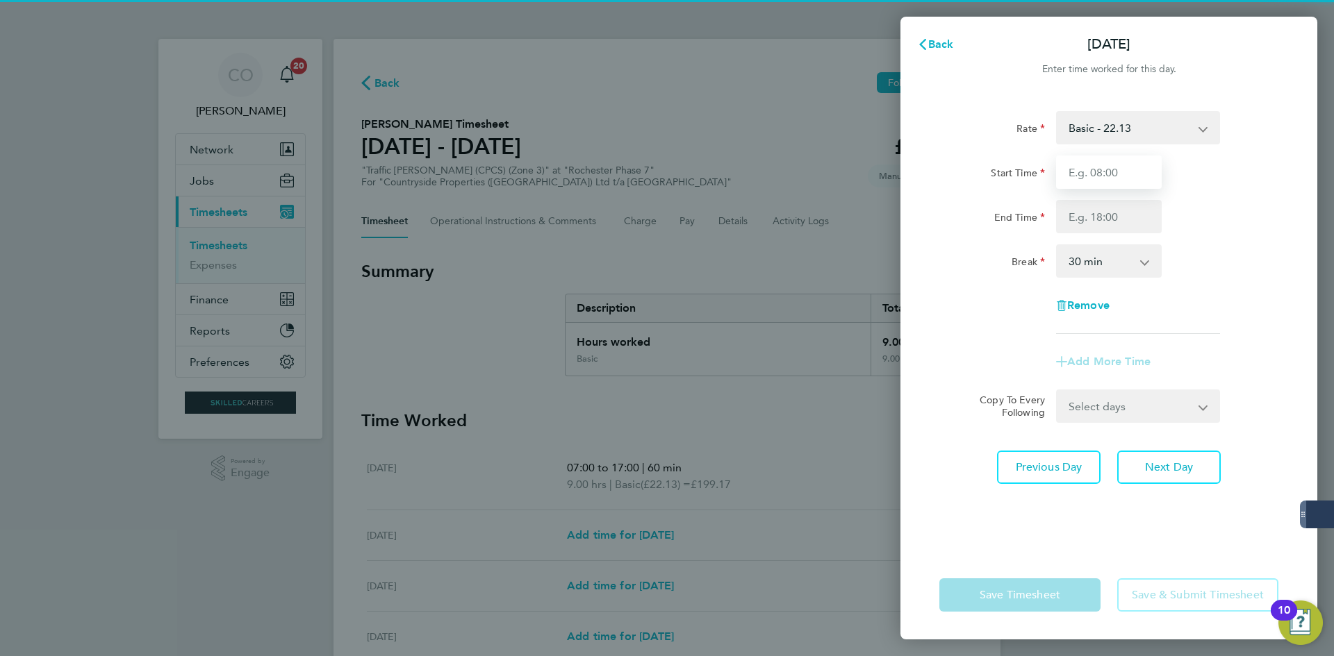
click at [1100, 185] on input "Start Time" at bounding box center [1109, 172] width 106 height 33
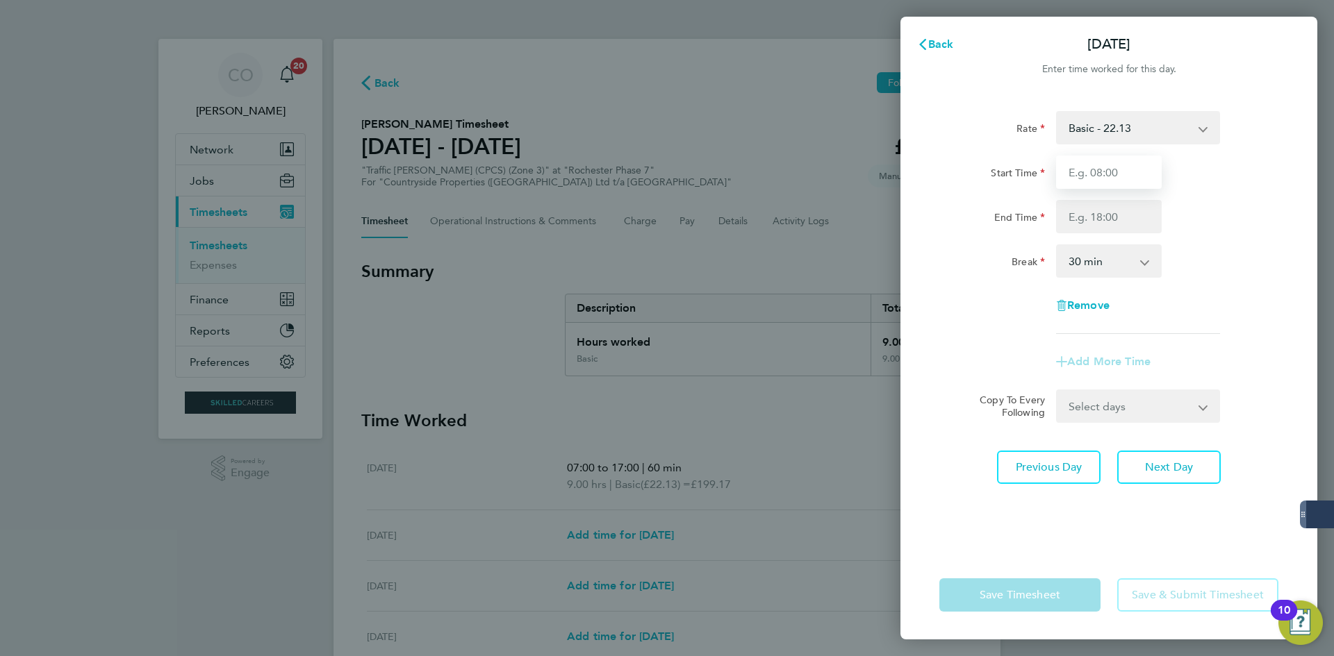
type input "07:00"
click at [1097, 228] on input "End Time" at bounding box center [1109, 216] width 106 height 33
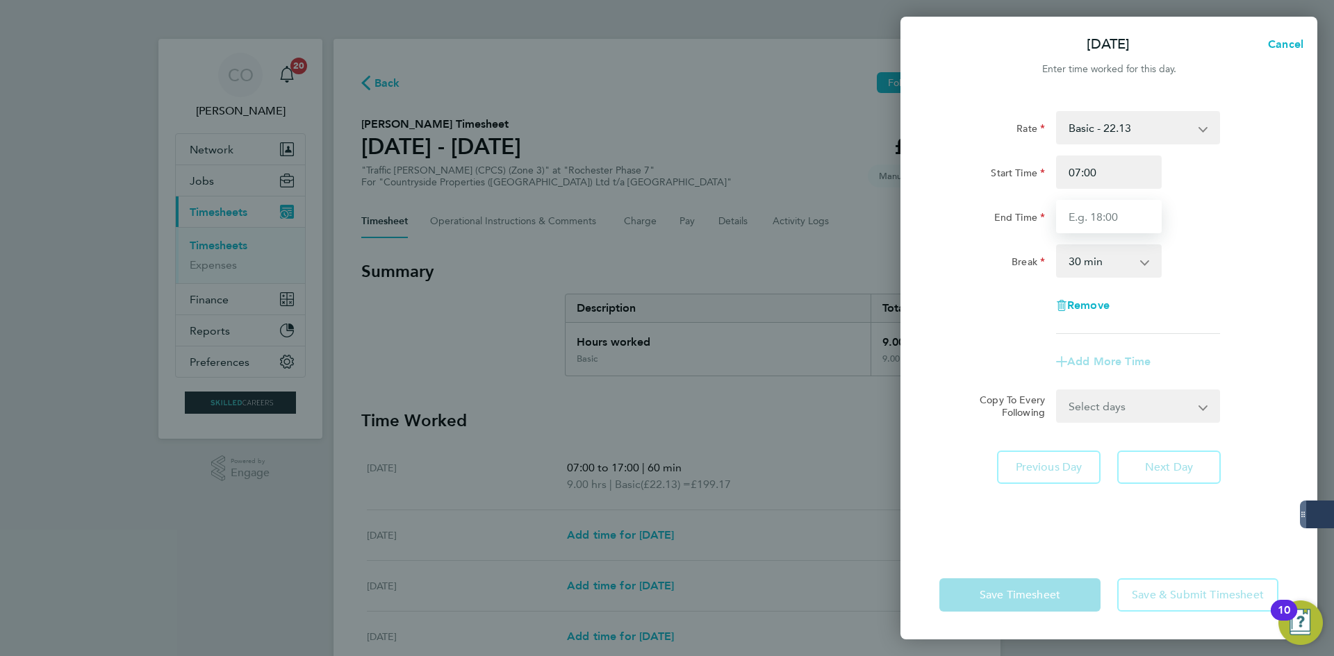
type input "17:00"
click at [1098, 268] on select "0 min 15 min 30 min 45 min 60 min 75 min 90 min" at bounding box center [1100, 261] width 86 height 31
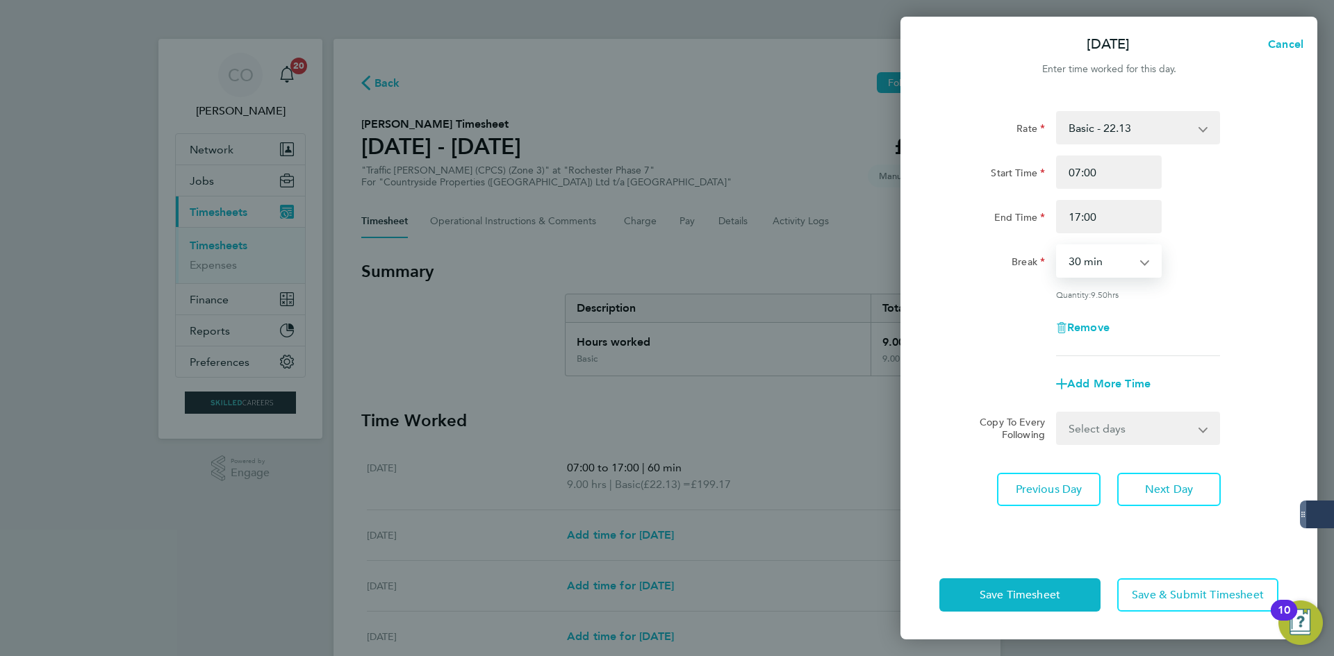
select select "60"
click at [1057, 246] on select "0 min 15 min 30 min 45 min 60 min 75 min 90 min" at bounding box center [1100, 261] width 86 height 31
click at [1149, 490] on span "Next Day" at bounding box center [1169, 490] width 48 height 14
select select "30"
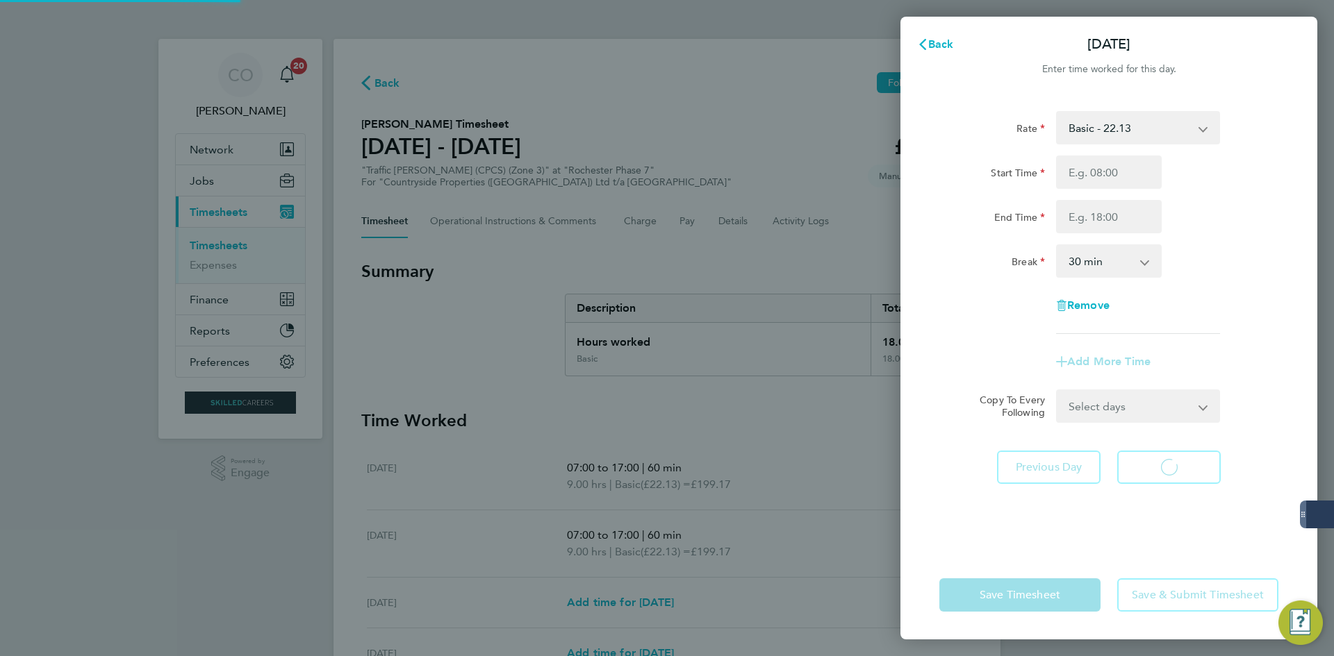
select select "30"
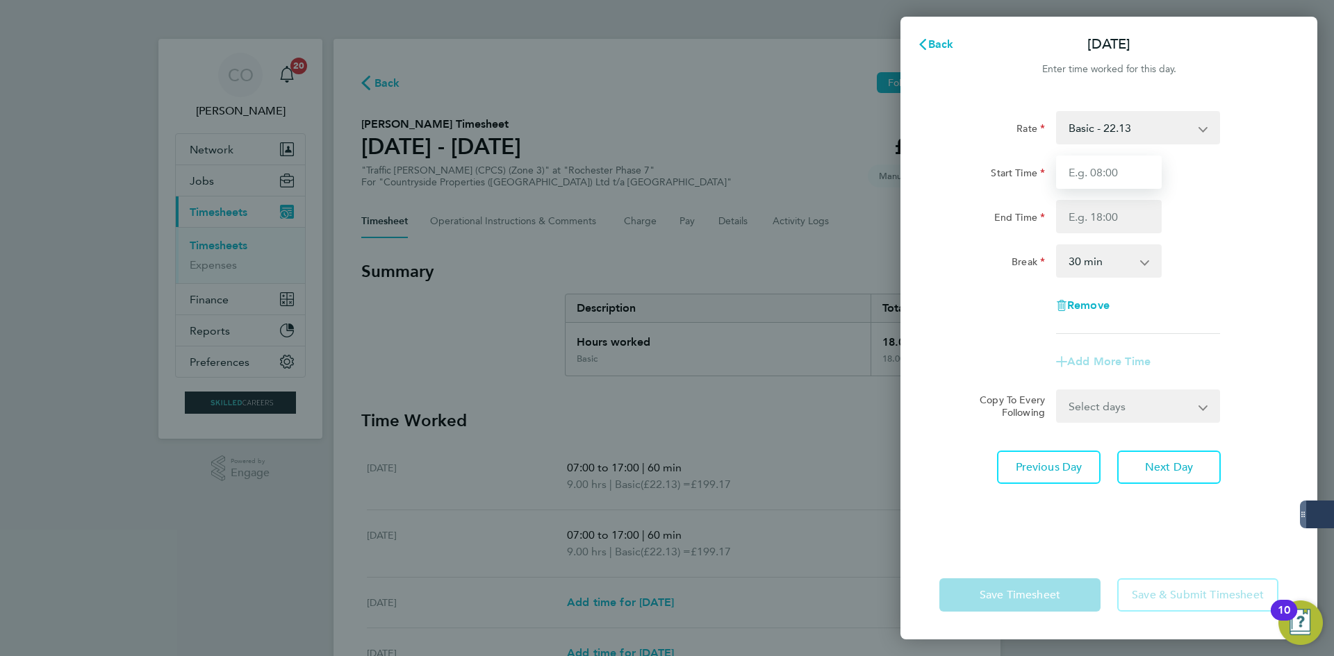
drag, startPoint x: 1096, startPoint y: 286, endPoint x: 1091, endPoint y: 176, distance: 109.9
click at [1091, 176] on input "Start Time" at bounding box center [1109, 172] width 106 height 33
type input "07:00"
click at [1105, 222] on input "End Time" at bounding box center [1109, 216] width 106 height 33
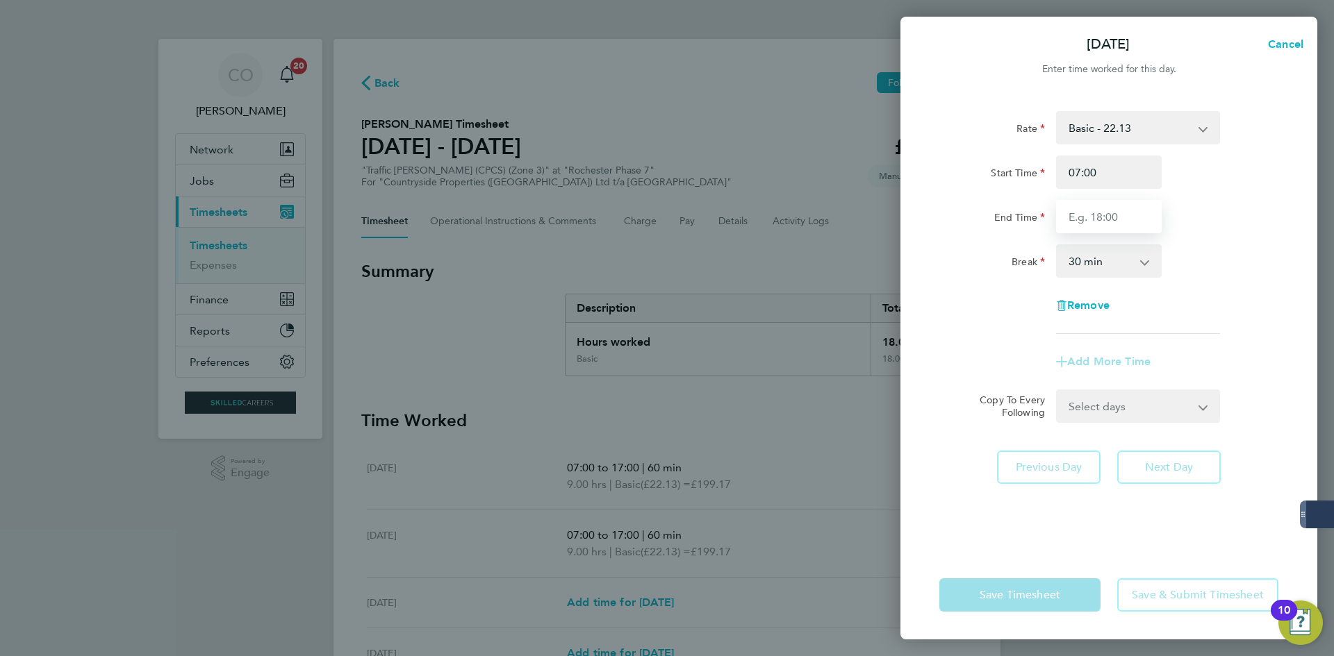
type input "17:00"
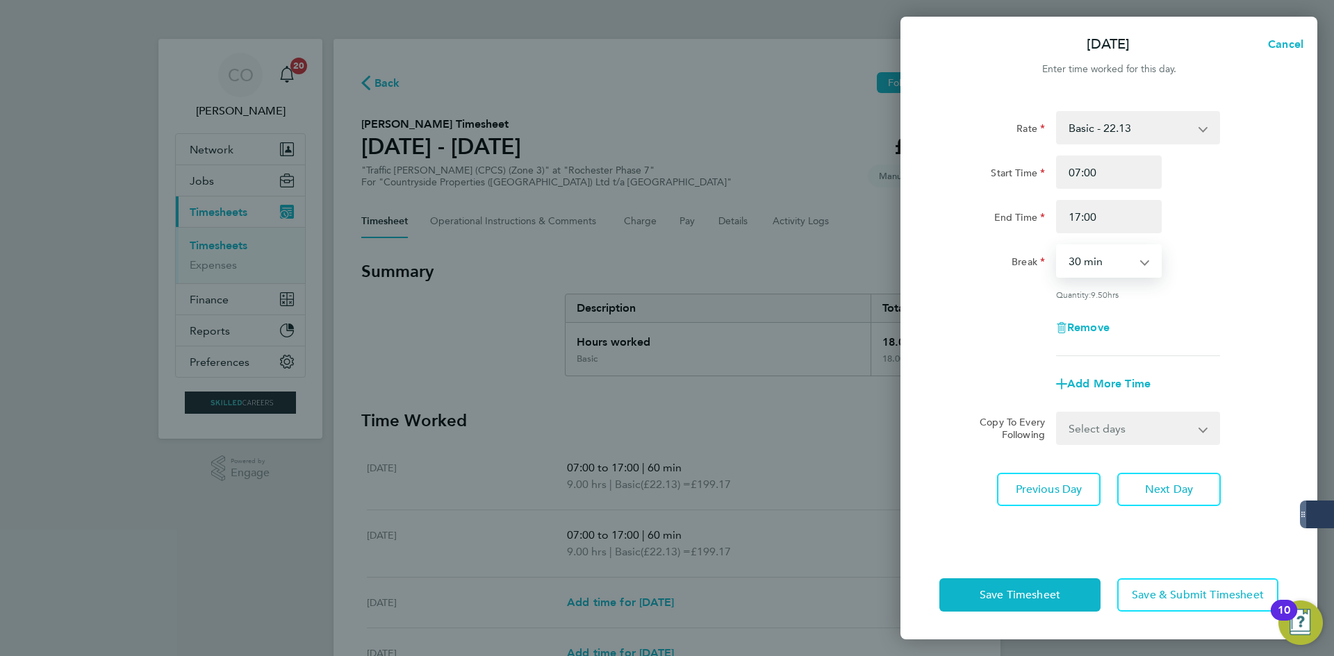
click at [1104, 271] on select "0 min 15 min 30 min 45 min 60 min 75 min 90 min" at bounding box center [1100, 261] width 86 height 31
select select "60"
click at [1057, 246] on select "0 min 15 min 30 min 45 min 60 min 75 min 90 min" at bounding box center [1100, 261] width 86 height 31
click at [1158, 504] on button "Next Day" at bounding box center [1169, 489] width 104 height 33
select select "30"
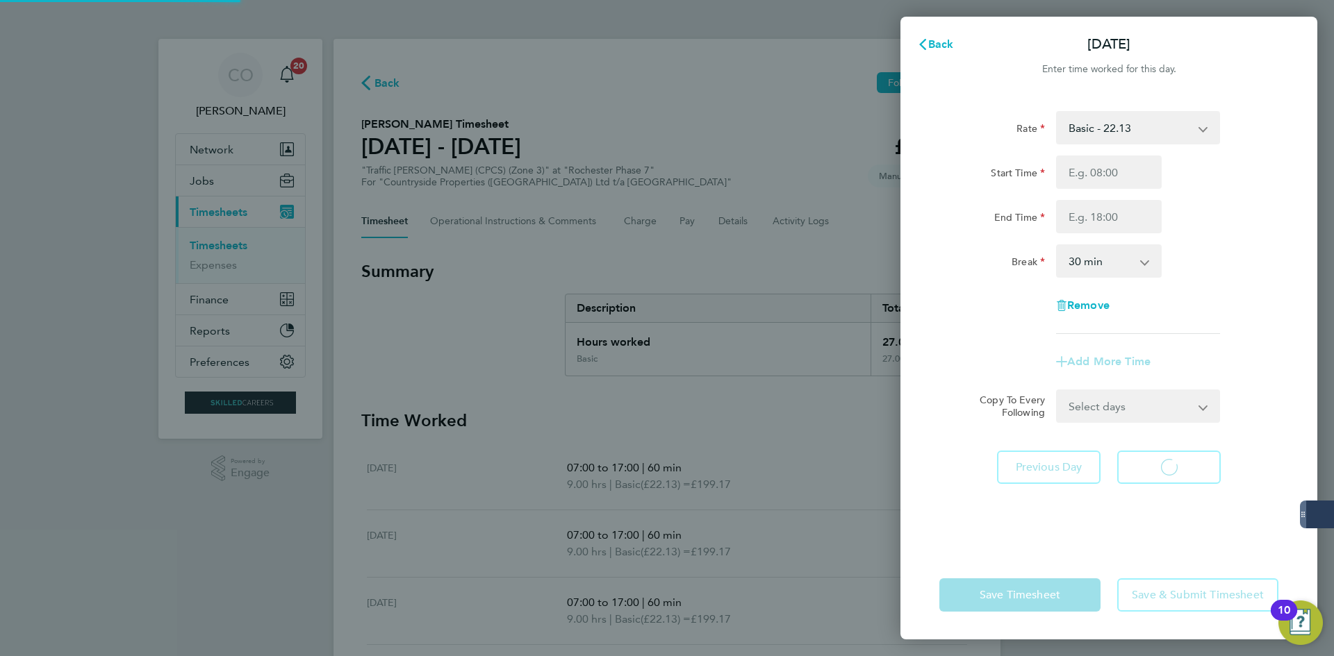
select select "30"
click at [1085, 181] on input "Start Time" at bounding box center [1109, 172] width 106 height 33
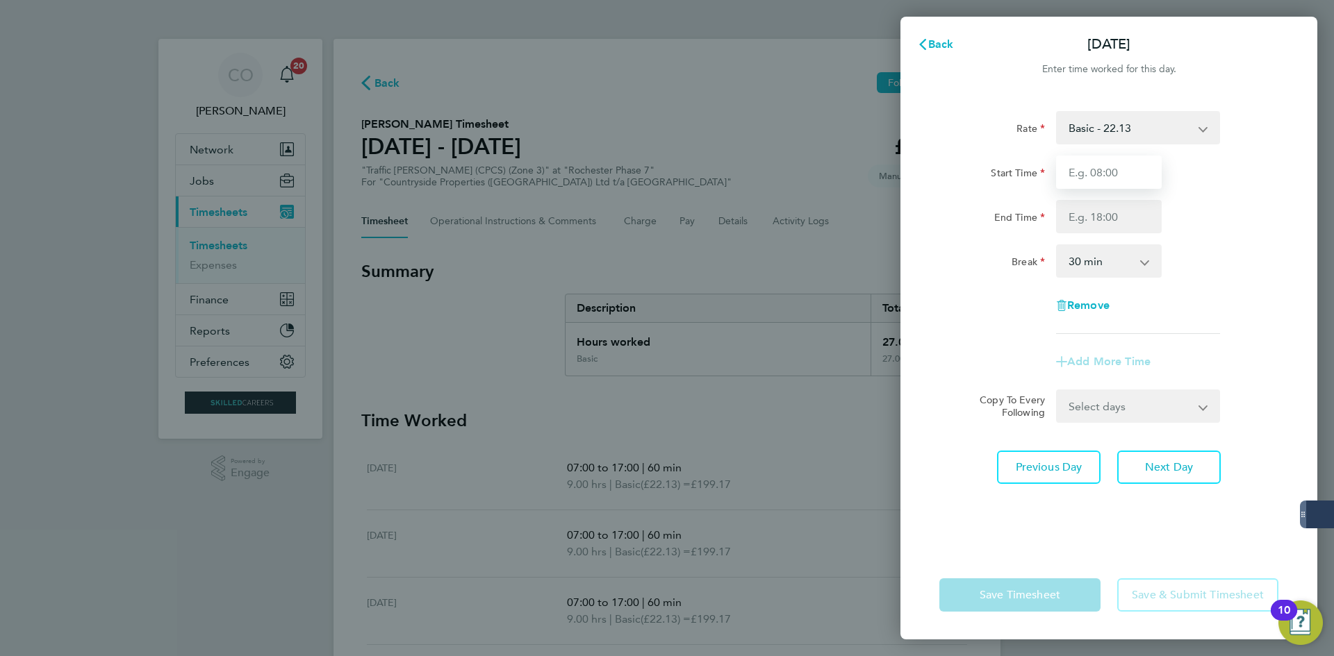
type input "07:00"
click at [1093, 218] on input "End Time" at bounding box center [1109, 216] width 106 height 33
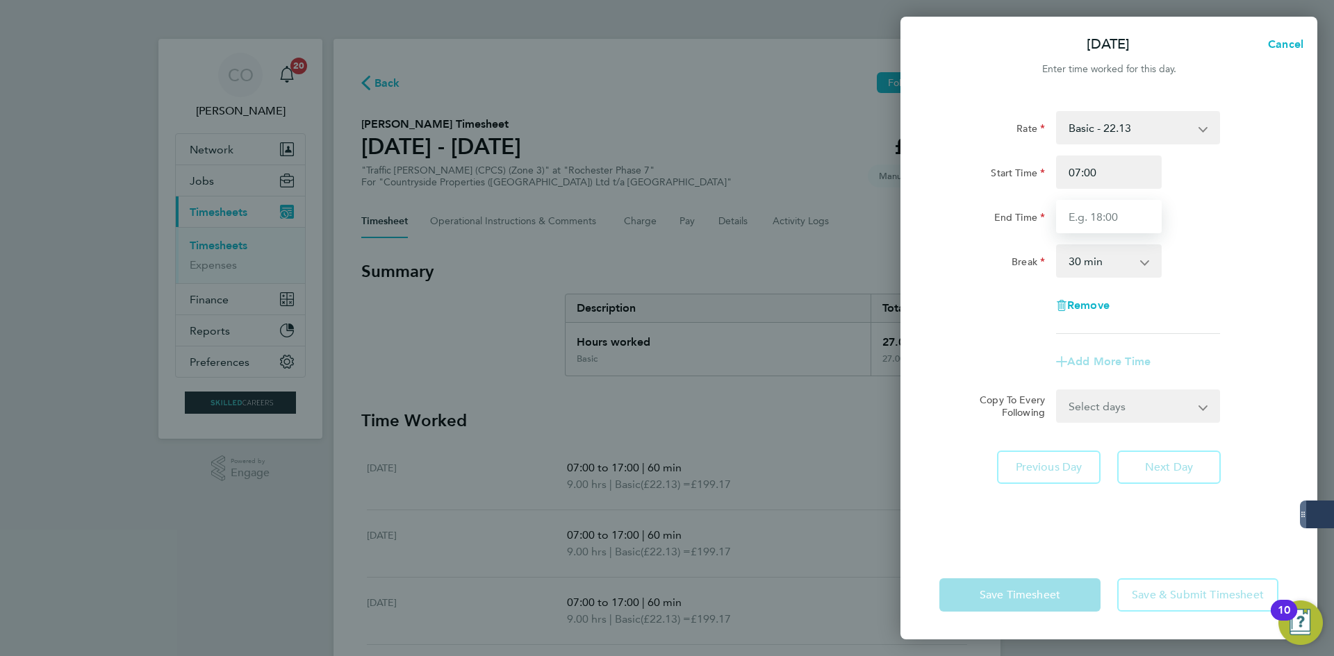
type input "16:00"
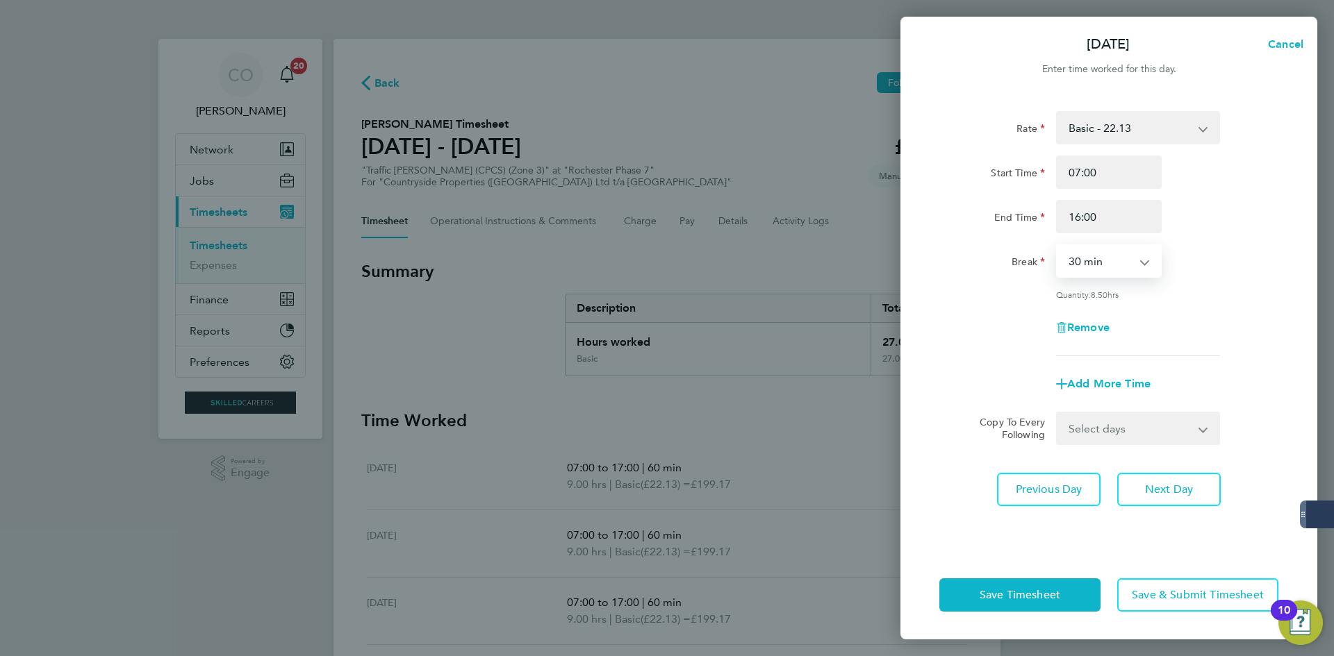
click at [1083, 265] on select "0 min 15 min 30 min 45 min 60 min 75 min 90 min" at bounding box center [1100, 261] width 86 height 31
select select "60"
click at [1057, 246] on select "0 min 15 min 30 min 45 min 60 min 75 min 90 min" at bounding box center [1100, 261] width 86 height 31
drag, startPoint x: 1148, startPoint y: 490, endPoint x: 1093, endPoint y: 284, distance: 213.3
click at [1147, 489] on span "Next Day" at bounding box center [1169, 490] width 48 height 14
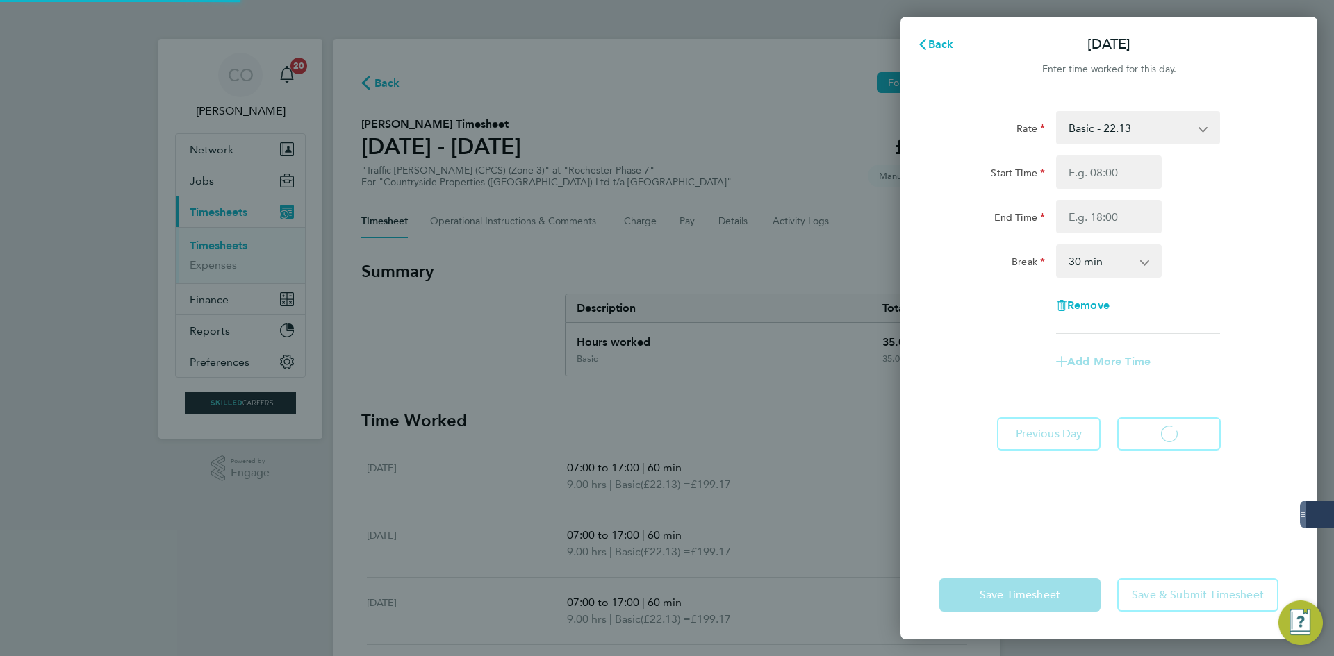
select select "30"
click at [1090, 182] on input "Start Time" at bounding box center [1109, 172] width 106 height 33
type input "07:00"
drag, startPoint x: 1096, startPoint y: 217, endPoint x: 1093, endPoint y: 231, distance: 14.0
click at [1096, 217] on input "End Time" at bounding box center [1109, 216] width 106 height 33
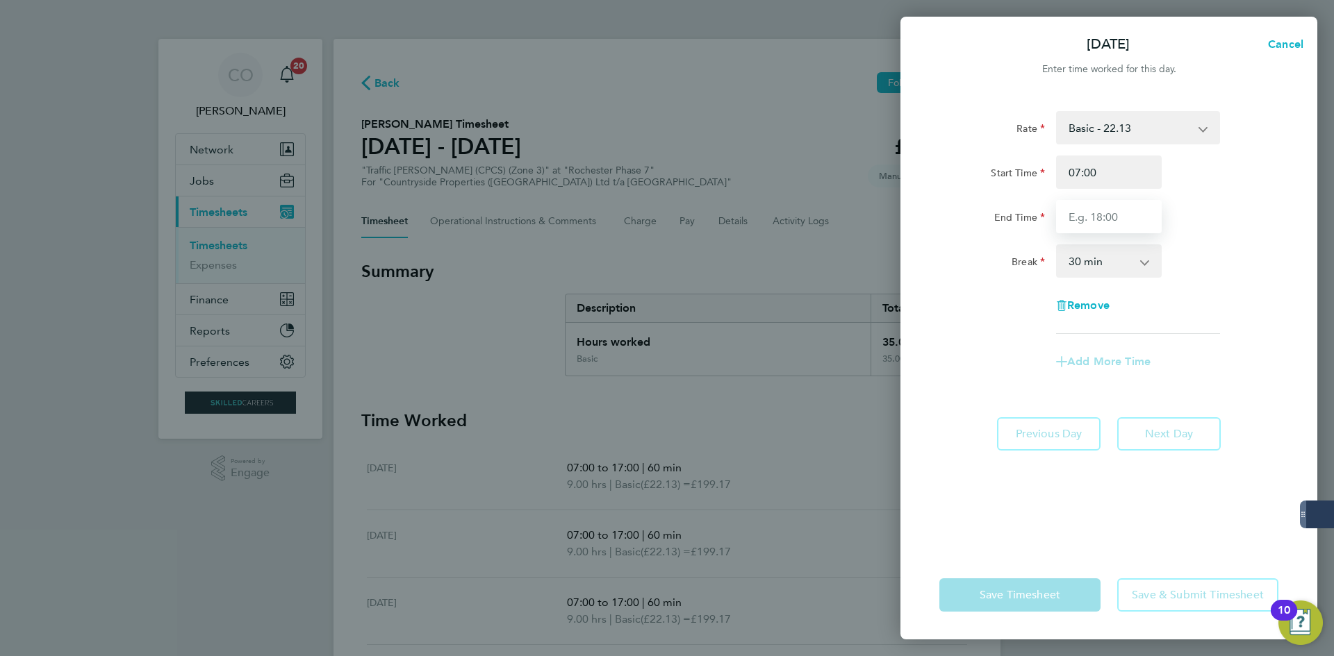
type input "16:00"
click at [1087, 257] on select "0 min 15 min 30 min 45 min 60 min 75 min 90 min" at bounding box center [1100, 261] width 86 height 31
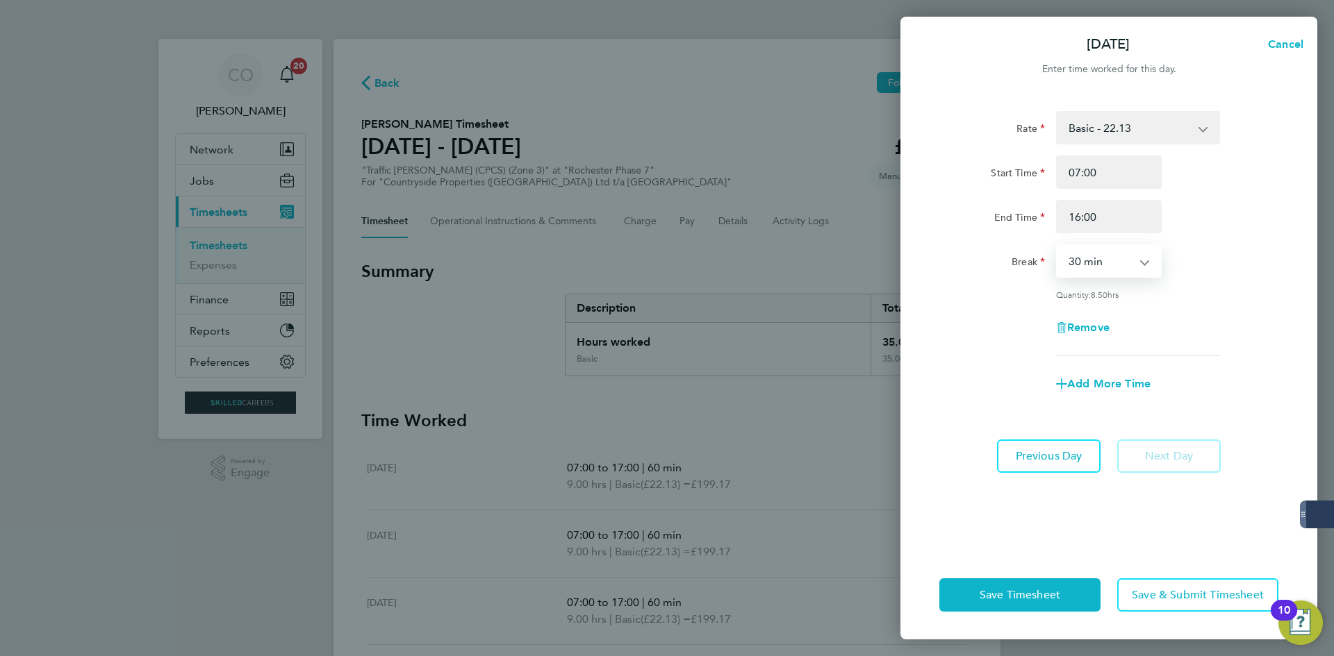
select select "60"
click at [1057, 246] on select "0 min 15 min 30 min 45 min 60 min 75 min 90 min" at bounding box center [1100, 261] width 86 height 31
click at [1161, 328] on app-form-button "Remove" at bounding box center [1109, 327] width 106 height 11
click at [1166, 460] on app-form-button "Next Day" at bounding box center [1165, 456] width 112 height 33
click at [1079, 595] on button "Save Timesheet" at bounding box center [1019, 595] width 161 height 33
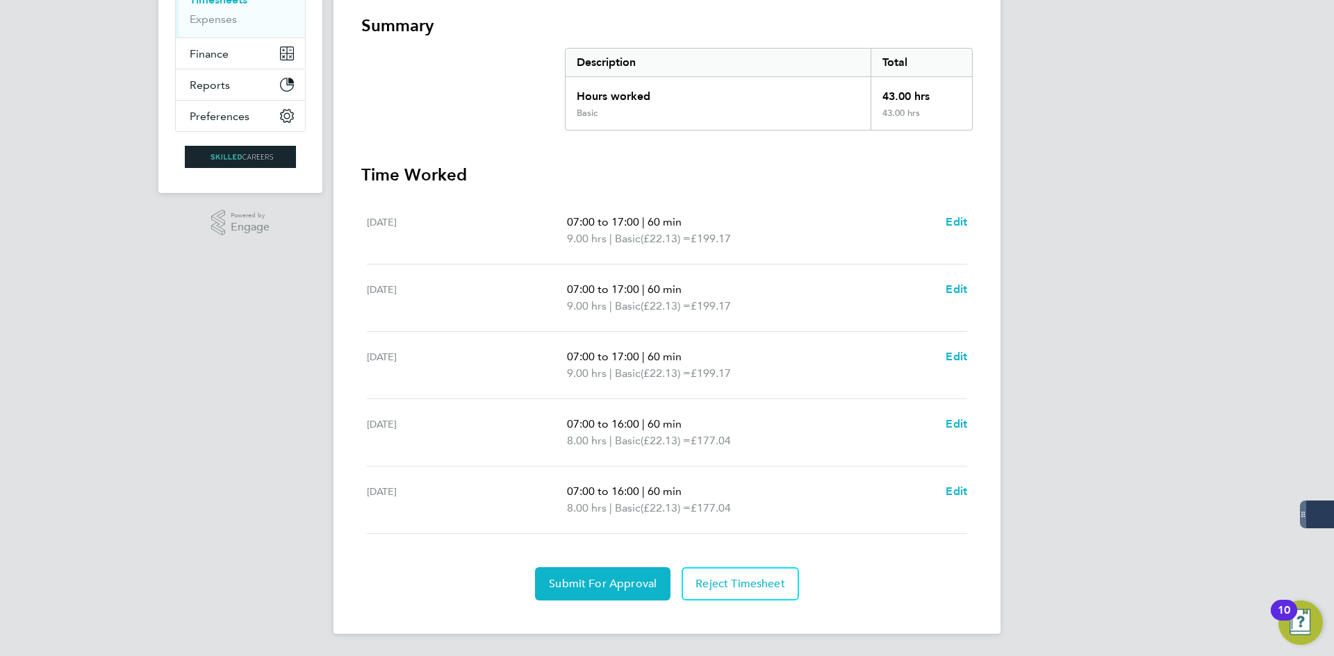
click at [374, 493] on div "[DATE]" at bounding box center [467, 500] width 200 height 33
click at [376, 493] on div "[DATE]" at bounding box center [467, 500] width 200 height 33
click at [381, 498] on div "[DATE]" at bounding box center [467, 500] width 200 height 33
drag, startPoint x: 435, startPoint y: 494, endPoint x: 466, endPoint y: 465, distance: 42.8
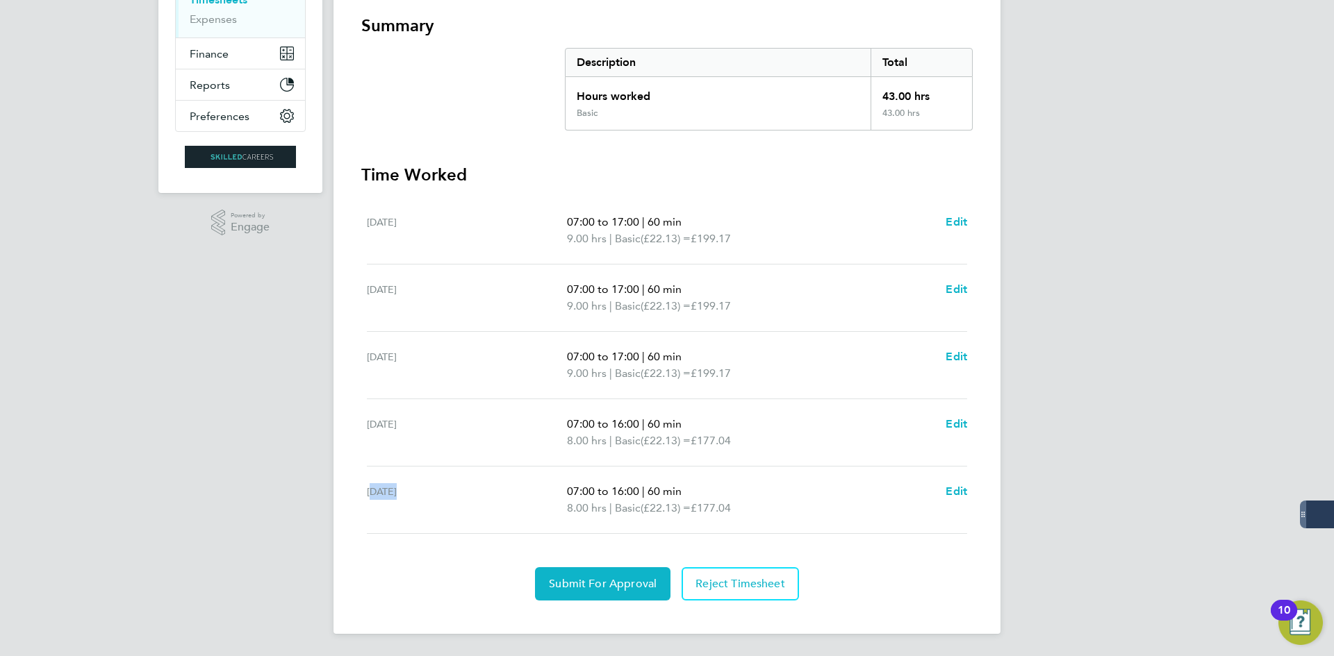
click at [466, 465] on ul "[DATE] 07:00 to 17:00 | 60 min 9.00 hrs | Basic (£22.13) = £199.17 Edit [DATE] …" at bounding box center [666, 365] width 611 height 337
click at [454, 474] on div "[DATE] 07:00 to 16:00 | 60 min 8.00 hrs | Basic (£22.13) = £177.04 Edit" at bounding box center [667, 500] width 600 height 67
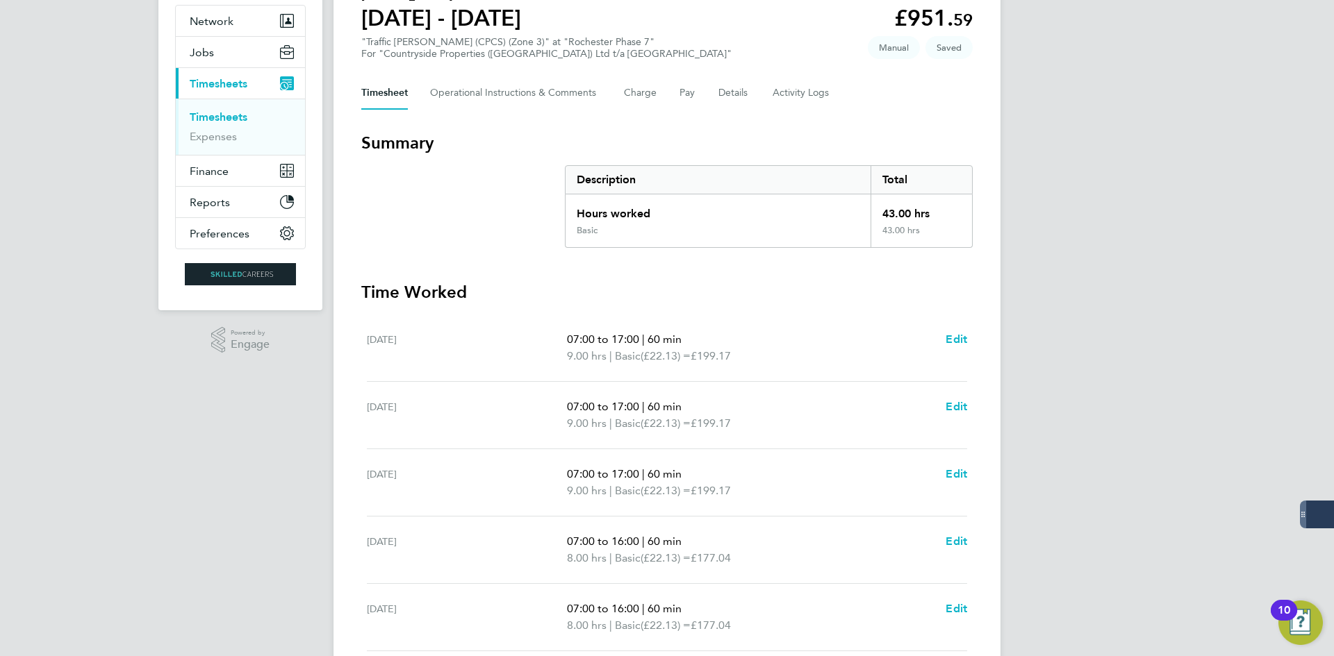
scroll to position [208, 0]
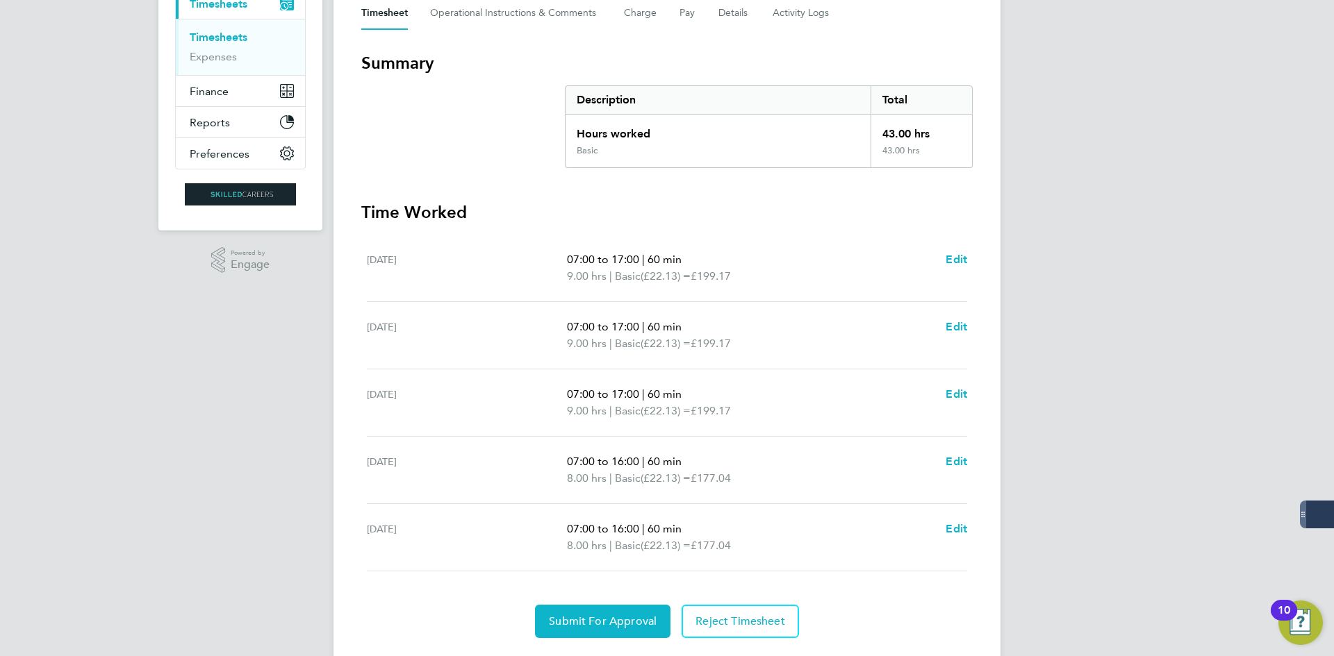
drag, startPoint x: 882, startPoint y: 131, endPoint x: 901, endPoint y: 138, distance: 20.0
click at [944, 157] on div "Hours worked 43.00 hrs Basic 43.00 hrs" at bounding box center [769, 141] width 408 height 53
click at [901, 138] on div "43.00 hrs" at bounding box center [920, 130] width 101 height 31
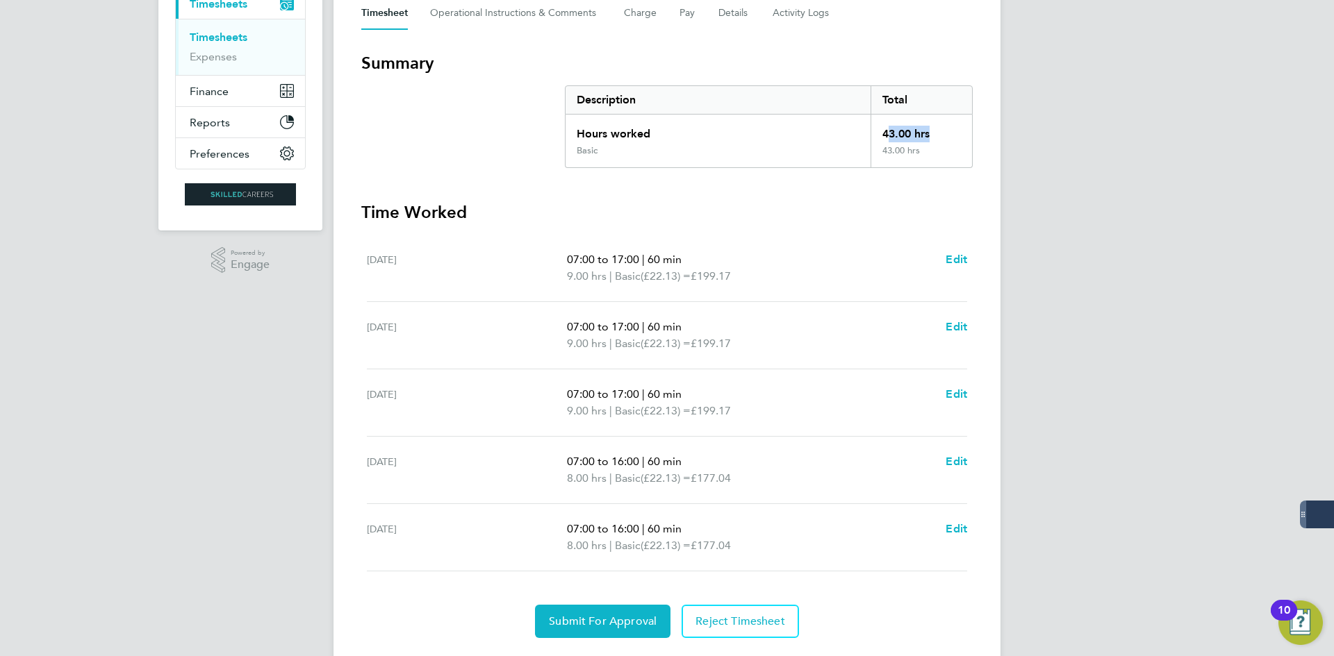
click at [901, 143] on div "43.00 hrs" at bounding box center [920, 130] width 101 height 31
drag, startPoint x: 553, startPoint y: 253, endPoint x: 805, endPoint y: 550, distance: 389.9
click at [805, 550] on ul "[DATE] 07:00 to 17:00 | 60 min 9.00 hrs | Basic (£22.13) = £199.17 Edit [DATE] …" at bounding box center [666, 403] width 611 height 337
click at [1077, 565] on div "CO [PERSON_NAME] Notifications 20 Applications: Network Businesses Sites Worker…" at bounding box center [667, 243] width 1334 height 902
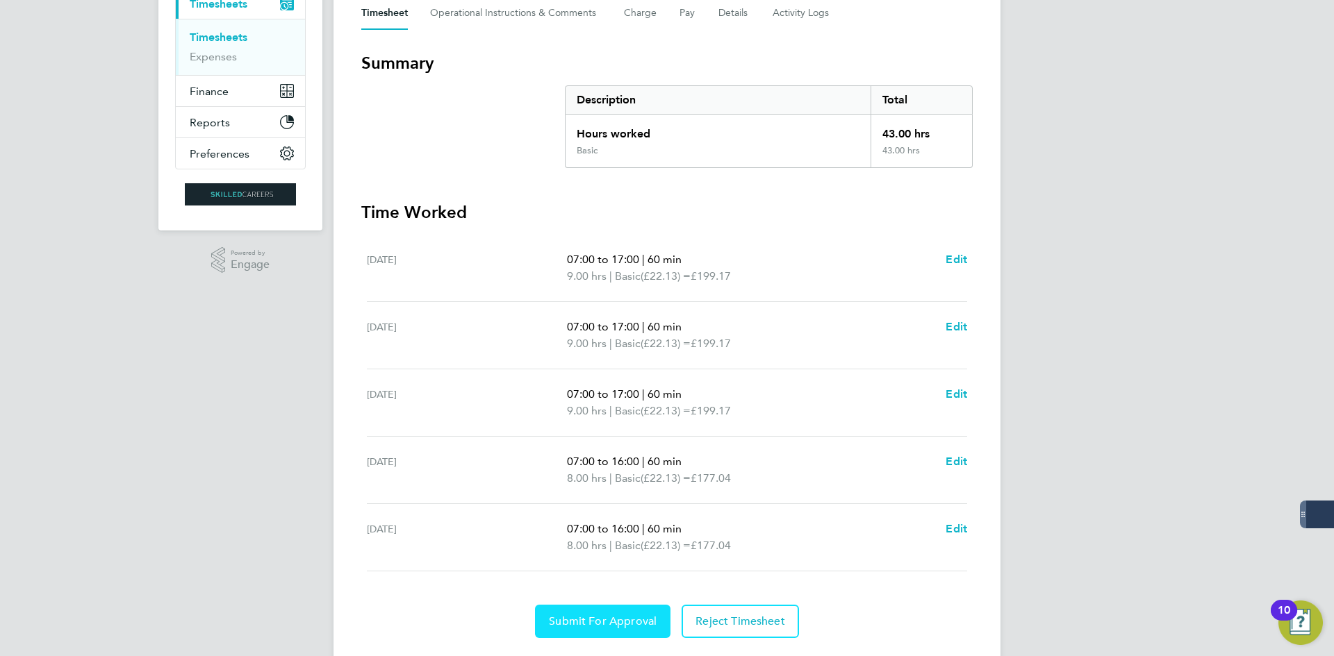
click at [603, 625] on span "Submit For Approval" at bounding box center [603, 622] width 108 height 14
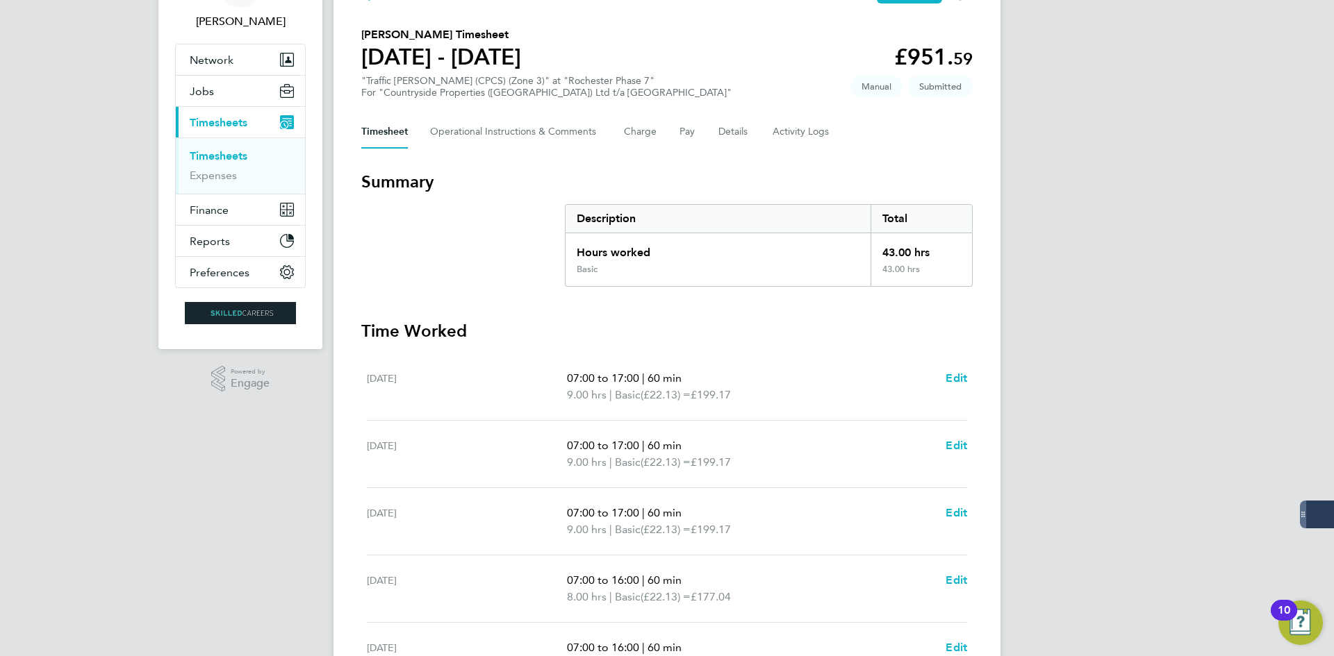
scroll to position [0, 0]
